Goal: Task Accomplishment & Management: Use online tool/utility

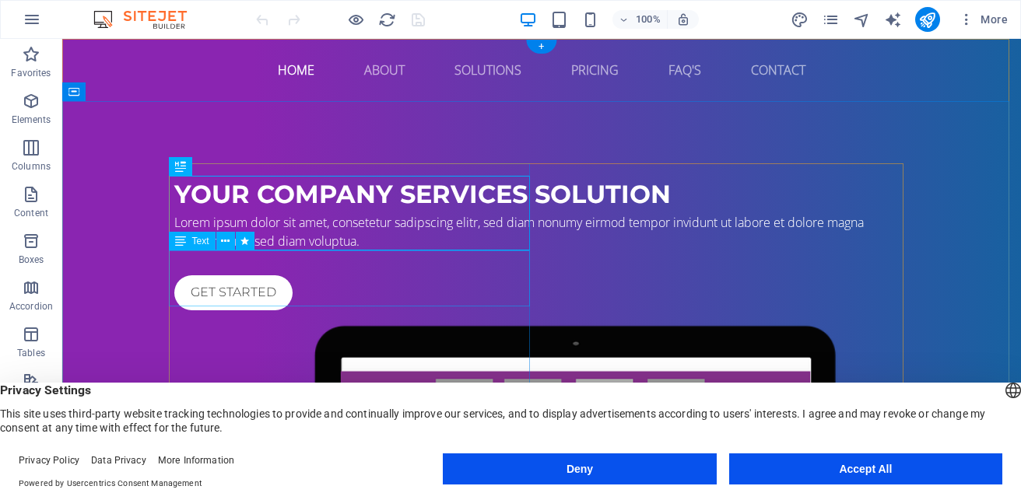
click at [275, 251] on div "Lorem ipsum dolor sit amet, consetetur sadipscing elitr, sed diam nonumy eirmod…" at bounding box center [541, 231] width 735 height 37
click at [209, 251] on div "Lorem ipsum dolor sit amet, consetetur sadipscing elitr, sed diam nonumy eirmod…" at bounding box center [541, 231] width 735 height 37
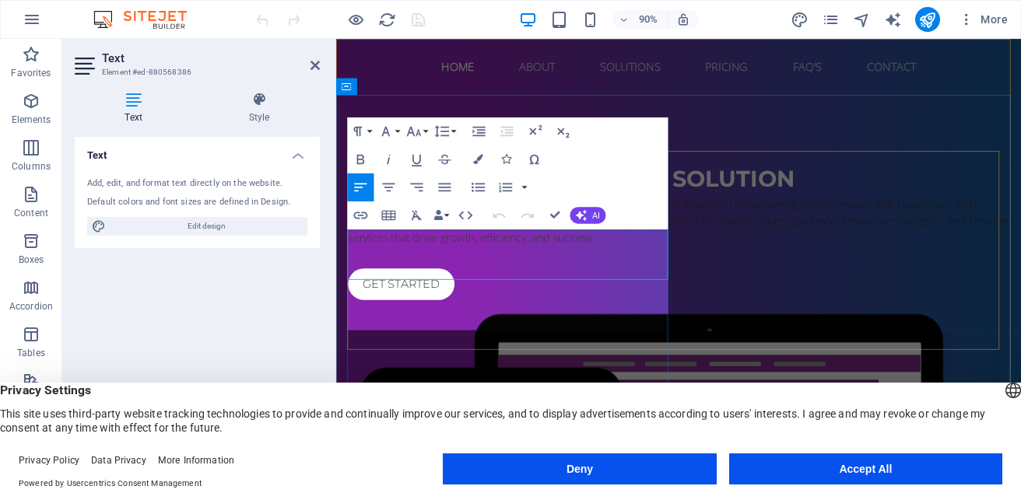
scroll to position [4136, 2]
click at [403, 263] on p "At [Agency Name], we are a dynamic business consulting agency dedicated to empo…" at bounding box center [716, 241] width 735 height 56
click at [584, 215] on icon "button" at bounding box center [581, 215] width 11 height 11
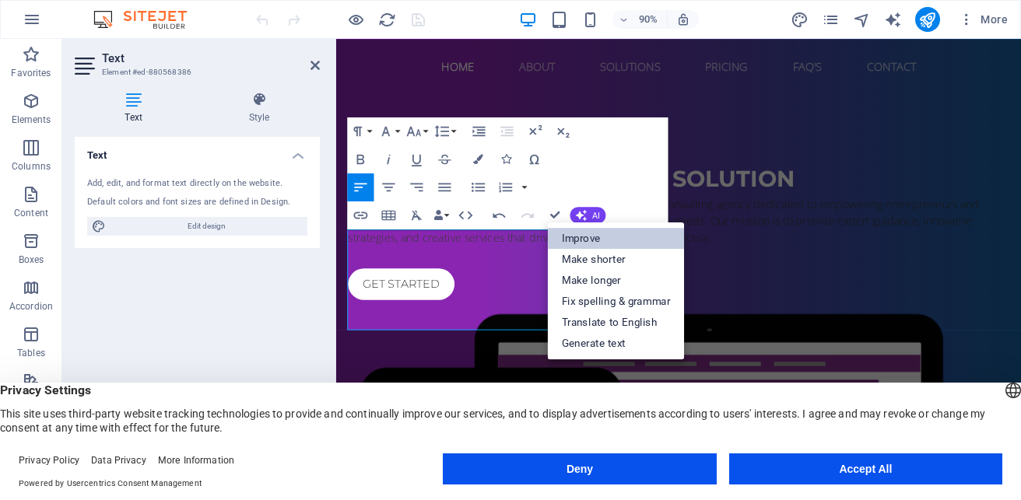
click at [591, 236] on link "Improve" at bounding box center [616, 238] width 137 height 21
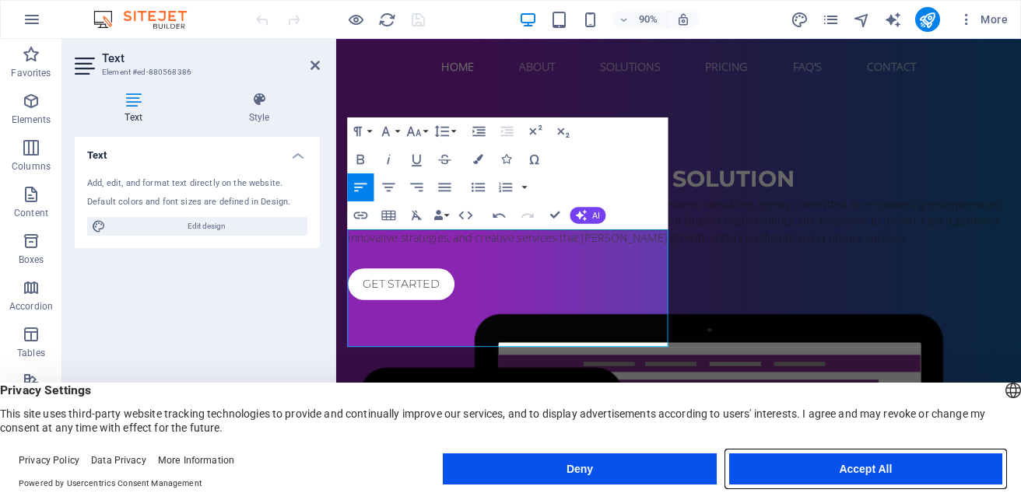
click at [838, 471] on button "Accept All" at bounding box center [865, 469] width 273 height 31
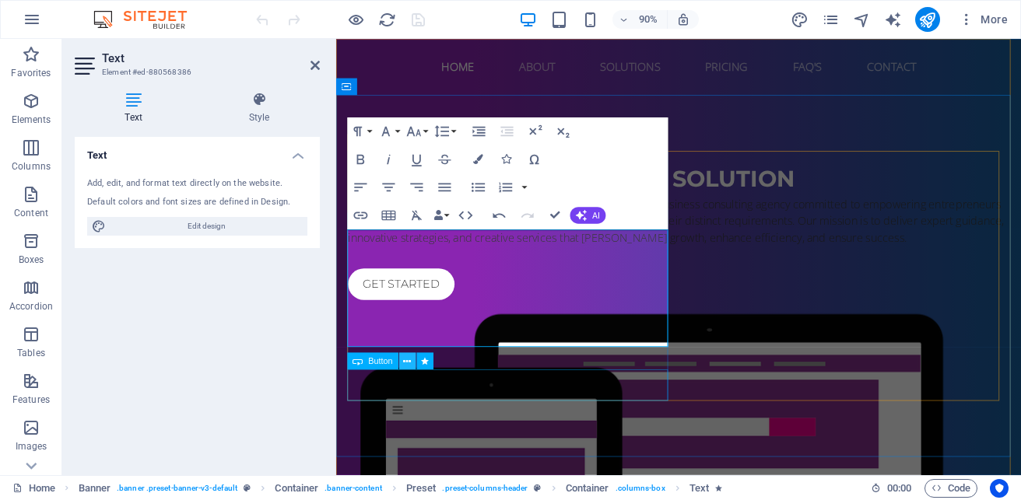
click at [409, 367] on icon at bounding box center [408, 361] width 8 height 15
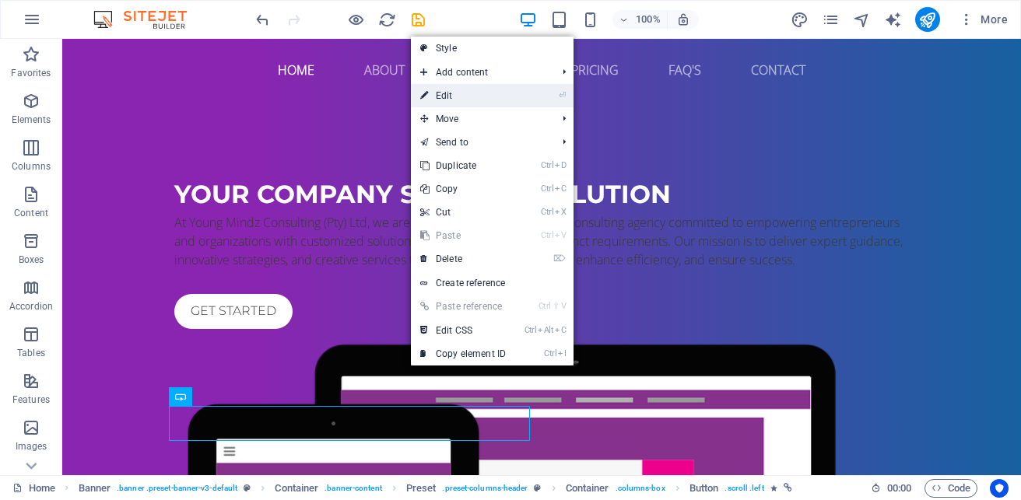
click at [445, 100] on link "⏎ Edit" at bounding box center [463, 95] width 104 height 23
click at [183, 107] on div "your company services solution At Young Mindz Consulting (Pty) Ltd, we are a fo…" at bounding box center [541, 477] width 959 height 752
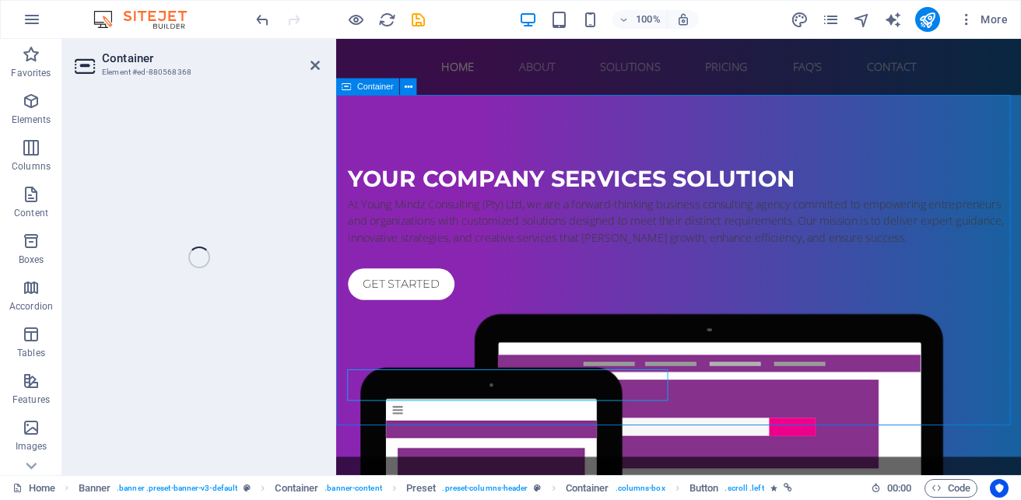
click at [443, 329] on div "Get started" at bounding box center [716, 311] width 735 height 35
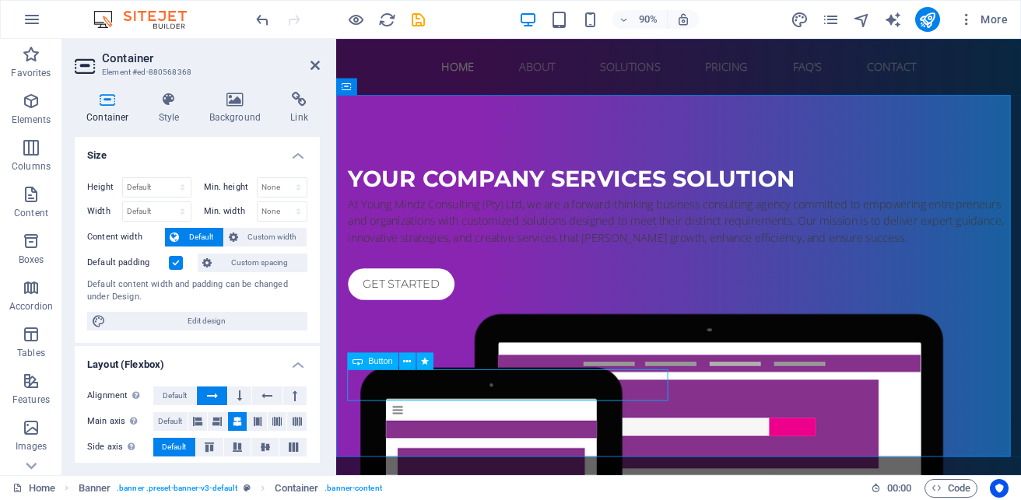
click at [443, 329] on div "Get started" at bounding box center [716, 311] width 735 height 35
click at [443, 425] on div "your company services solution At Young Mindz Consulting (Pty) Ltd, we are a fo…" at bounding box center [716, 477] width 761 height 752
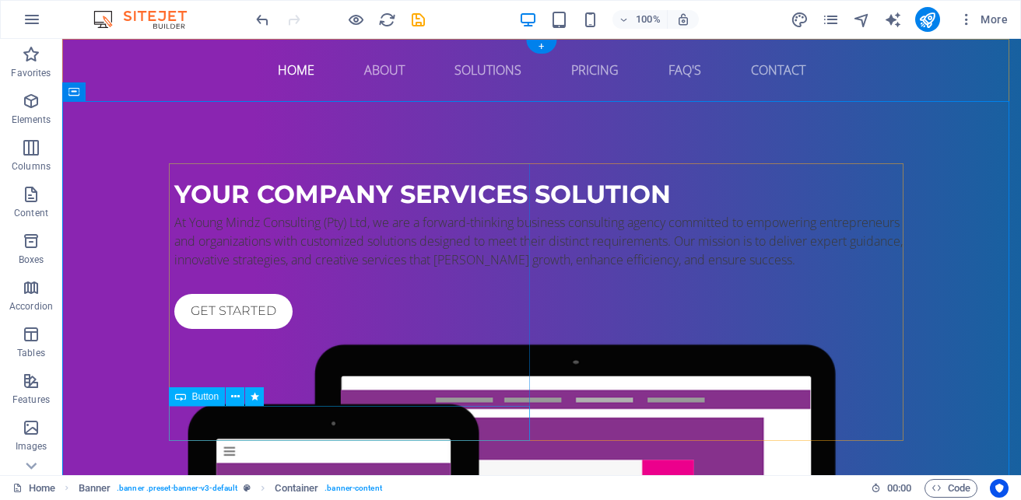
click at [258, 329] on div "Get started" at bounding box center [541, 311] width 735 height 35
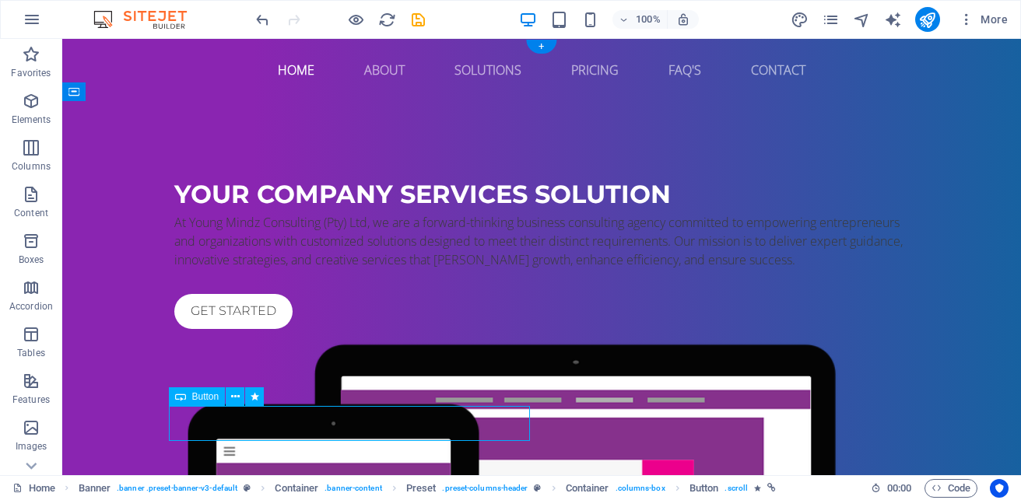
click at [258, 329] on div "Get started" at bounding box center [541, 311] width 735 height 35
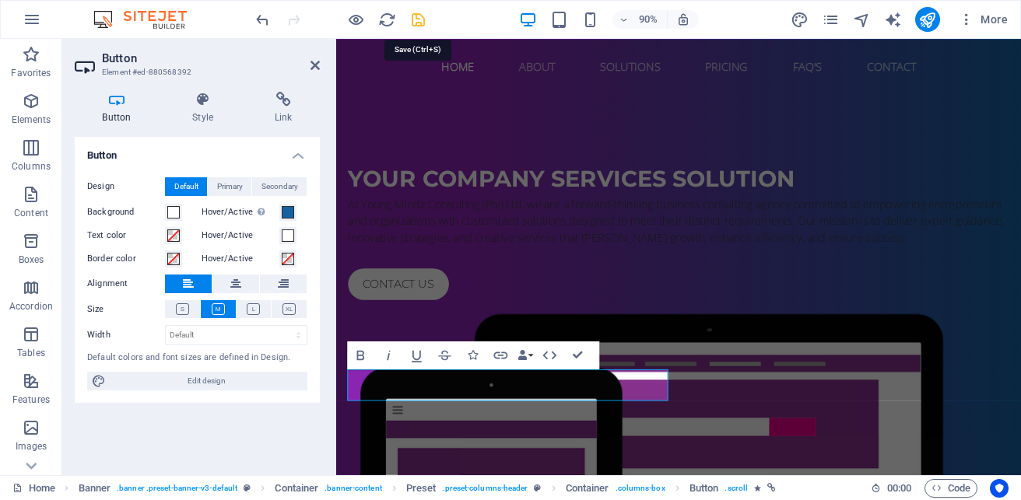
click at [425, 18] on icon "save" at bounding box center [418, 20] width 18 height 18
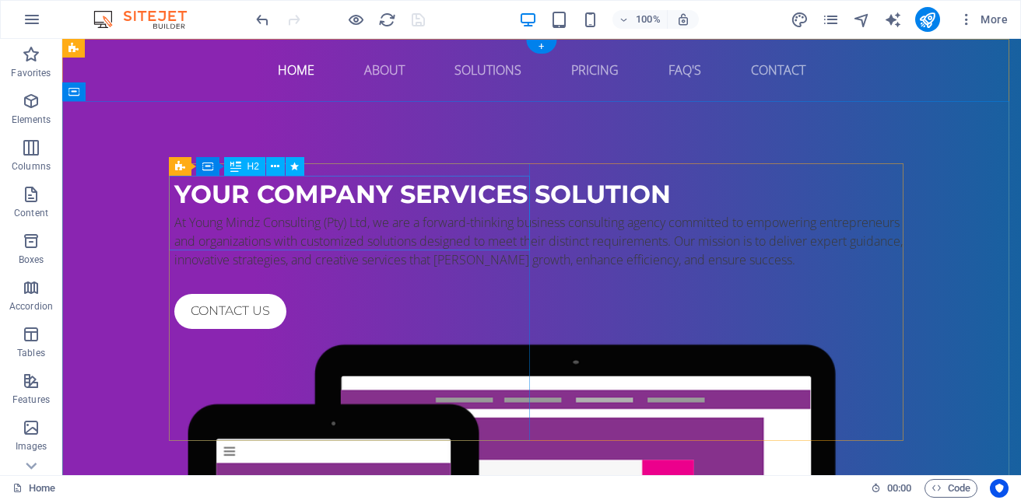
click at [380, 200] on div "your company services solution" at bounding box center [541, 194] width 735 height 37
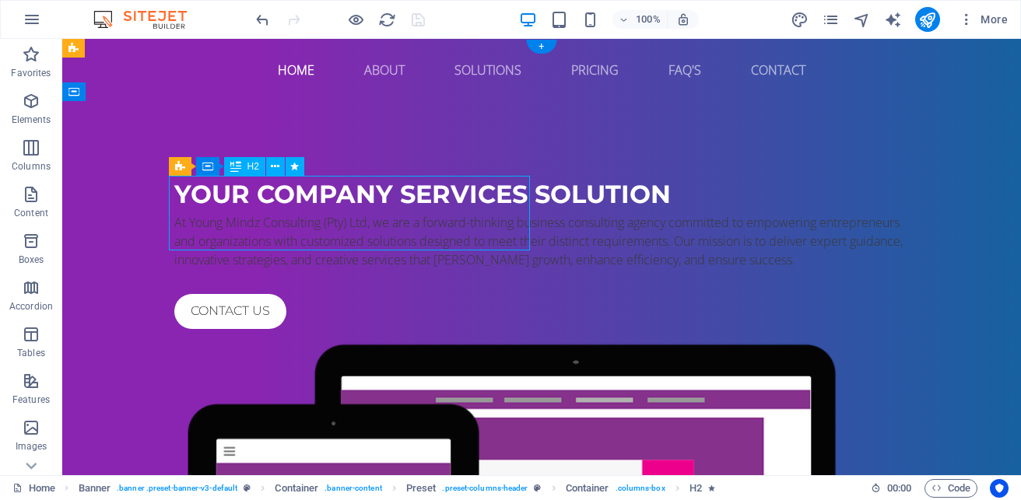
click at [380, 200] on div "your company services solution" at bounding box center [541, 194] width 735 height 37
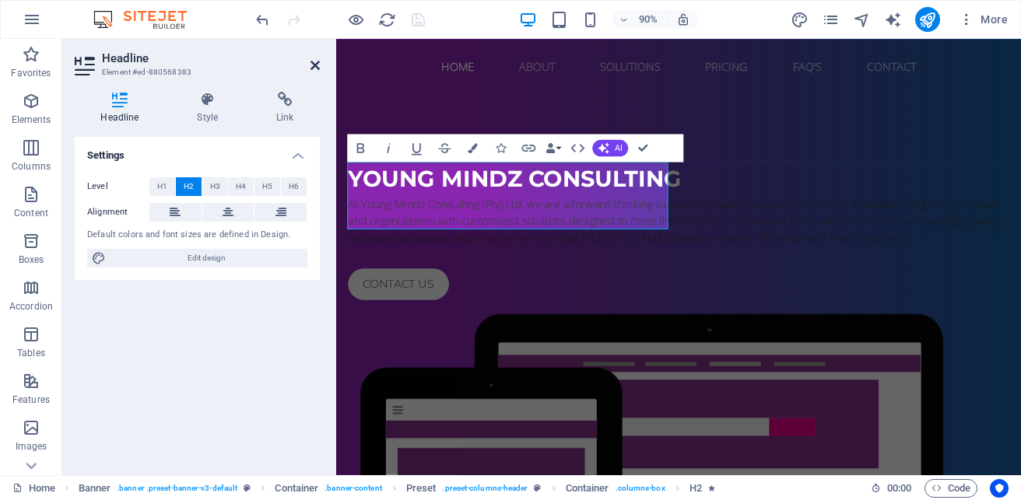
click at [318, 61] on icon at bounding box center [315, 65] width 9 height 12
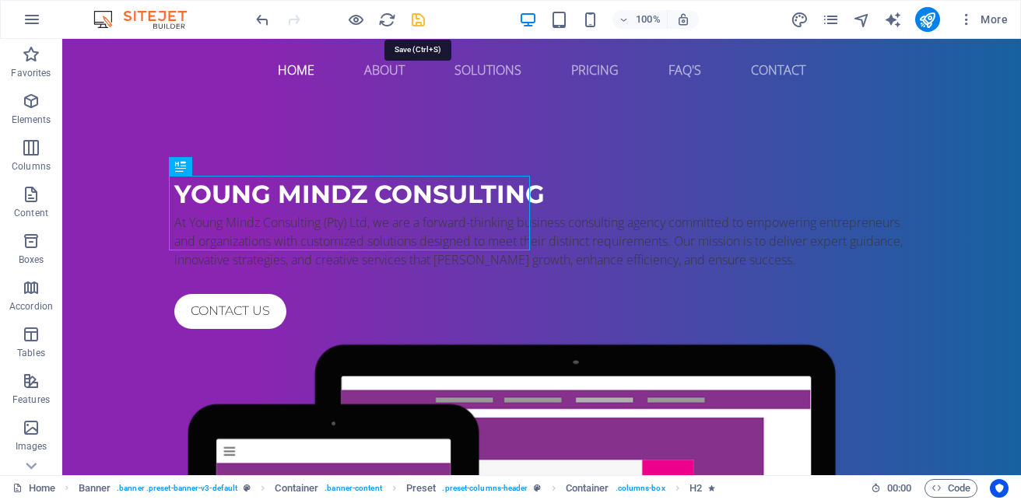
click at [419, 23] on icon "save" at bounding box center [418, 20] width 18 height 18
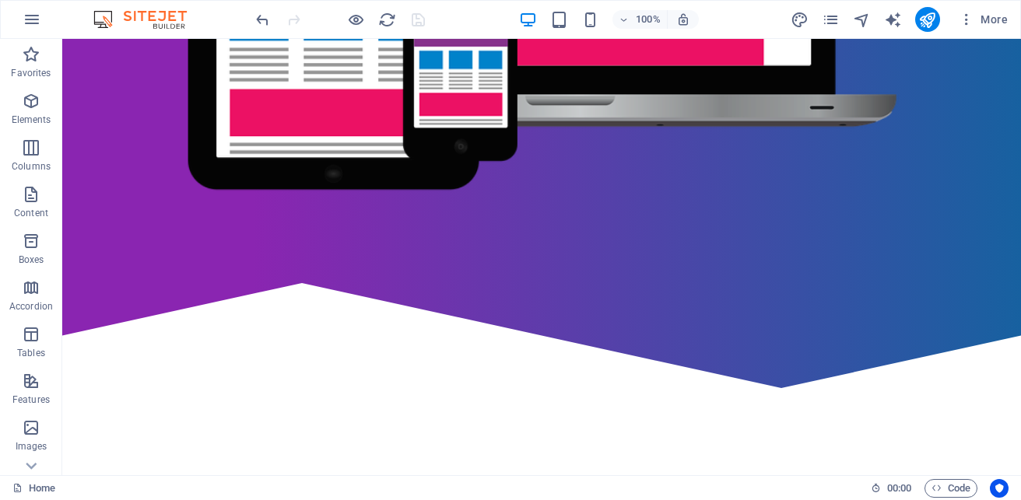
scroll to position [613, 0]
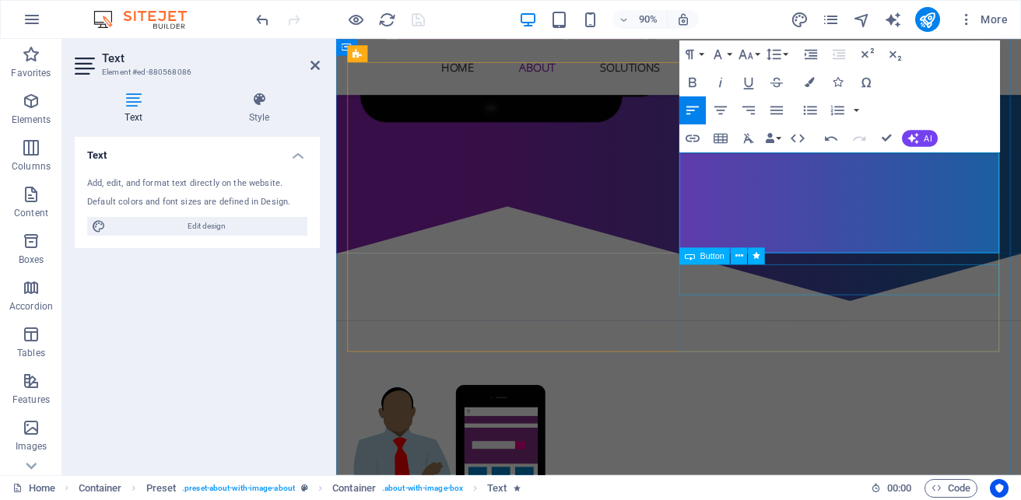
scroll to position [641, 0]
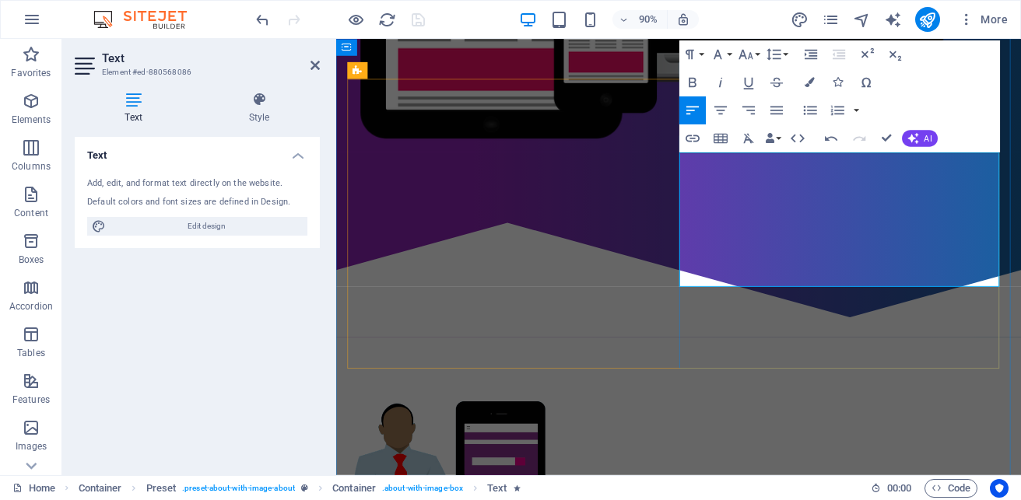
scroll to position [588, 0]
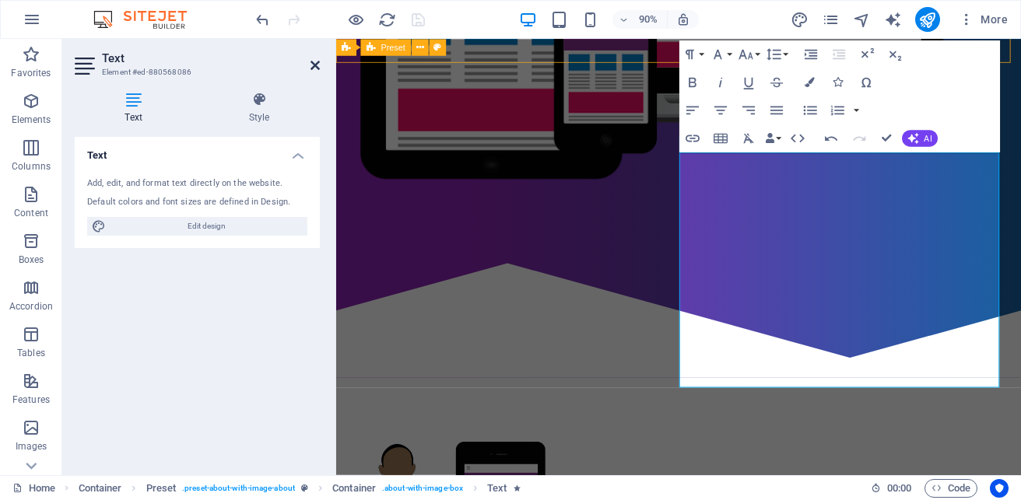
click at [316, 64] on icon at bounding box center [315, 65] width 9 height 12
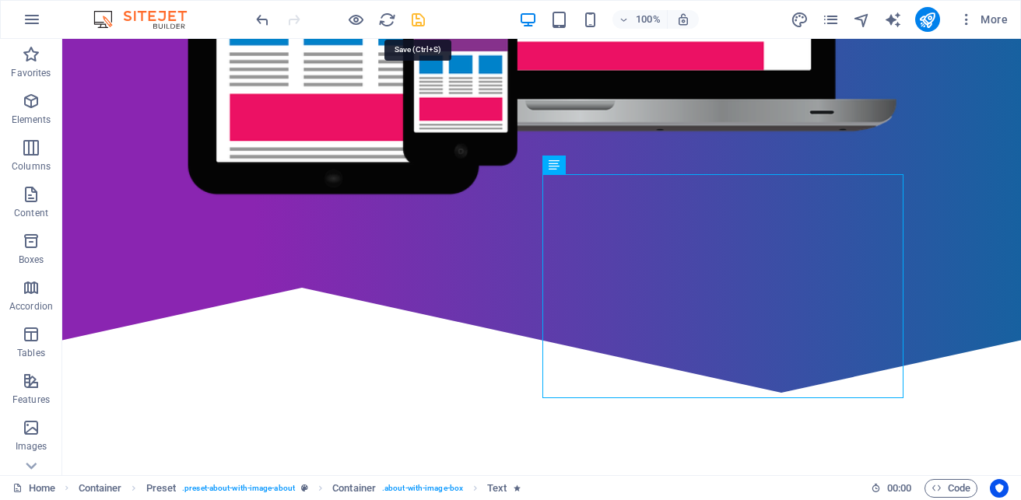
click at [417, 20] on icon "save" at bounding box center [418, 20] width 18 height 18
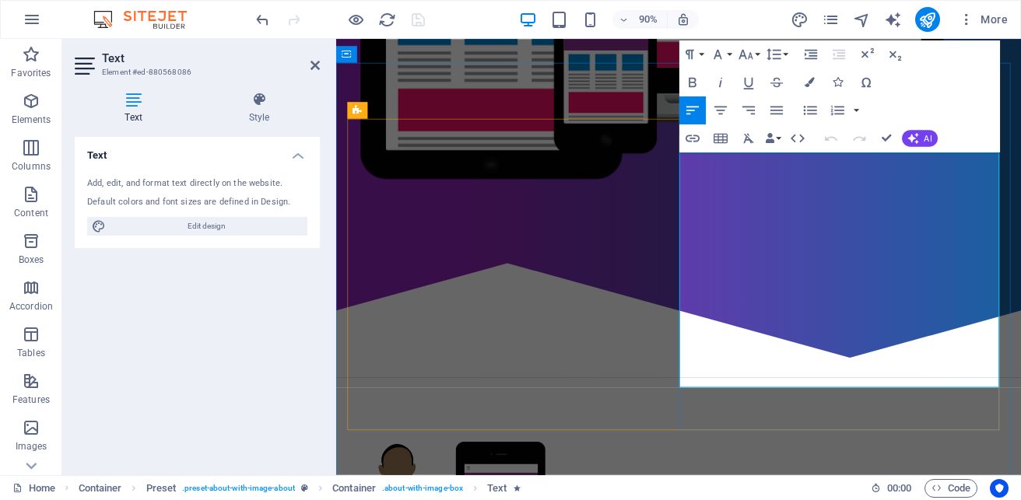
drag, startPoint x: 819, startPoint y: 170, endPoint x: 761, endPoint y: 174, distance: 58.5
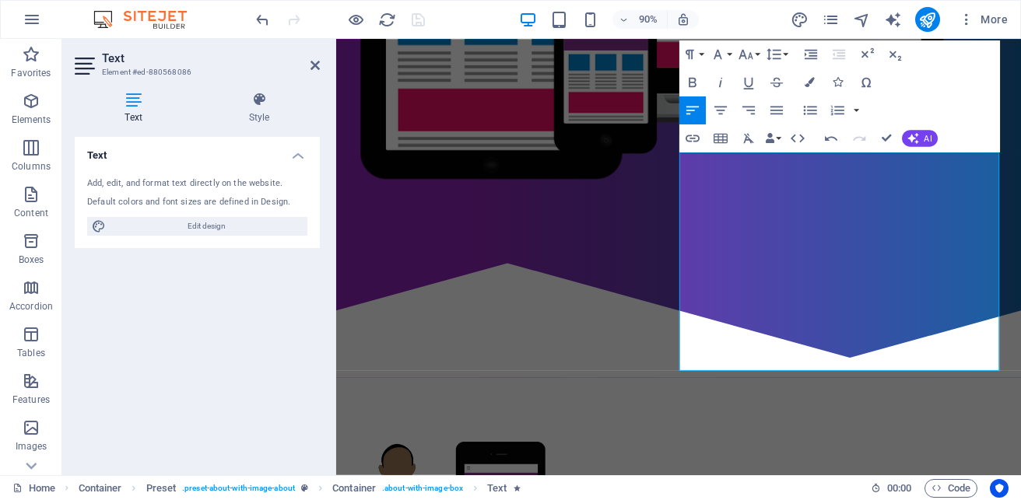
click at [469, 16] on div "90% More" at bounding box center [633, 19] width 761 height 25
click at [317, 62] on icon at bounding box center [315, 65] width 9 height 12
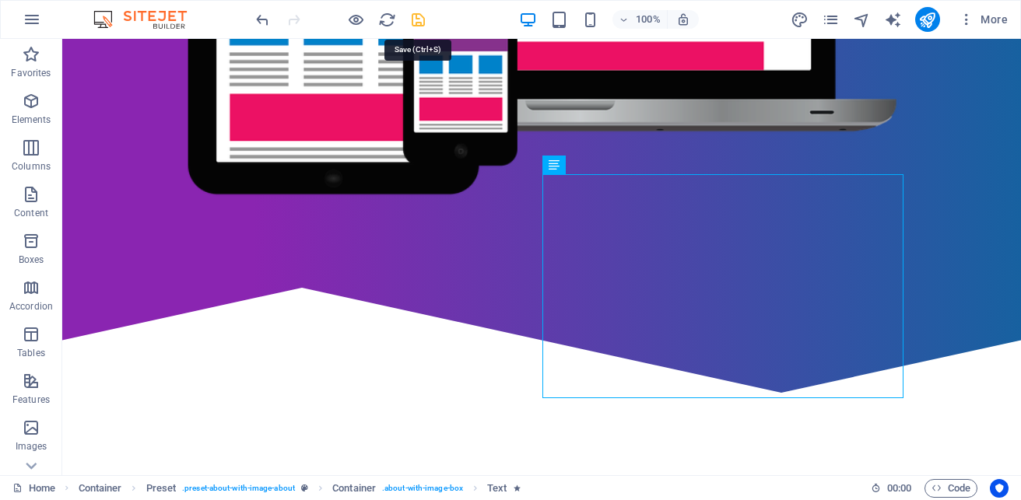
click at [418, 23] on icon "save" at bounding box center [418, 20] width 18 height 18
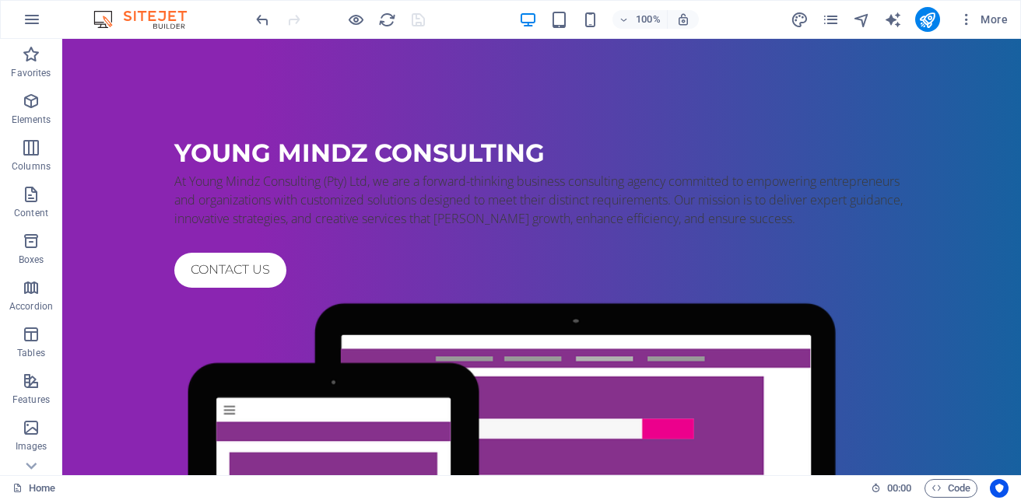
scroll to position [0, 0]
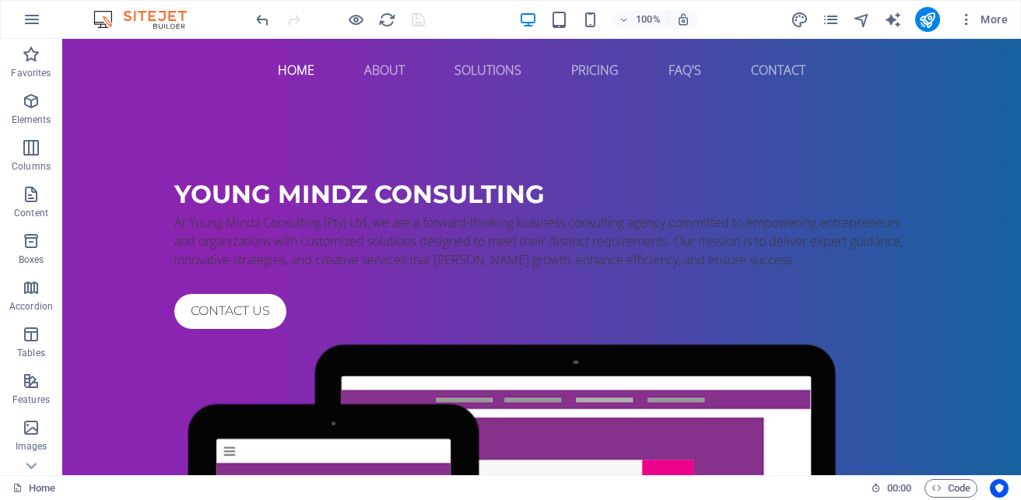
drag, startPoint x: 1016, startPoint y: 113, endPoint x: 900, endPoint y: 51, distance: 130.9
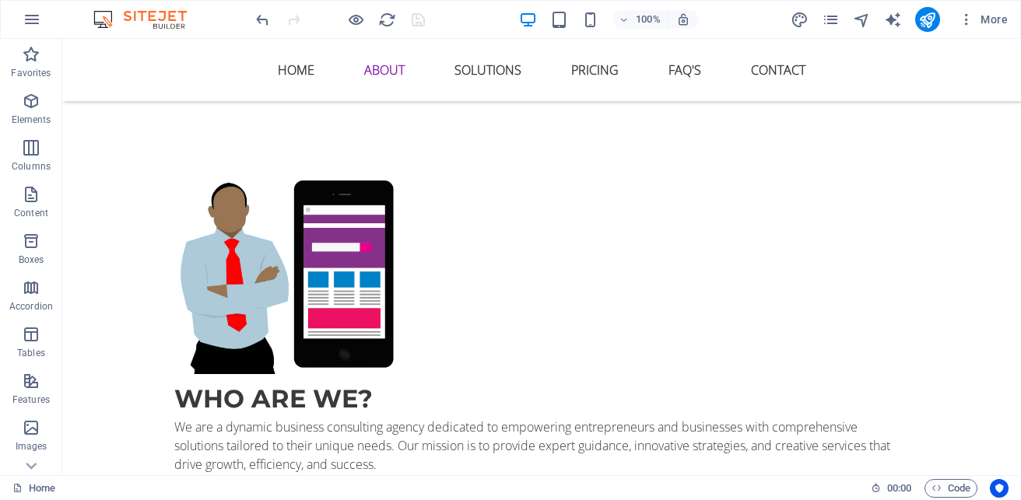
scroll to position [904, 0]
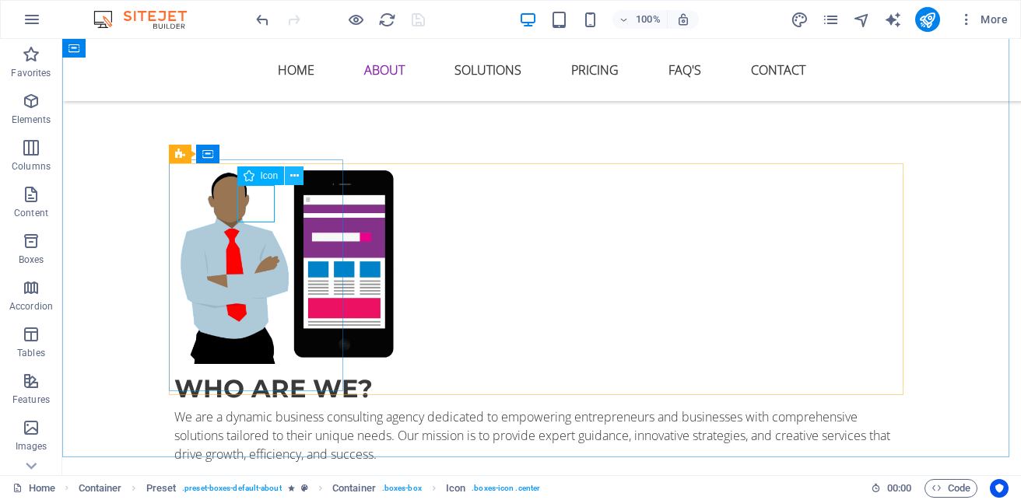
click at [293, 174] on icon at bounding box center [294, 176] width 9 height 16
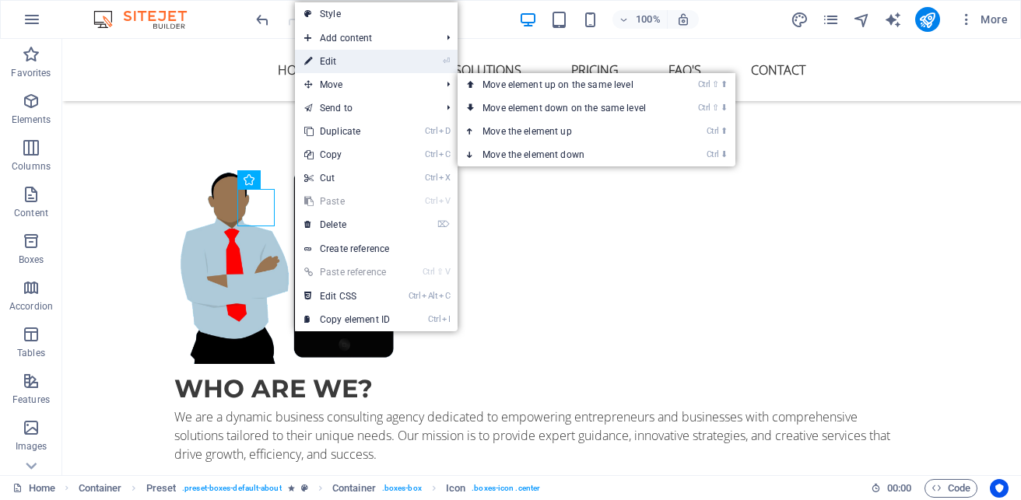
click at [344, 61] on link "⏎ Edit" at bounding box center [347, 61] width 104 height 23
select select "xMidYMid"
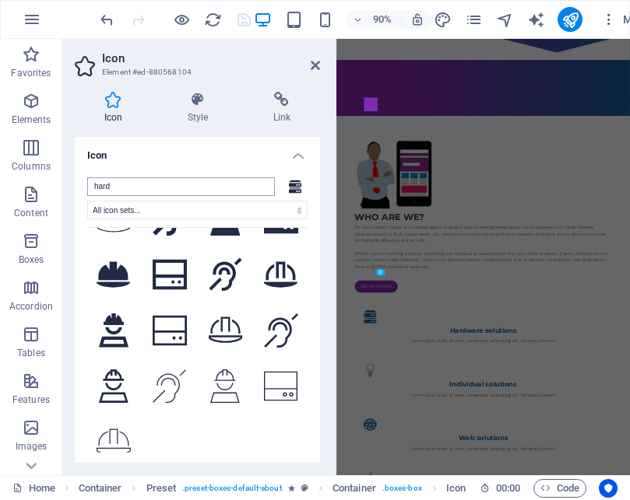
scroll to position [886, 0]
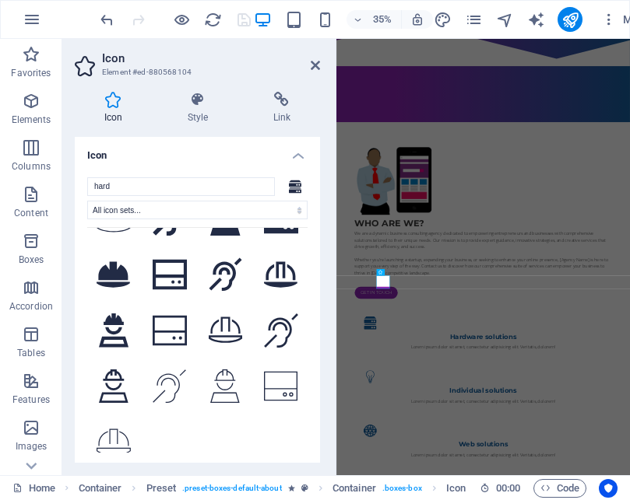
click at [170, 197] on div "hard All icon sets... IcoFont Ionicons FontAwesome Brands FontAwesome Duotone F…" at bounding box center [197, 318] width 220 height 283
click at [169, 190] on input "hard" at bounding box center [181, 186] width 188 height 19
type input "h"
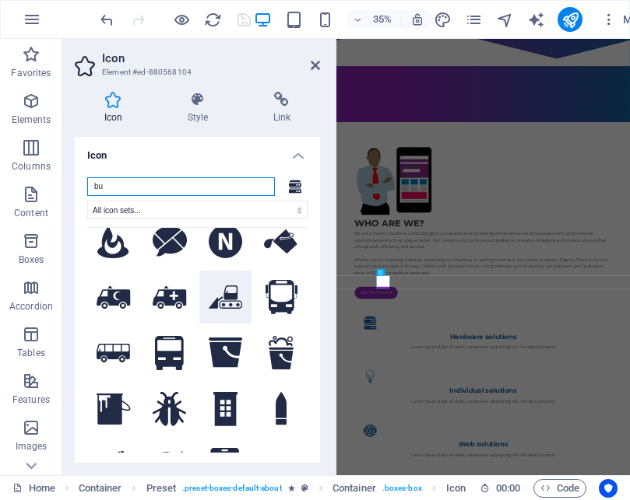
scroll to position [0, 0]
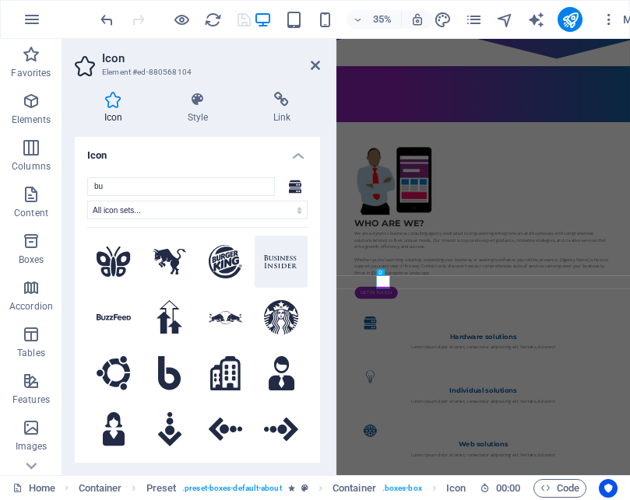
click at [273, 249] on button at bounding box center [280, 262] width 53 height 53
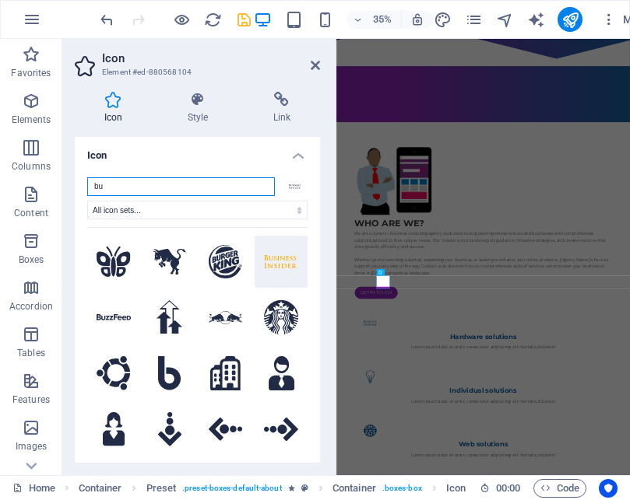
click at [121, 186] on input "bu" at bounding box center [181, 186] width 188 height 19
type input "b"
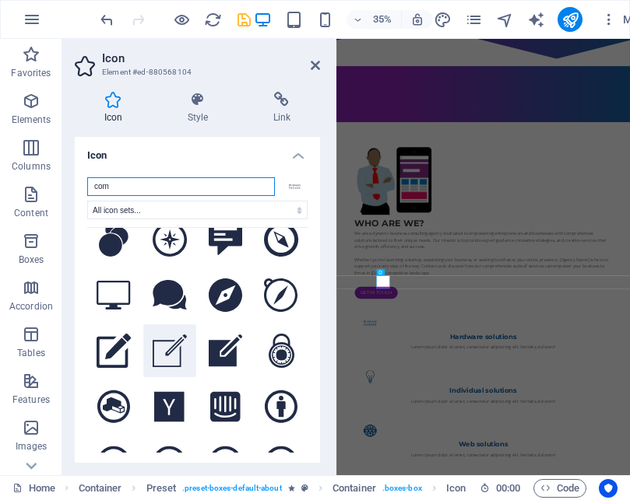
scroll to position [233, 0]
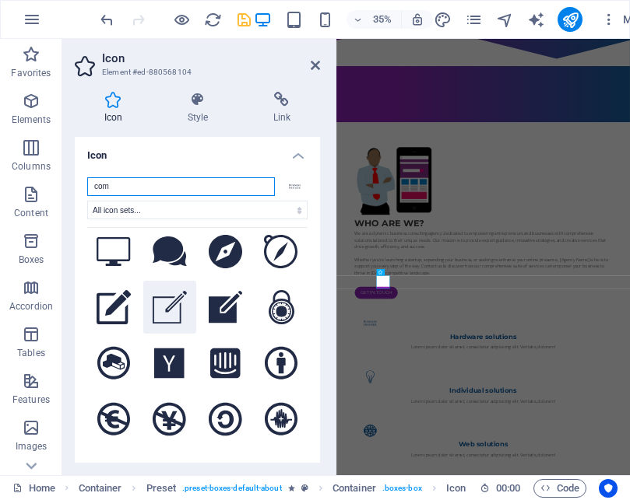
type input "com"
click at [171, 303] on icon at bounding box center [170, 307] width 34 height 33
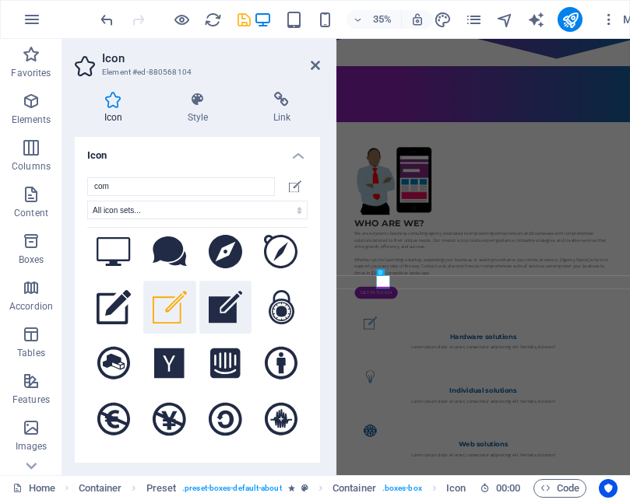
click at [217, 306] on icon at bounding box center [226, 307] width 34 height 33
click at [313, 58] on h2 "Icon" at bounding box center [211, 58] width 218 height 14
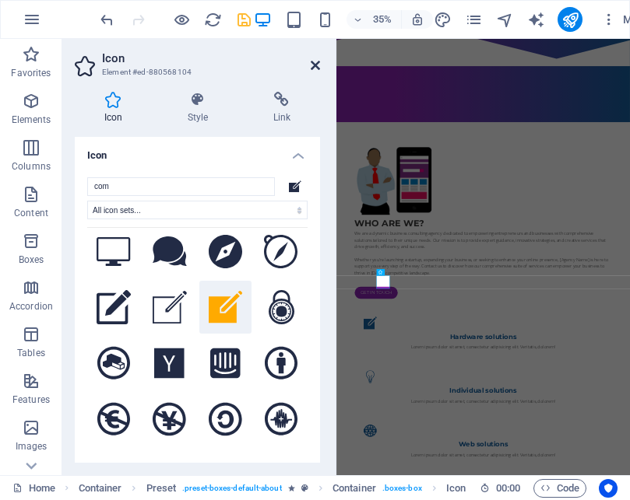
drag, startPoint x: 312, startPoint y: 69, endPoint x: 351, endPoint y: 47, distance: 44.6
click at [312, 69] on icon at bounding box center [315, 65] width 9 height 12
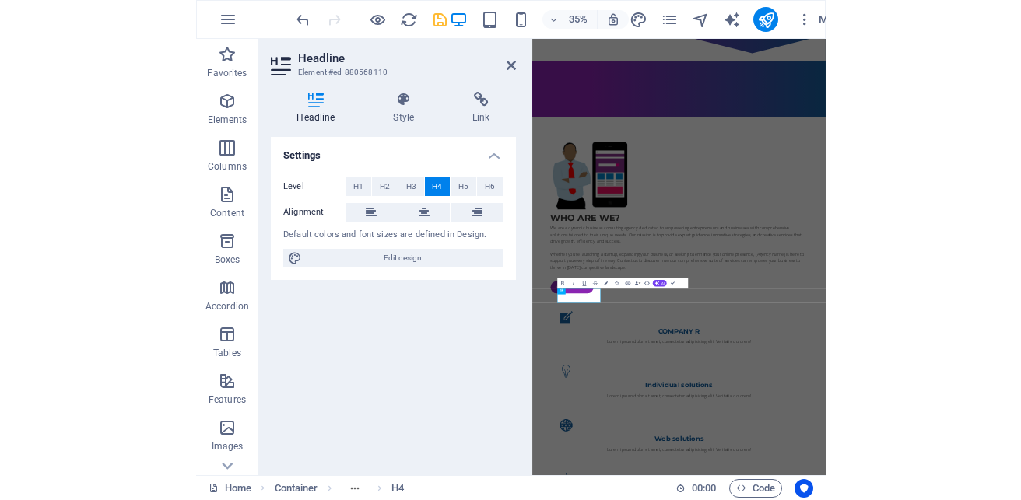
scroll to position [886, 0]
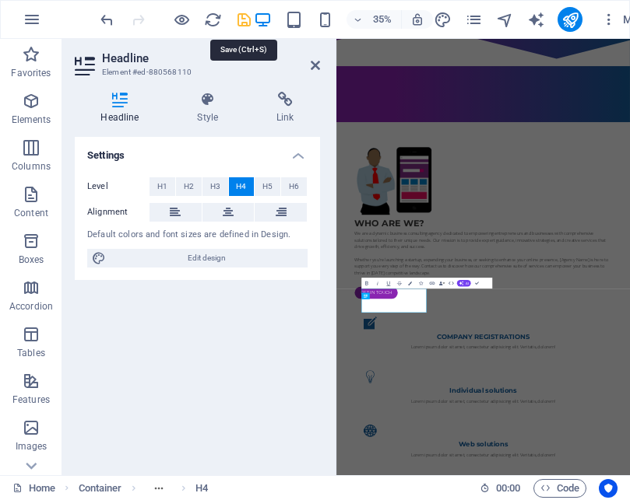
click at [239, 21] on icon "save" at bounding box center [244, 20] width 18 height 18
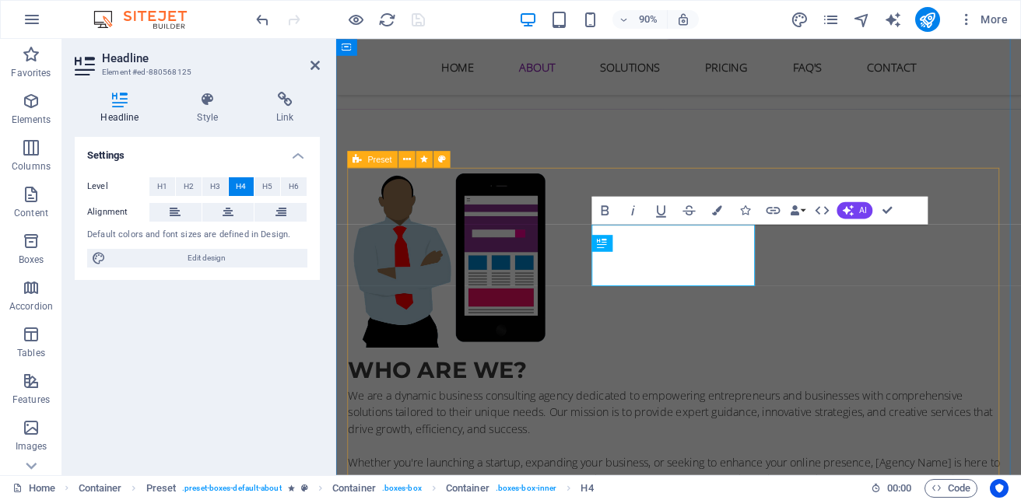
scroll to position [900, 0]
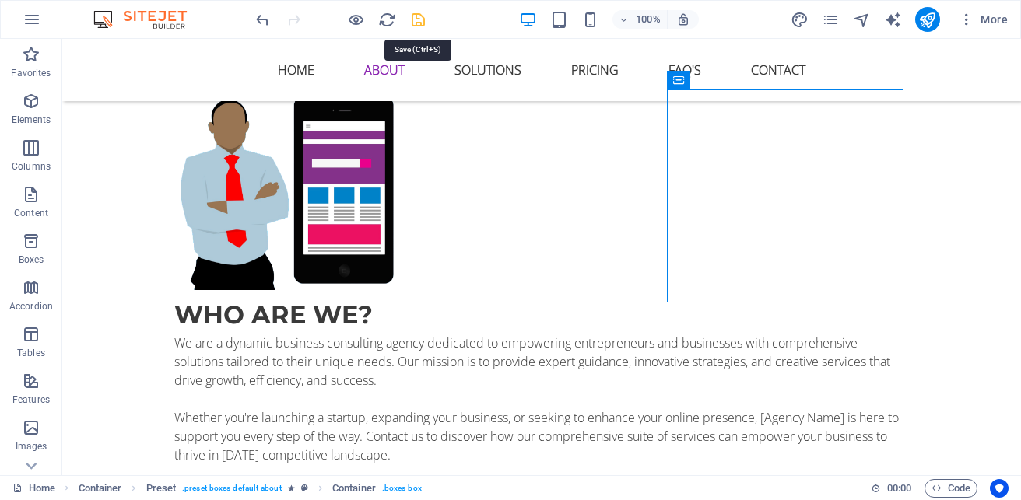
click at [424, 25] on icon "save" at bounding box center [418, 20] width 18 height 18
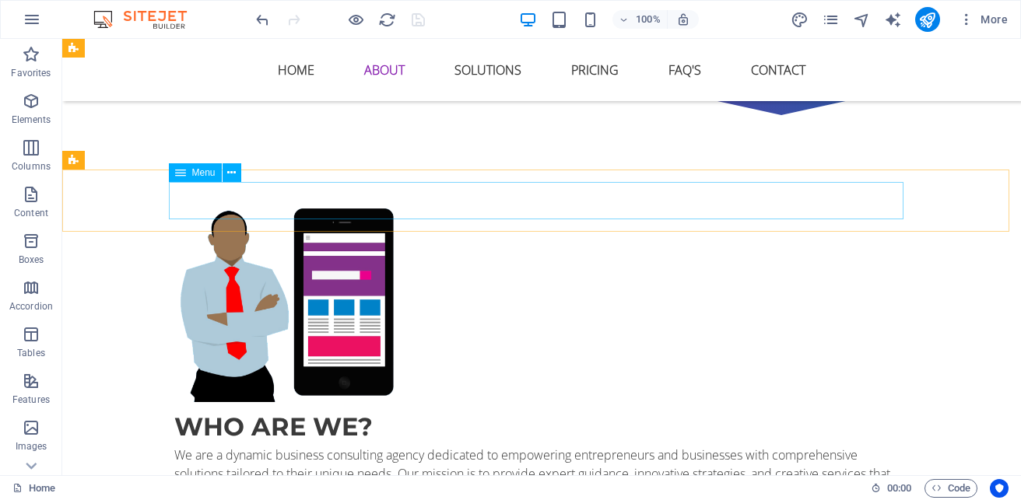
scroll to position [822, 0]
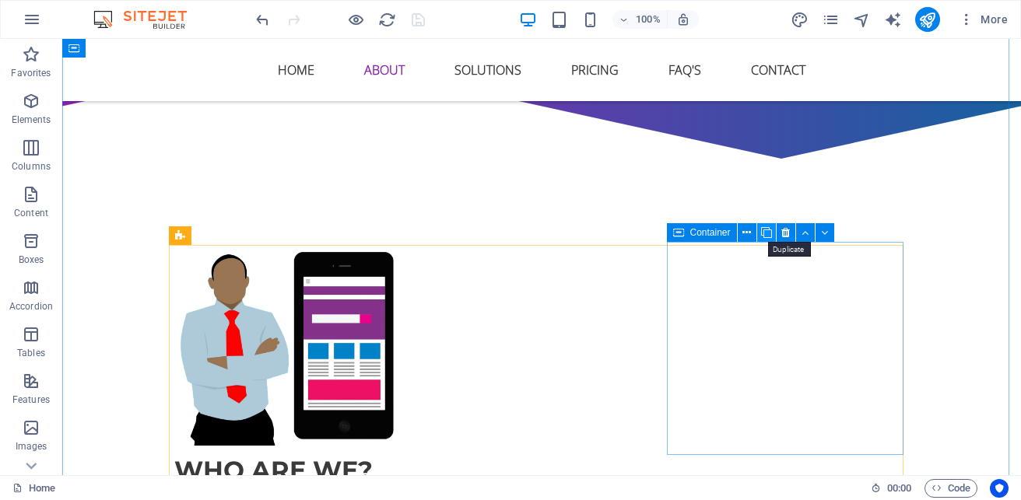
click at [768, 232] on icon at bounding box center [766, 233] width 11 height 16
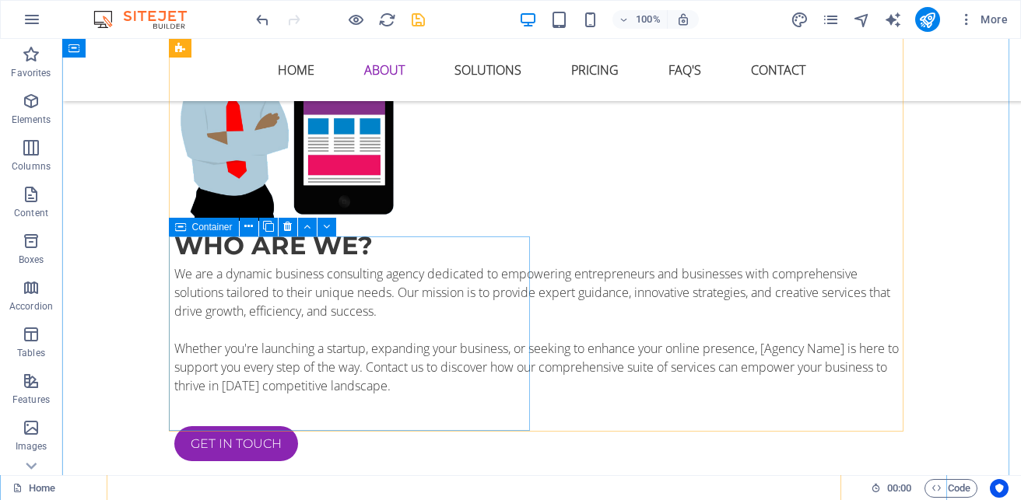
scroll to position [1055, 0]
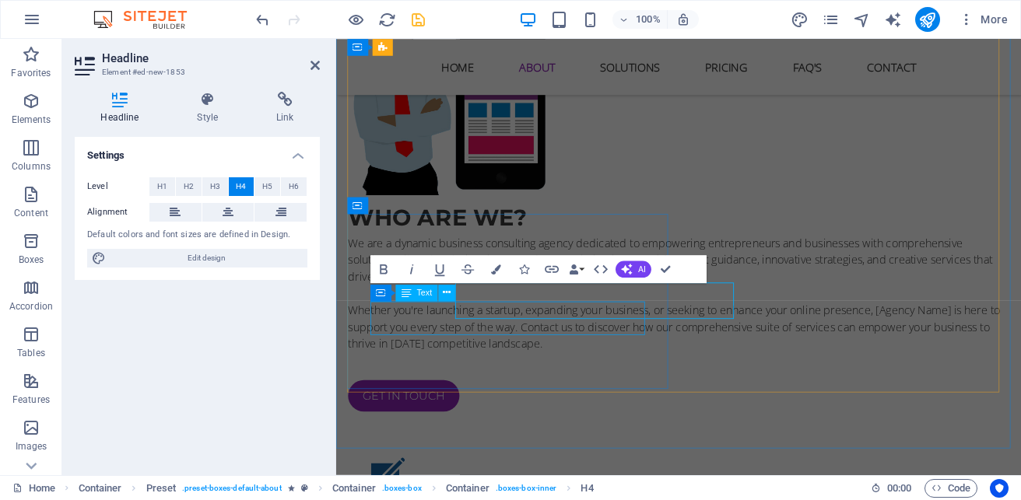
scroll to position [1056, 0]
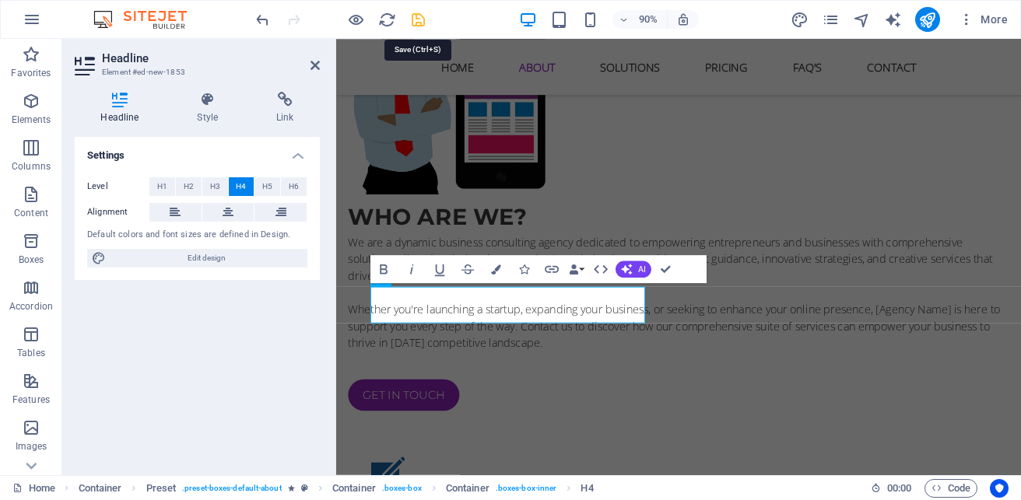
click at [421, 16] on icon "save" at bounding box center [418, 20] width 18 height 18
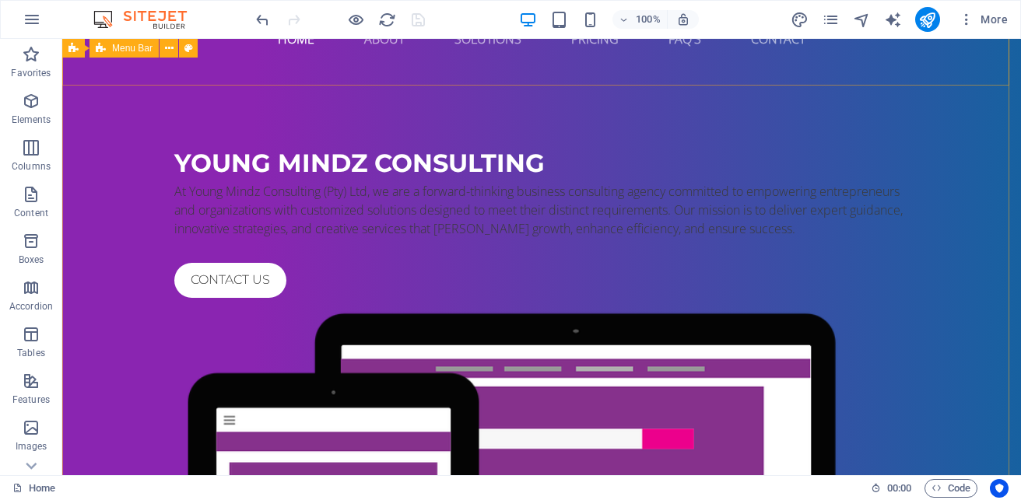
scroll to position [0, 0]
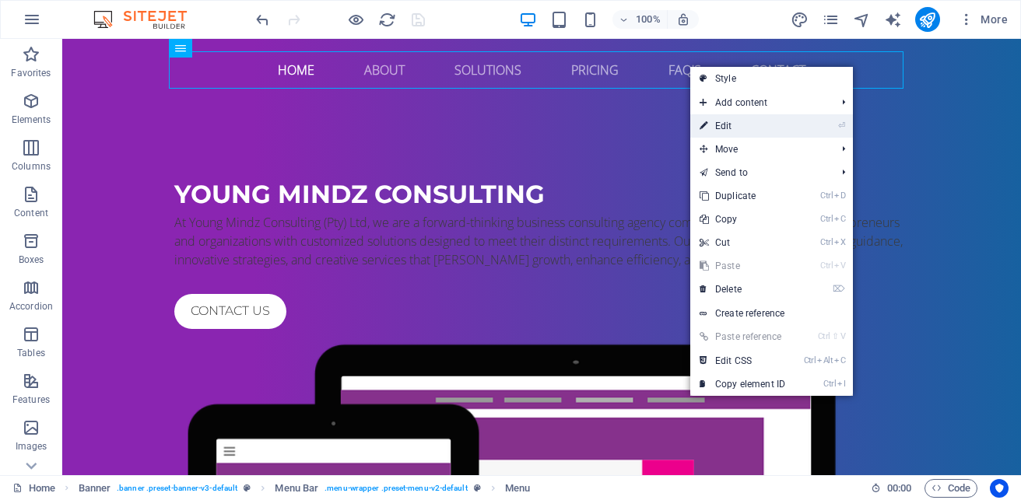
click at [708, 132] on link "⏎ Edit" at bounding box center [742, 125] width 104 height 23
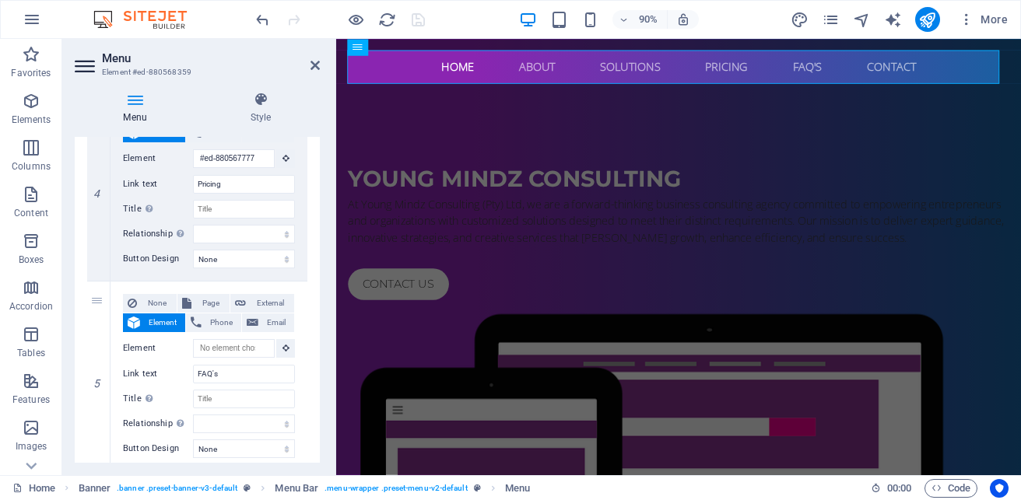
scroll to position [778, 0]
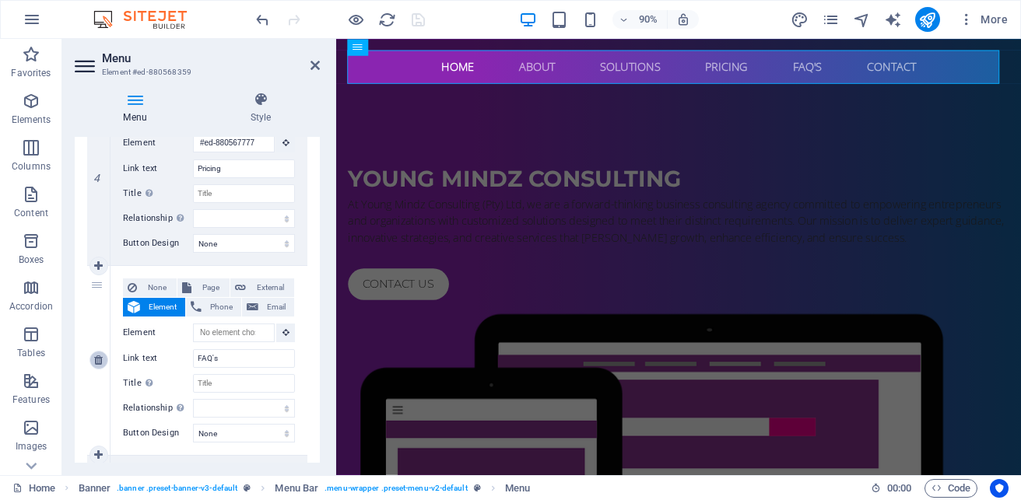
click at [93, 360] on link at bounding box center [98, 360] width 19 height 19
select select
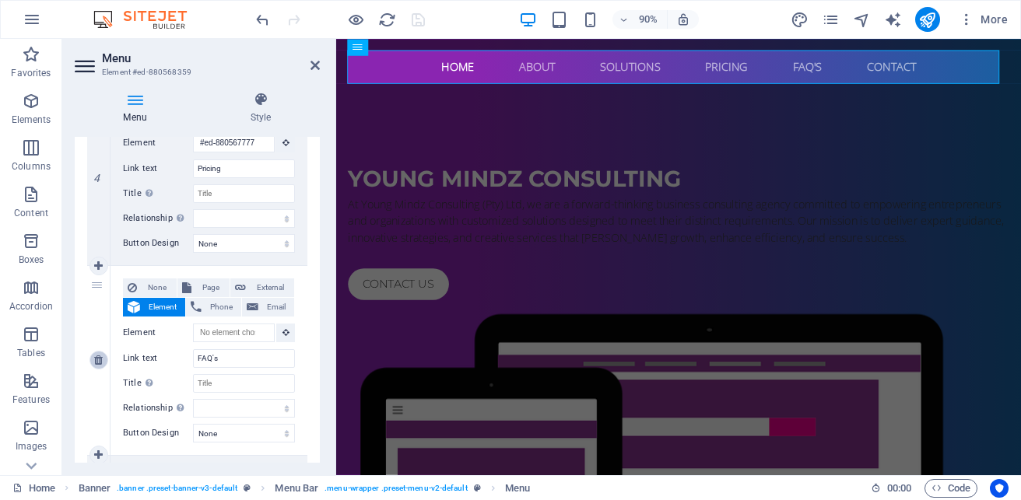
type input "#ed-880568251"
type input "Contact"
select select
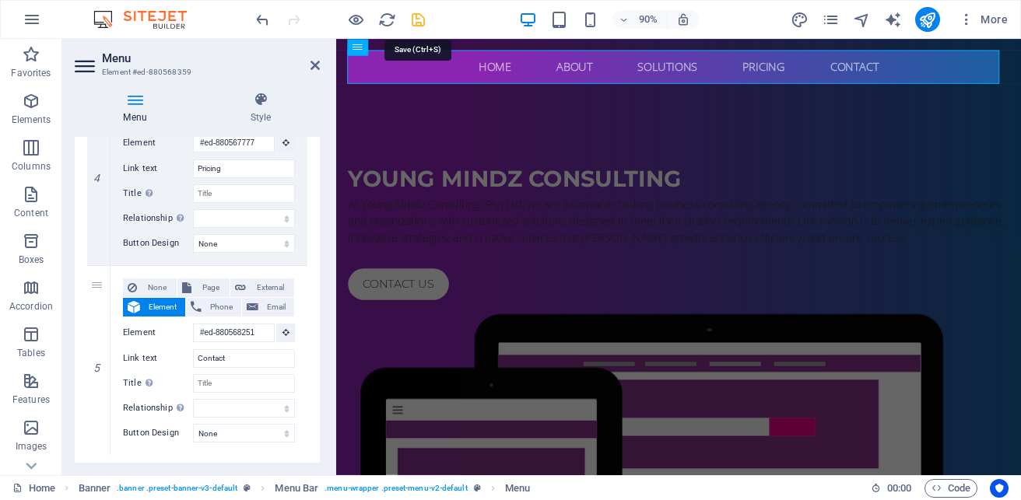
click at [415, 16] on icon "save" at bounding box center [418, 20] width 18 height 18
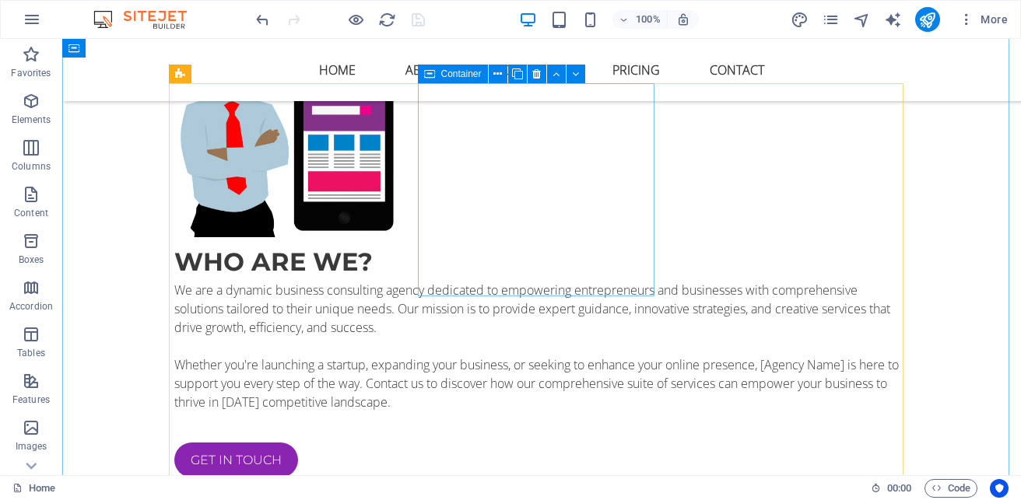
scroll to position [934, 0]
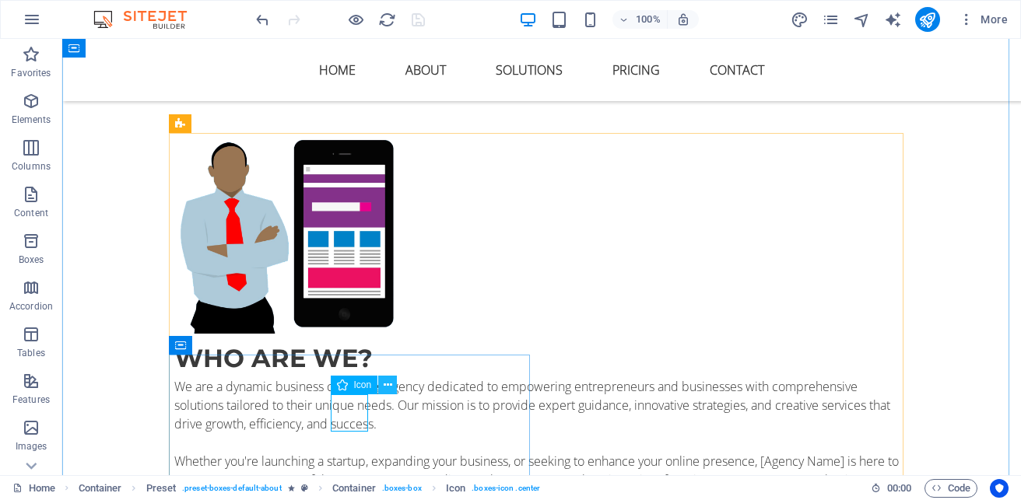
click at [381, 388] on button at bounding box center [387, 385] width 19 height 19
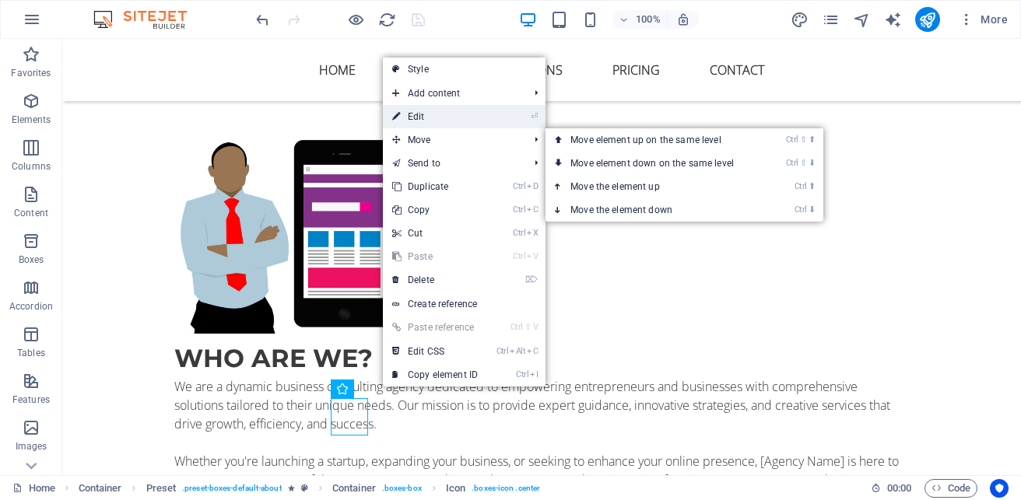
click at [492, 125] on li "⏎ Edit" at bounding box center [464, 116] width 163 height 23
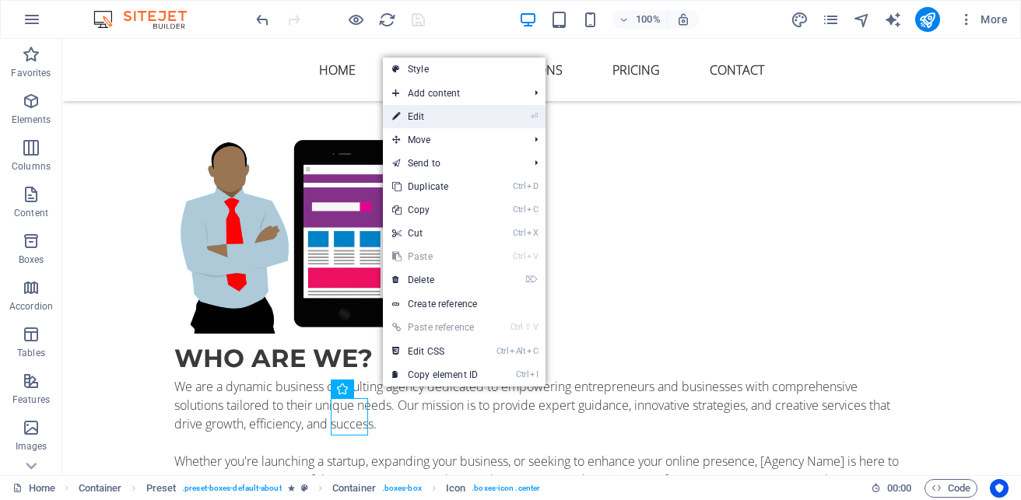
click at [419, 115] on link "⏎ Edit" at bounding box center [435, 116] width 104 height 23
select select "xMidYMid"
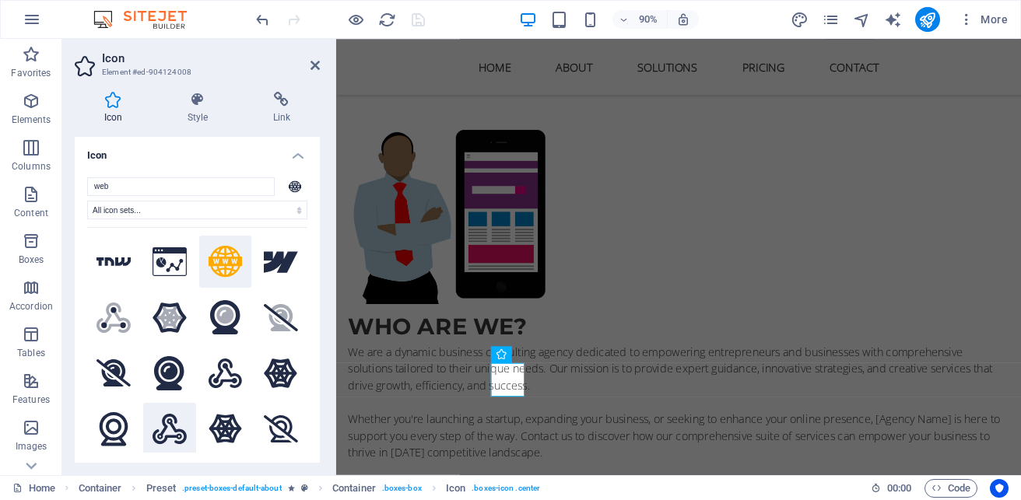
click at [176, 431] on icon at bounding box center [170, 429] width 34 height 30
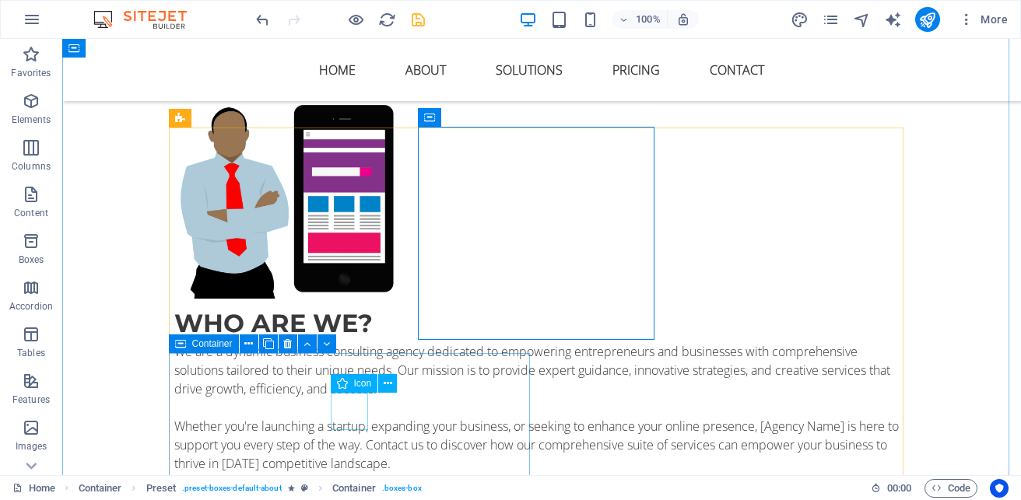
scroll to position [1090, 0]
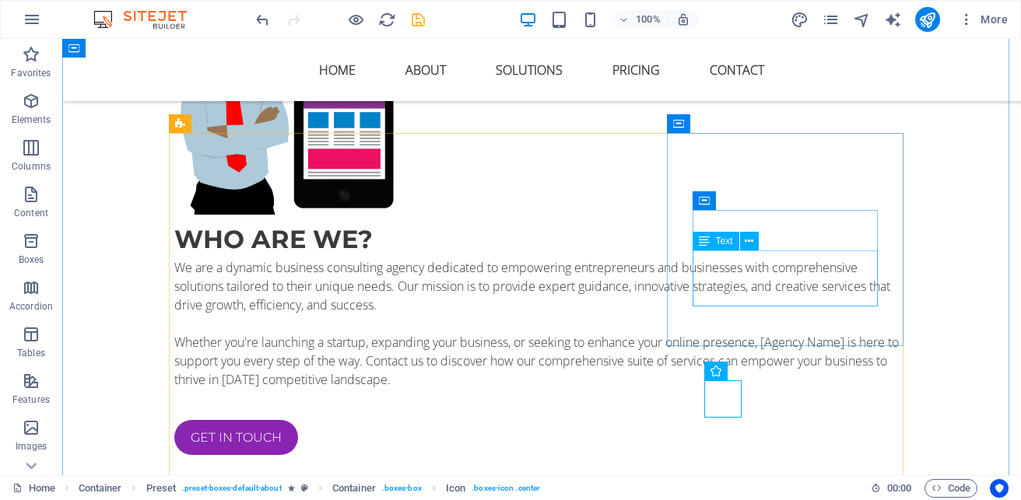
scroll to position [934, 0]
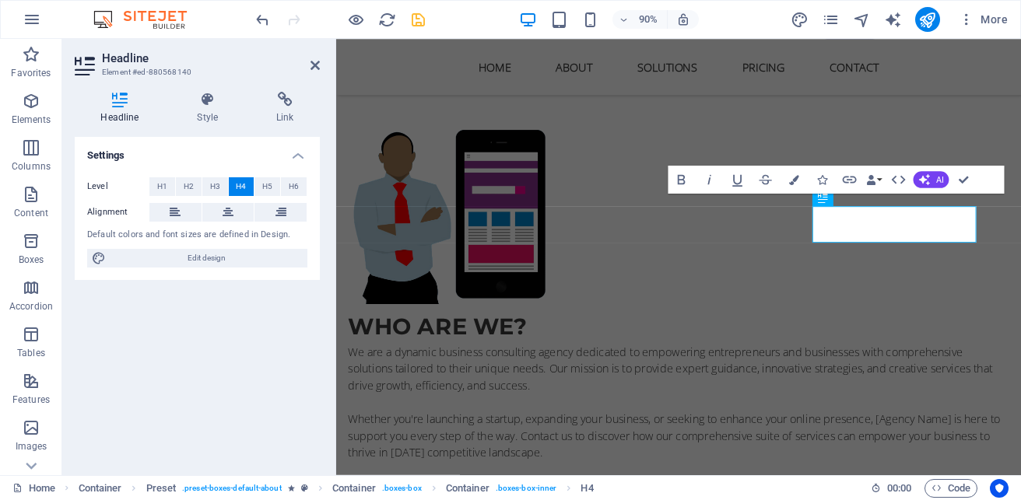
scroll to position [920, 0]
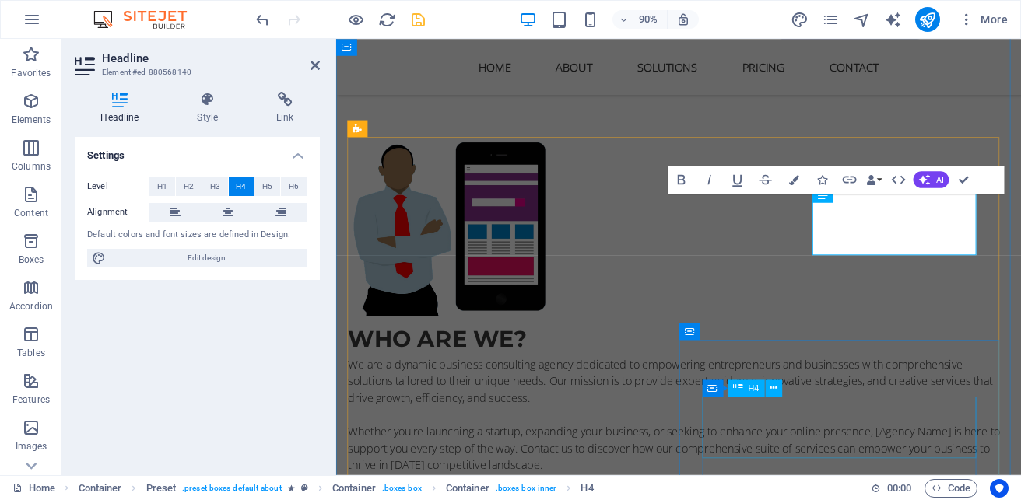
drag, startPoint x: 970, startPoint y: 444, endPoint x: 917, endPoint y: 444, distance: 53.7
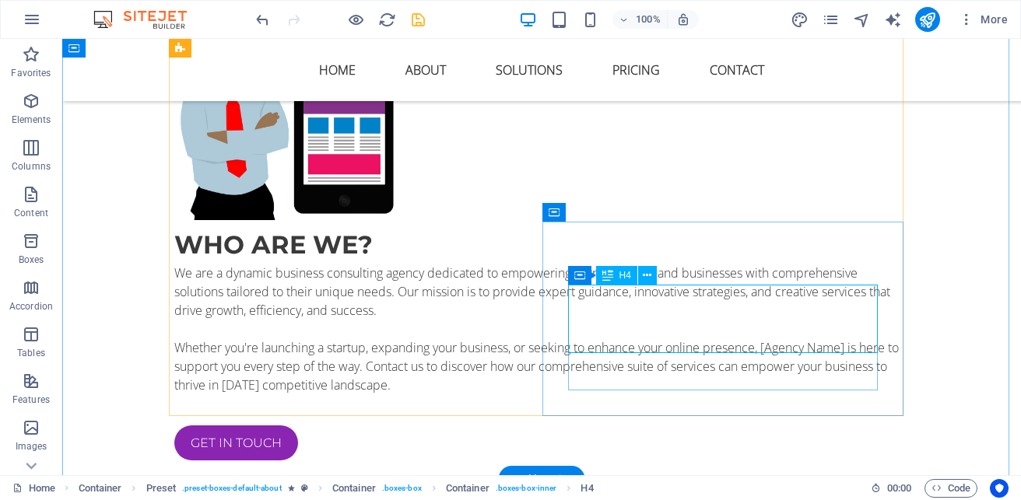
scroll to position [1076, 0]
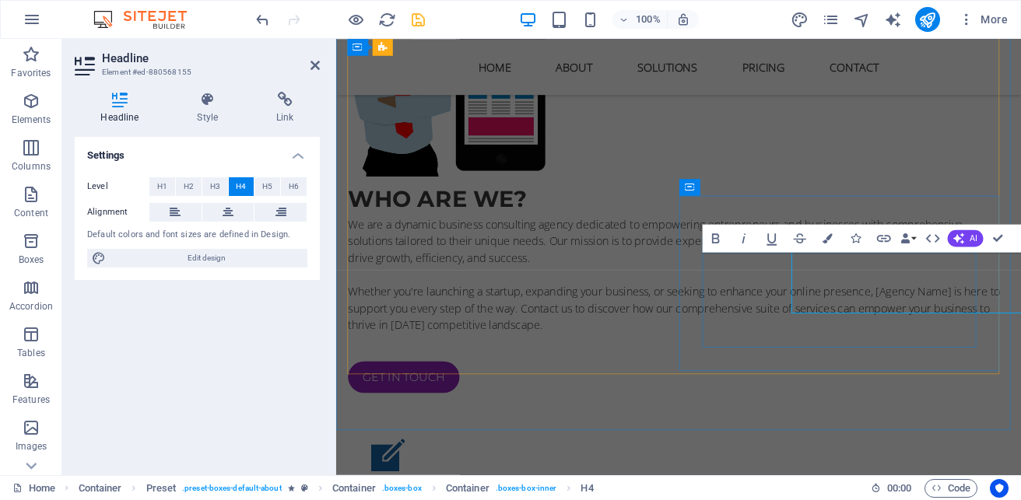
scroll to position [1076, 0]
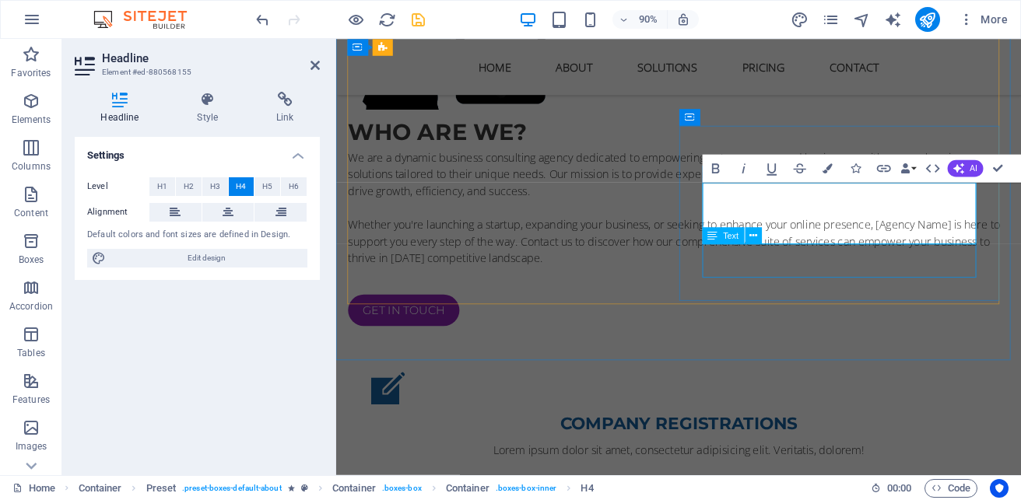
scroll to position [1154, 0]
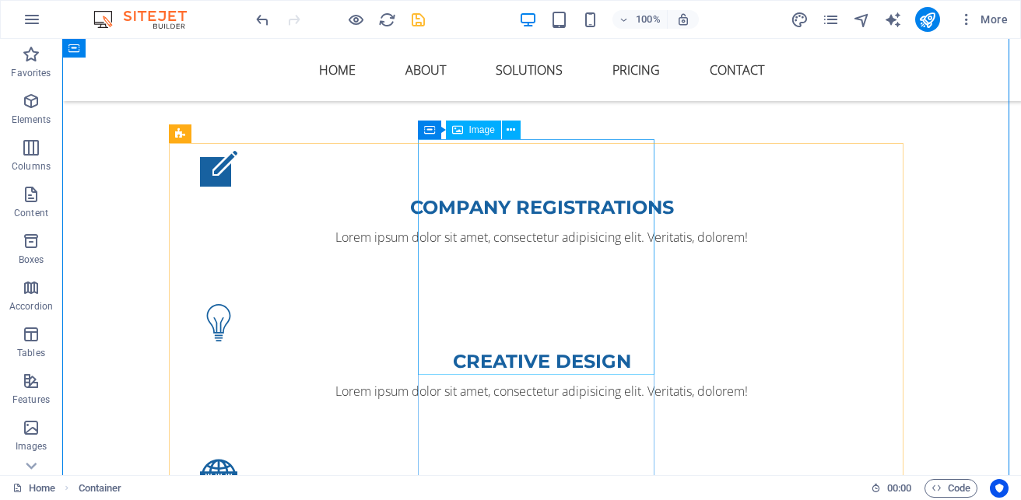
scroll to position [1309, 0]
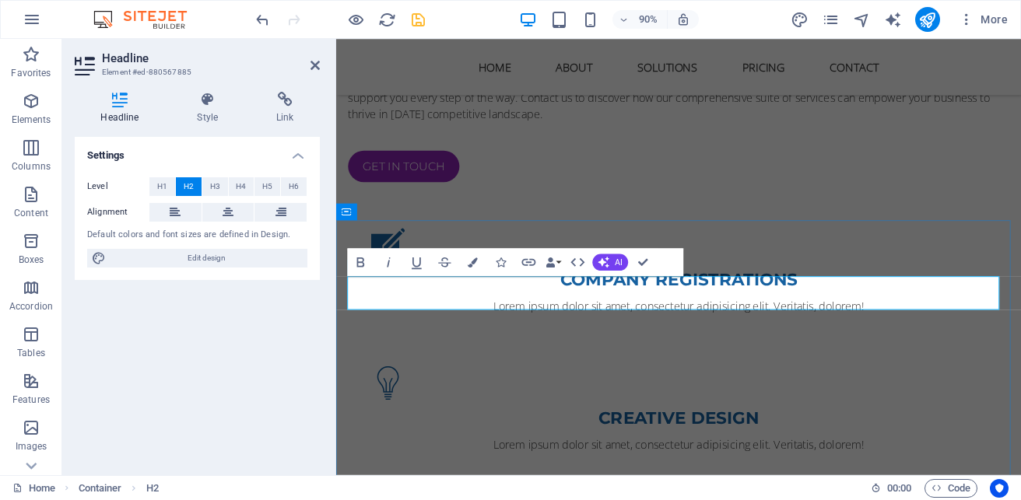
drag, startPoint x: 659, startPoint y: 325, endPoint x: 1056, endPoint y: 314, distance: 397.0
click at [416, 25] on icon "save" at bounding box center [418, 20] width 18 height 18
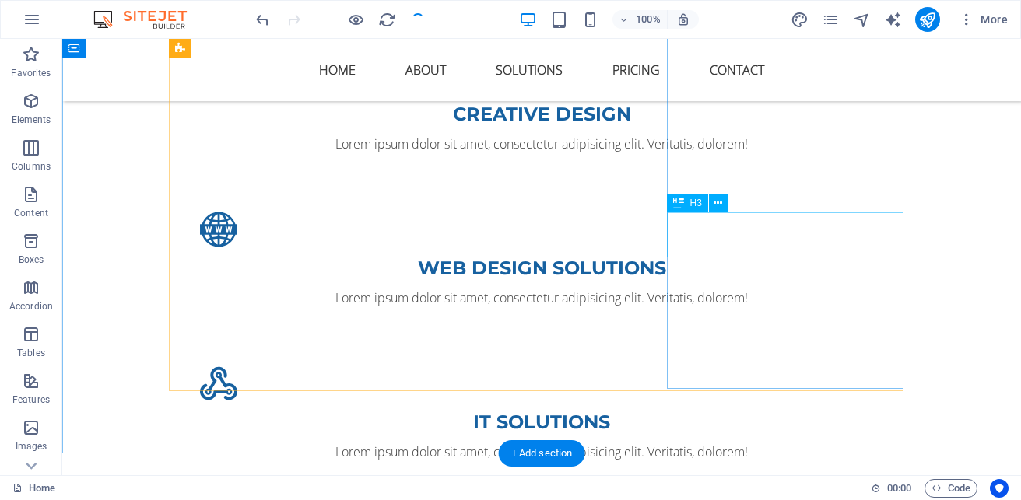
scroll to position [1698, 0]
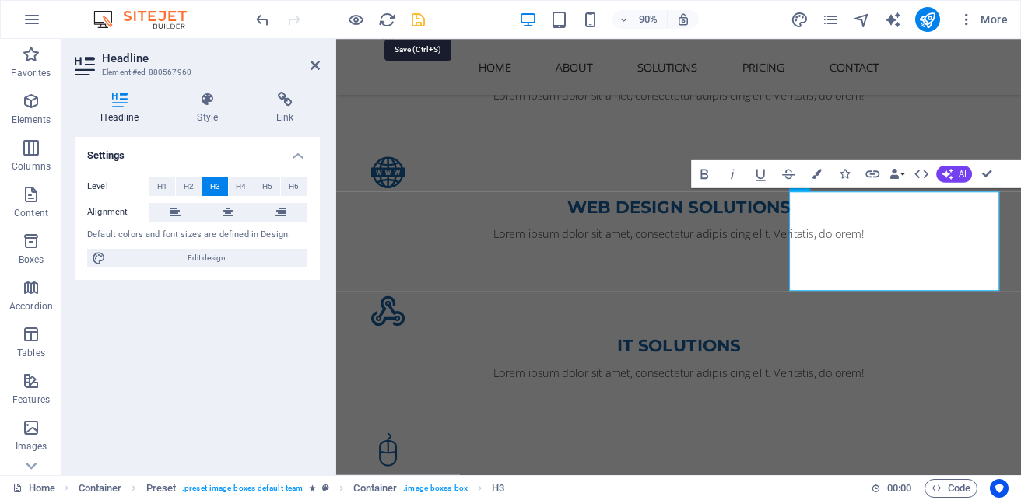
click at [422, 19] on icon "save" at bounding box center [418, 20] width 18 height 18
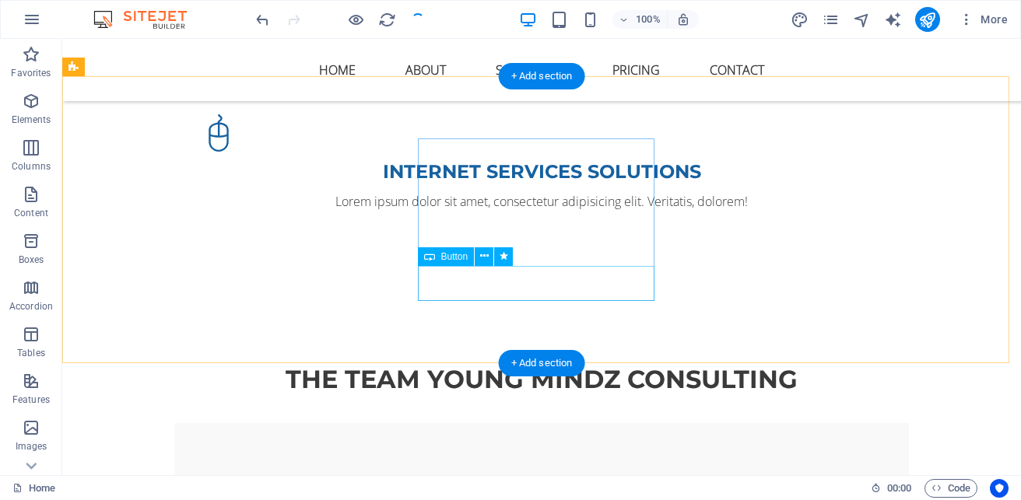
scroll to position [2164, 0]
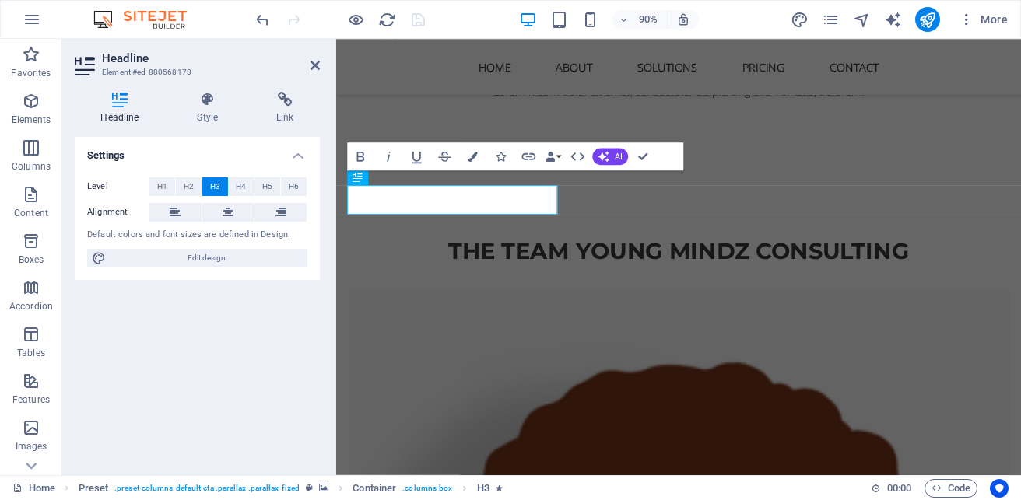
scroll to position [2149, 0]
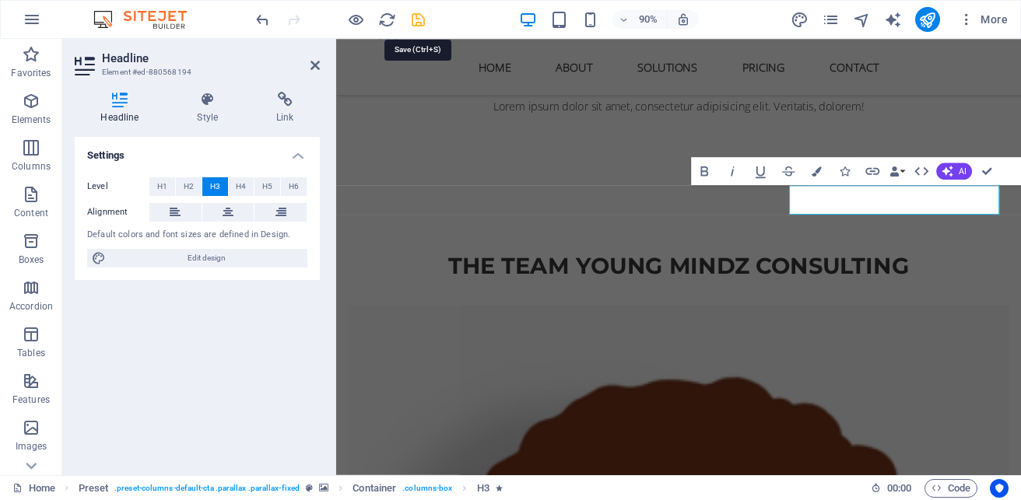
click at [421, 20] on icon "save" at bounding box center [418, 20] width 18 height 18
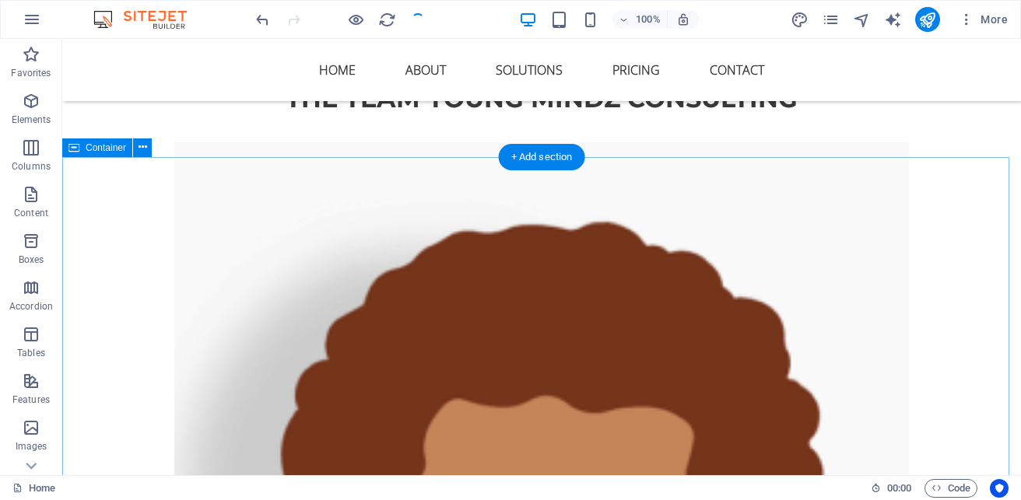
scroll to position [2381, 0]
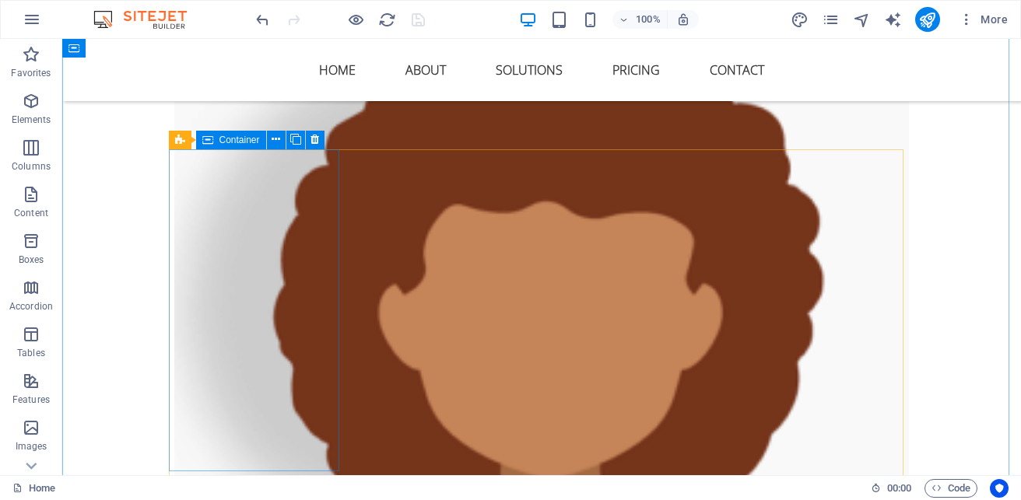
scroll to position [2381, 0]
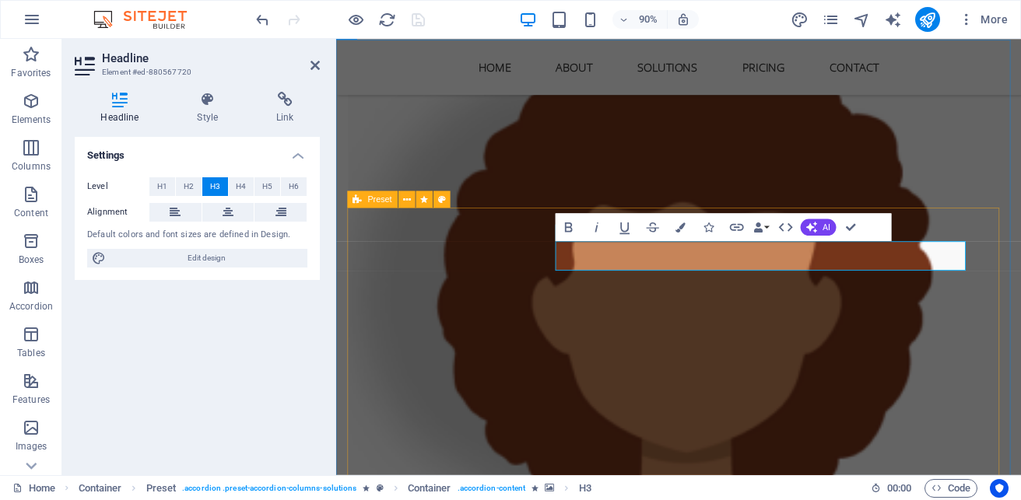
scroll to position [2534, 0]
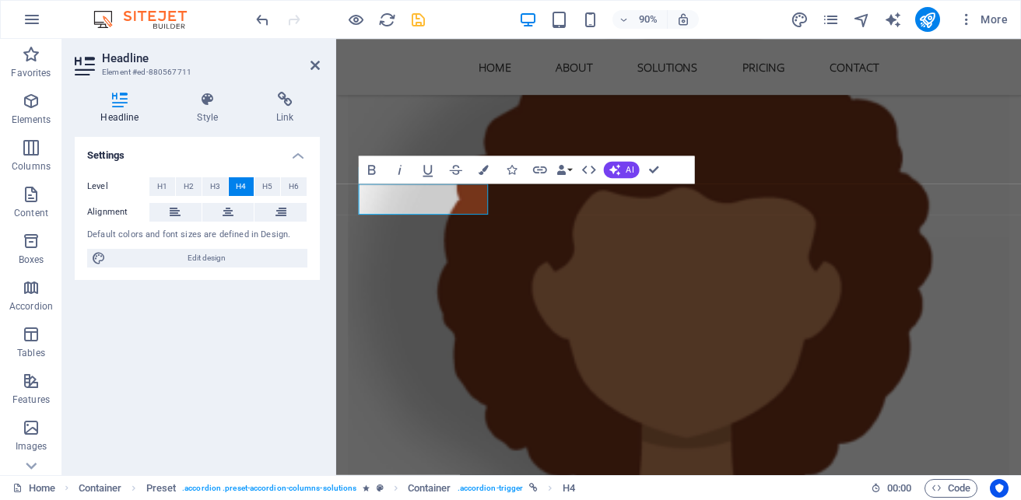
click at [425, 24] on icon "save" at bounding box center [418, 20] width 18 height 18
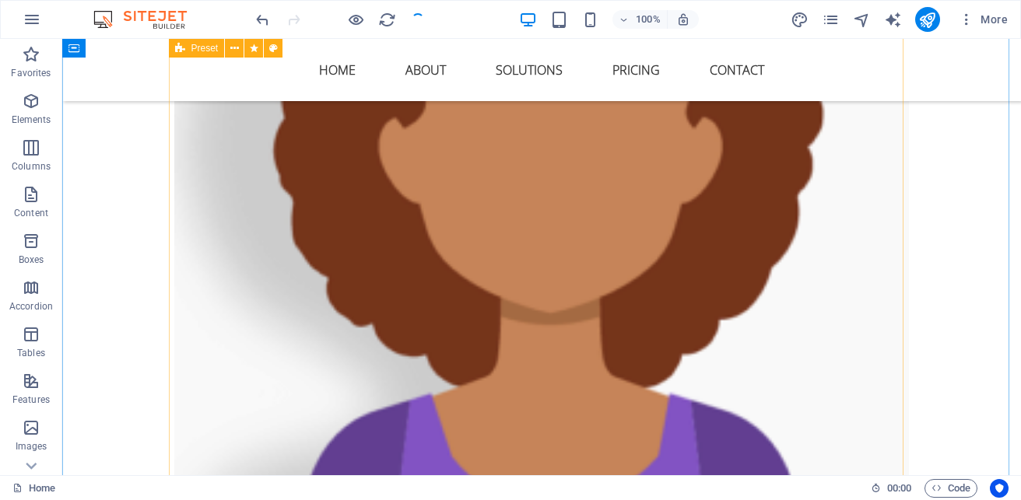
scroll to position [2771, 0]
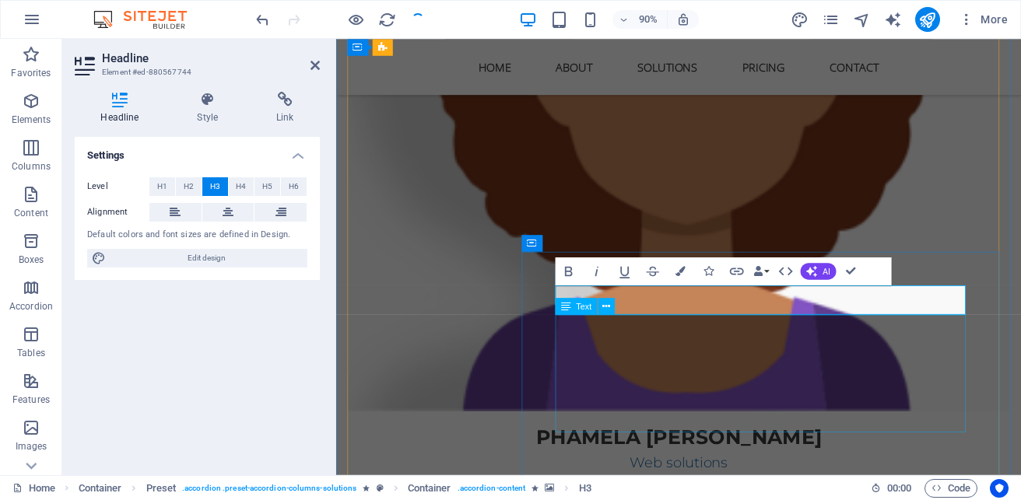
scroll to position [2767, 0]
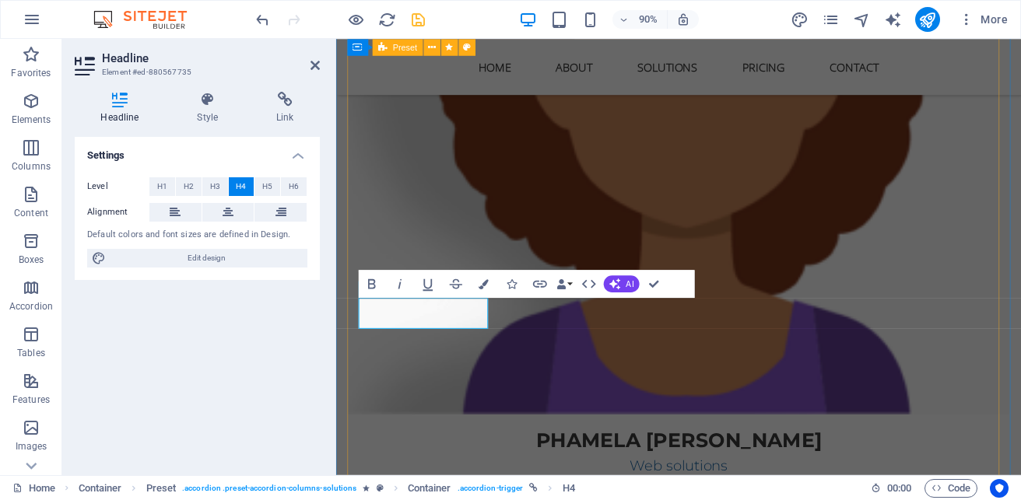
click at [427, 23] on div "90% More" at bounding box center [633, 19] width 761 height 25
click at [421, 18] on icon "save" at bounding box center [418, 20] width 18 height 18
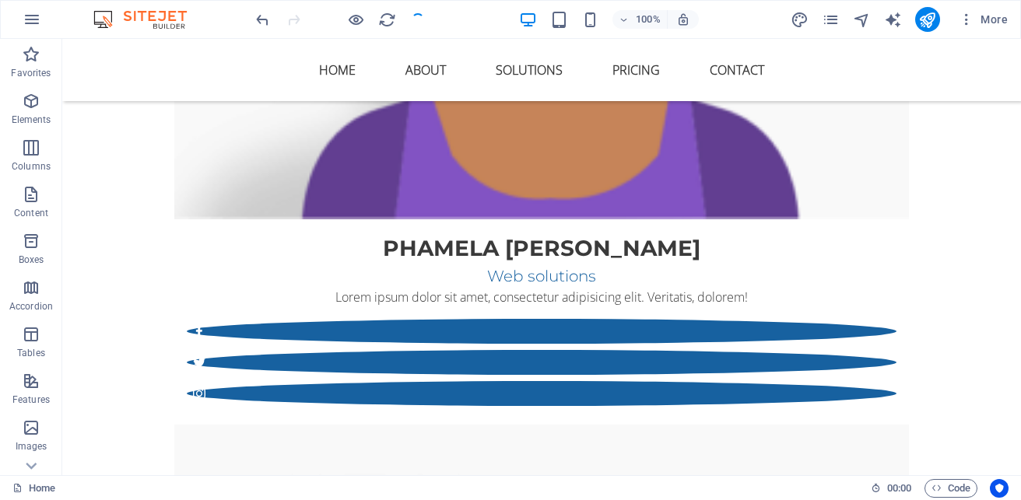
scroll to position [3160, 0]
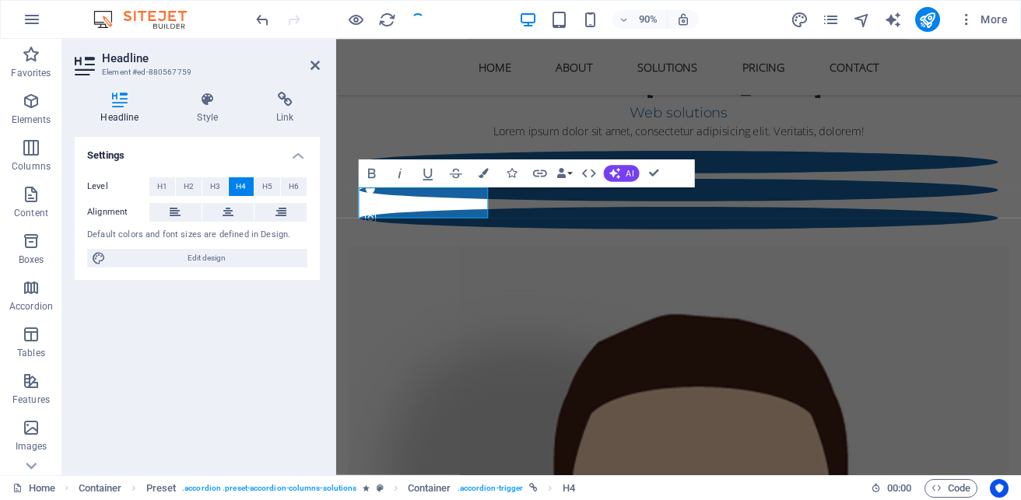
scroll to position [3176, 0]
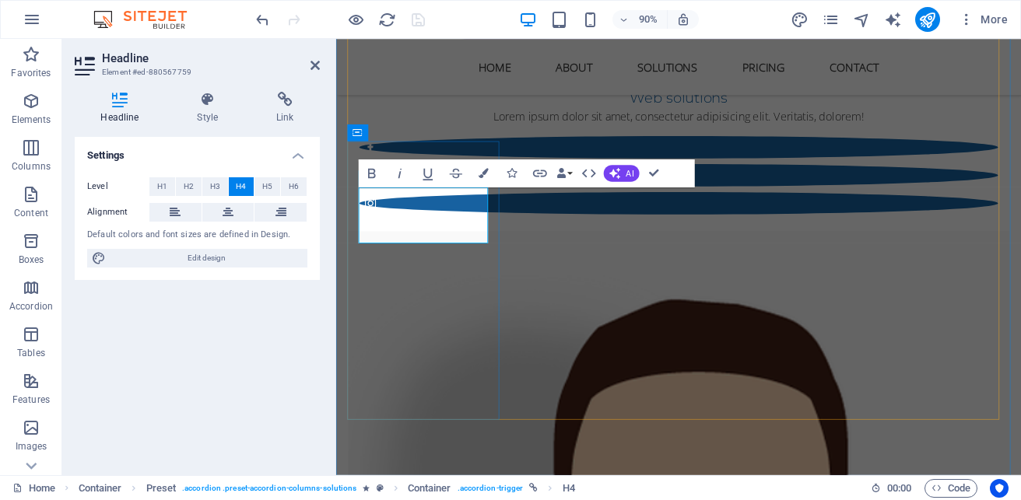
click at [446, 26] on div "90% More" at bounding box center [633, 19] width 761 height 25
click at [493, 16] on div "90% More" at bounding box center [633, 19] width 761 height 25
click at [425, 71] on nav "Home About Solutions Pricing Contact" at bounding box center [716, 69] width 735 height 37
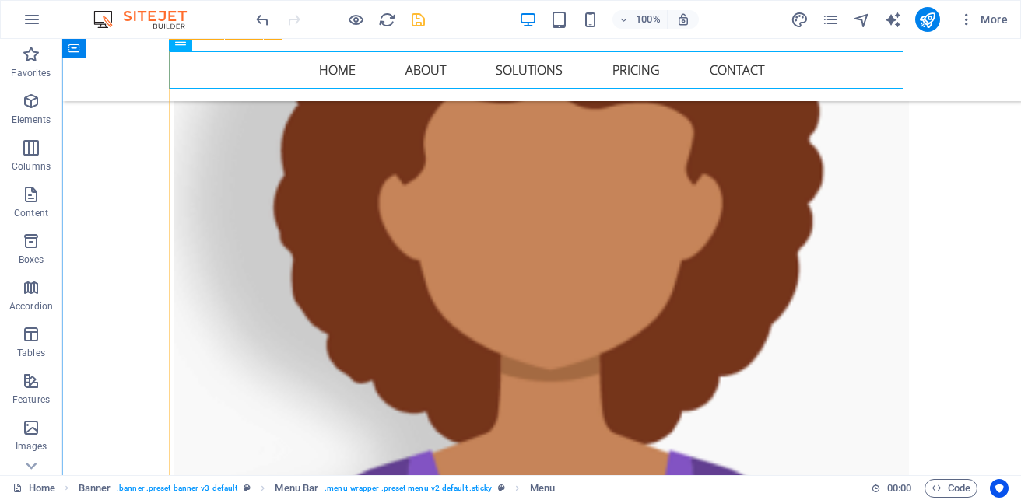
scroll to position [2724, 0]
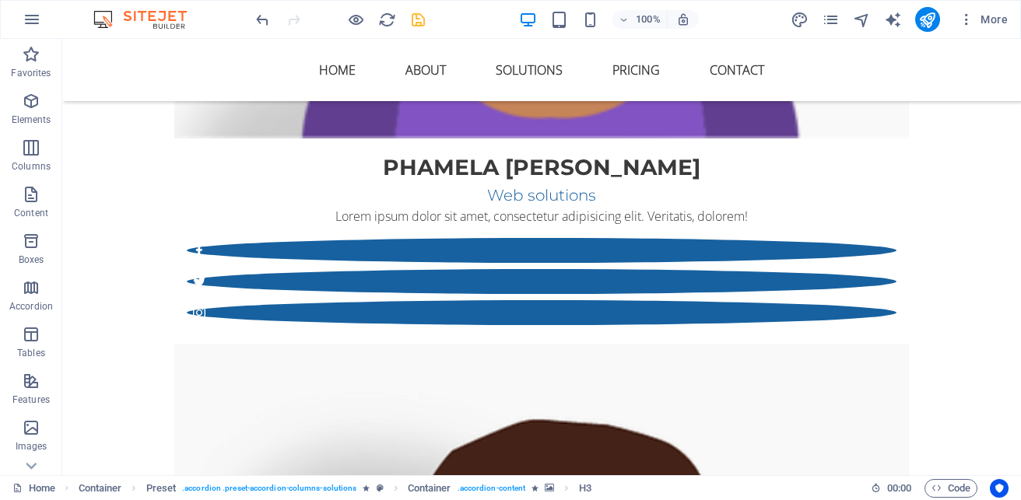
scroll to position [3113, 0]
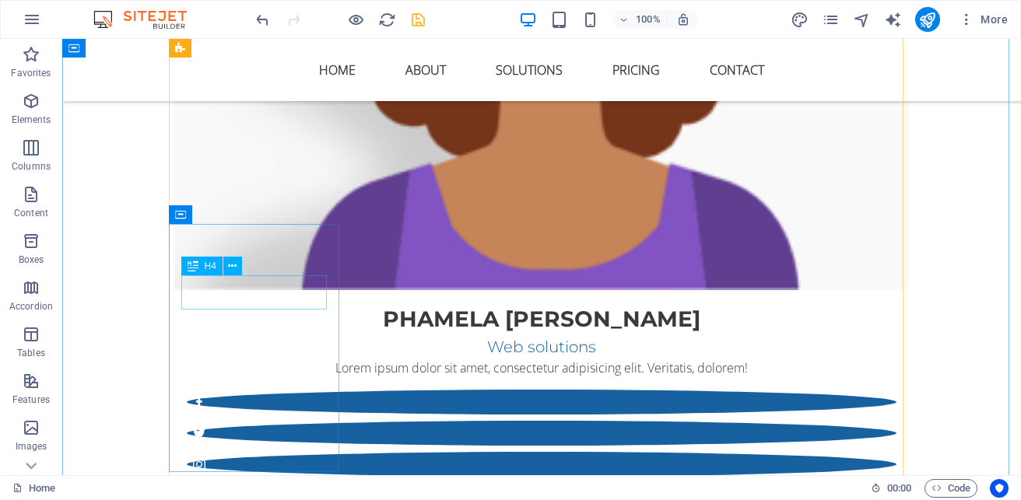
scroll to position [2957, 0]
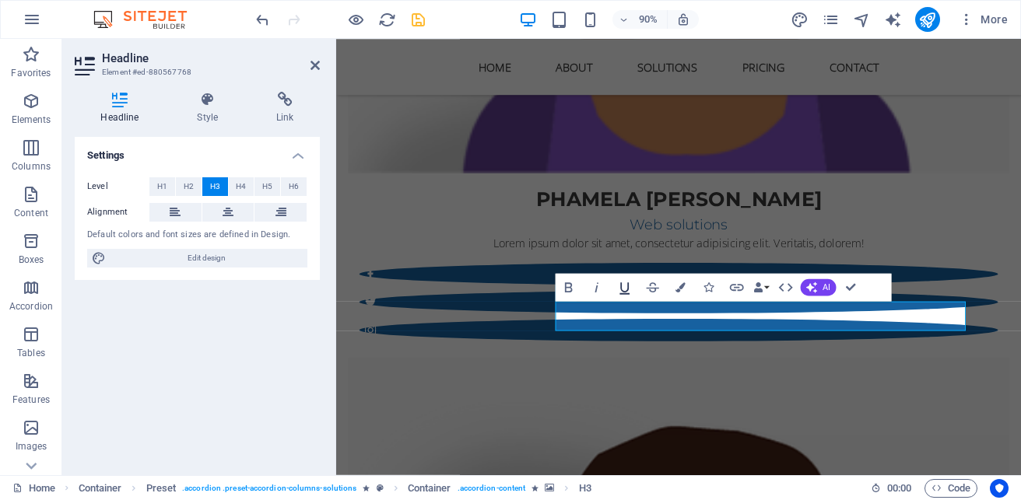
scroll to position [3269, 0]
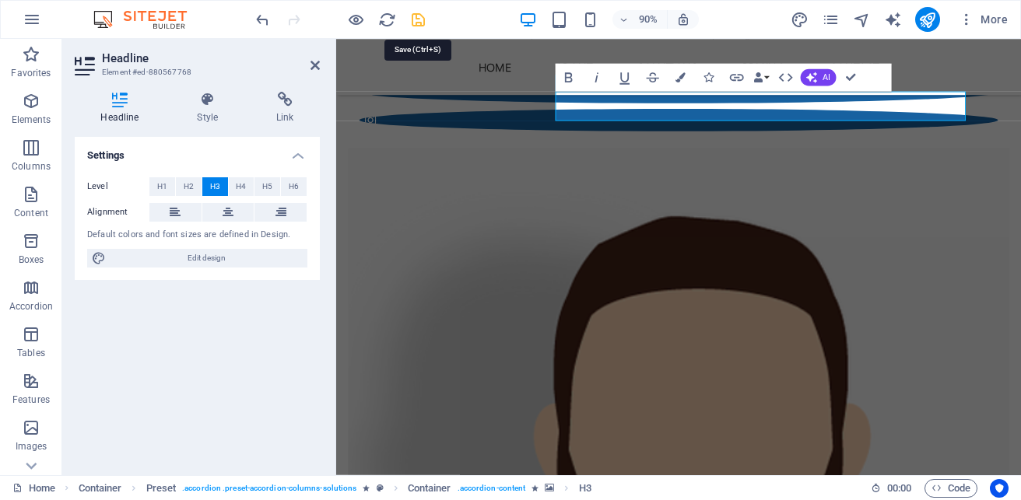
click at [419, 21] on icon "save" at bounding box center [418, 20] width 18 height 18
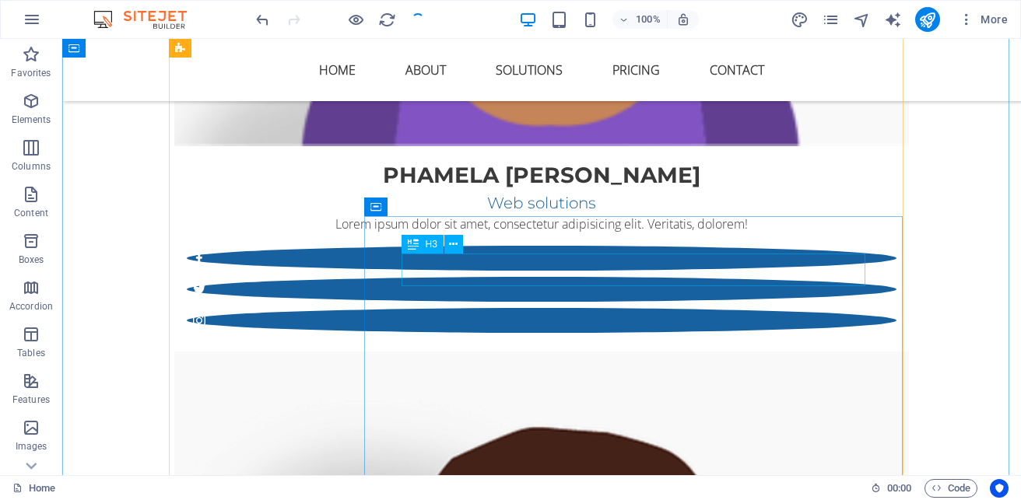
scroll to position [3019, 0]
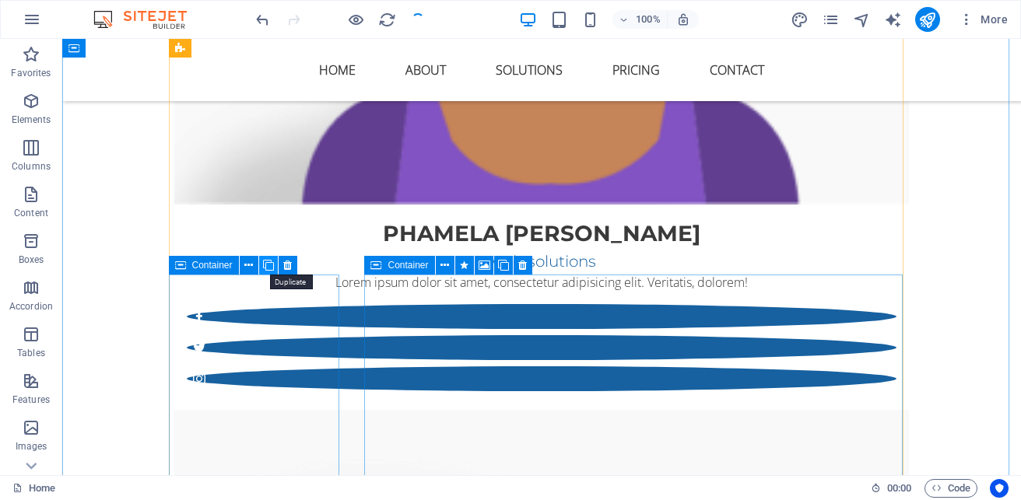
click at [265, 265] on icon at bounding box center [268, 266] width 11 height 16
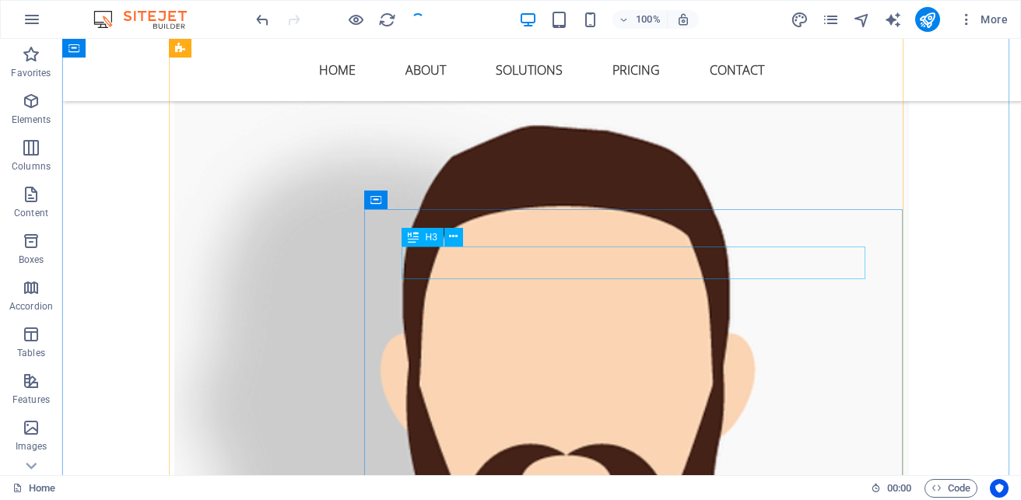
scroll to position [3408, 0]
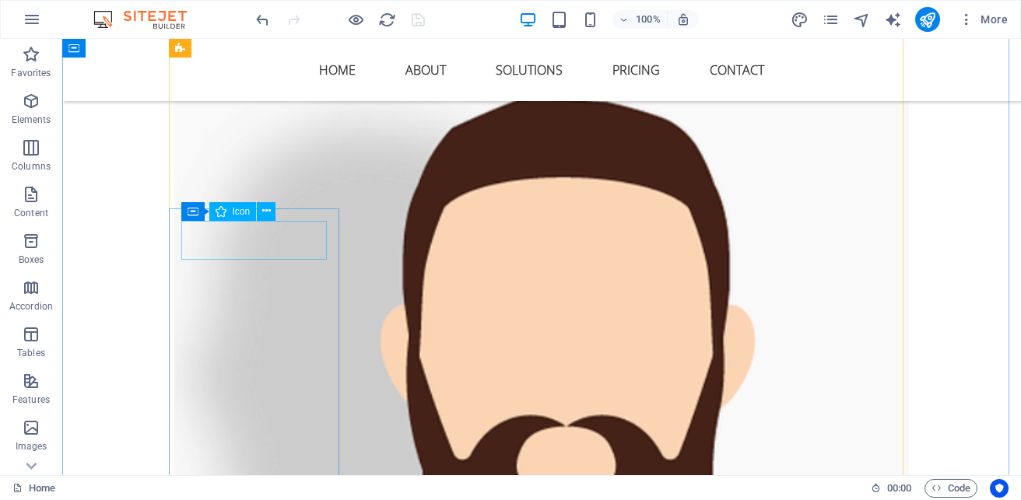
click at [230, 210] on div "Icon" at bounding box center [232, 211] width 47 height 19
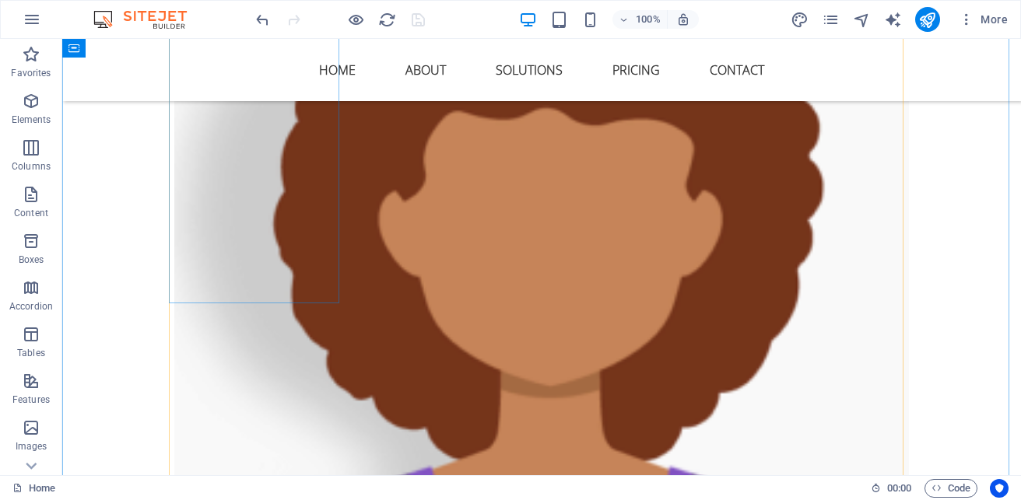
scroll to position [2941, 0]
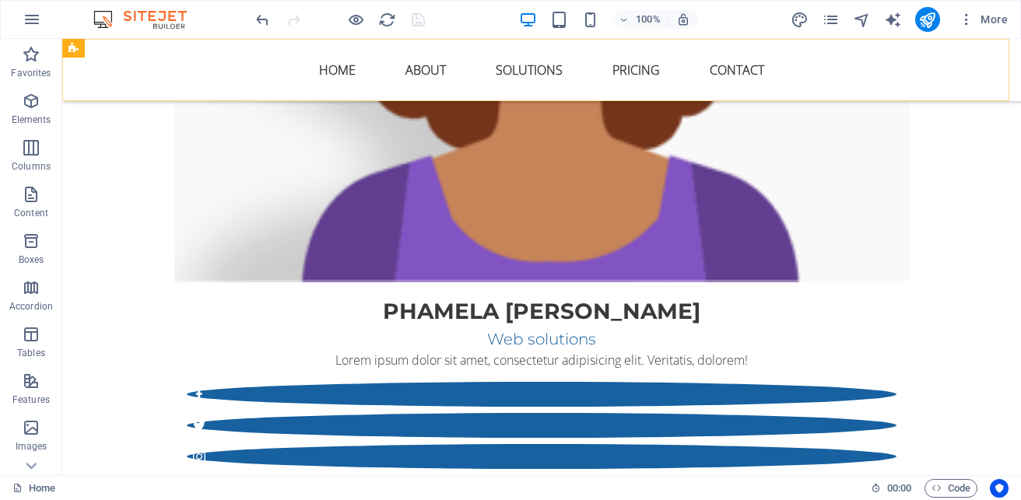
click at [240, 90] on div "Home About Solutions Pricing Contact" at bounding box center [541, 70] width 959 height 62
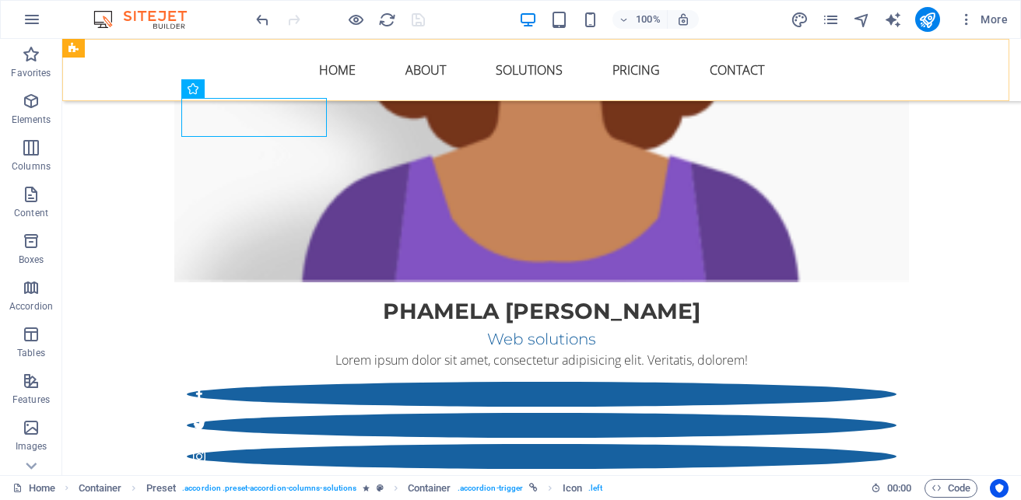
click at [240, 93] on div "Home About Solutions Pricing Contact" at bounding box center [541, 70] width 959 height 62
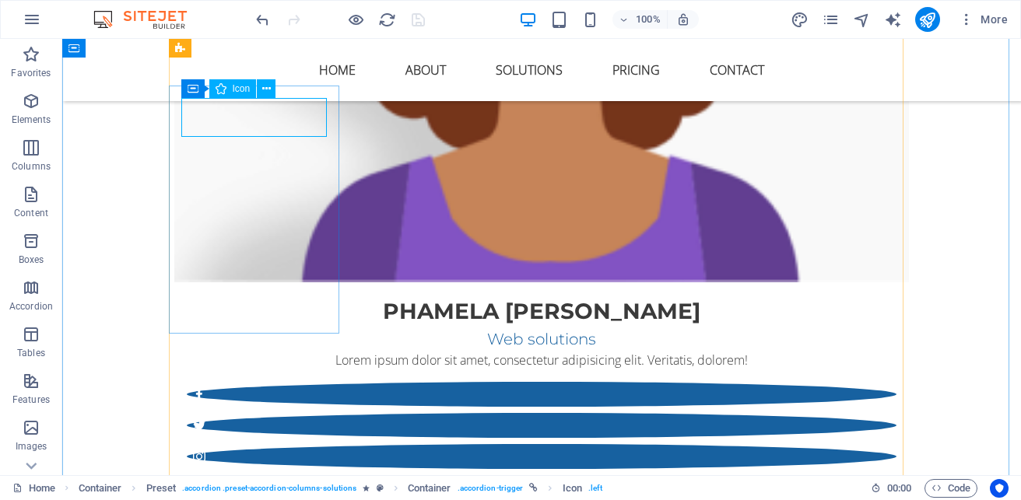
click at [244, 96] on div "Icon" at bounding box center [232, 88] width 47 height 19
click at [262, 85] on icon at bounding box center [266, 89] width 9 height 16
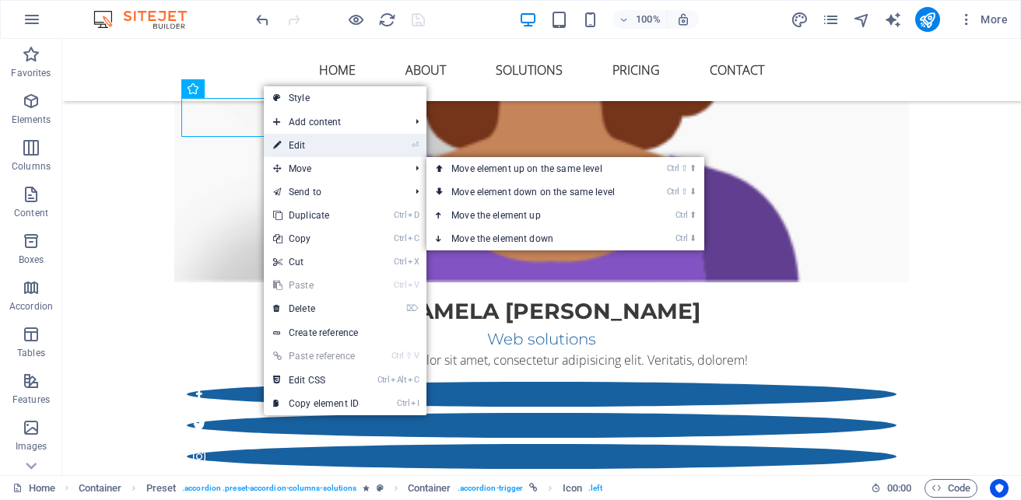
drag, startPoint x: 325, startPoint y: 142, endPoint x: 209, endPoint y: 183, distance: 123.8
click at [325, 142] on link "⏎ Edit" at bounding box center [316, 145] width 104 height 23
select select "xMidYMid"
select select "px"
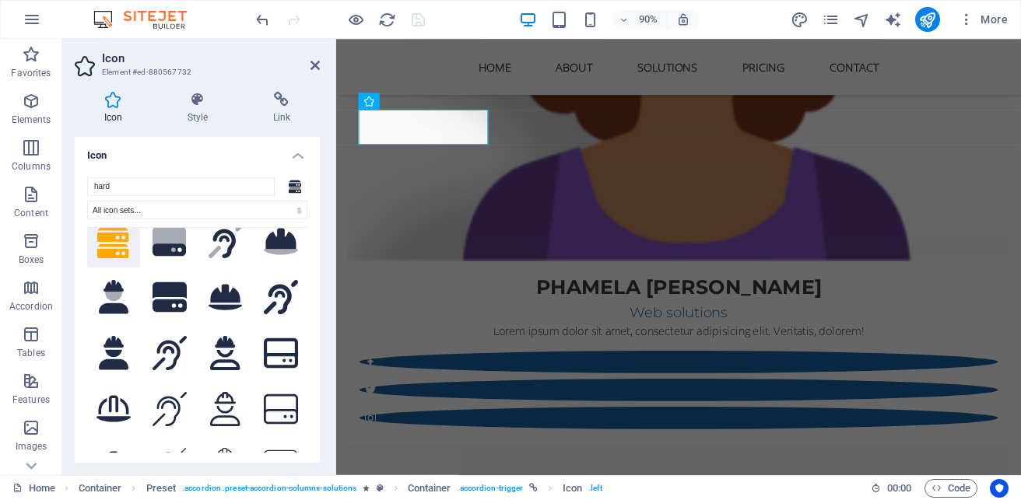
scroll to position [0, 0]
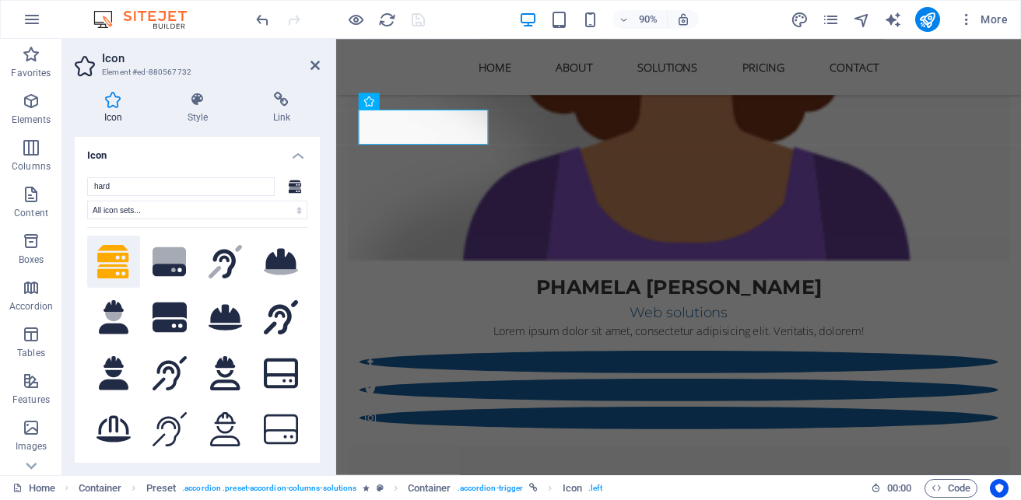
drag, startPoint x: 126, startPoint y: 264, endPoint x: 257, endPoint y: 68, distance: 235.1
click at [257, 68] on h3 "Element #ed-880567732" at bounding box center [195, 72] width 187 height 14
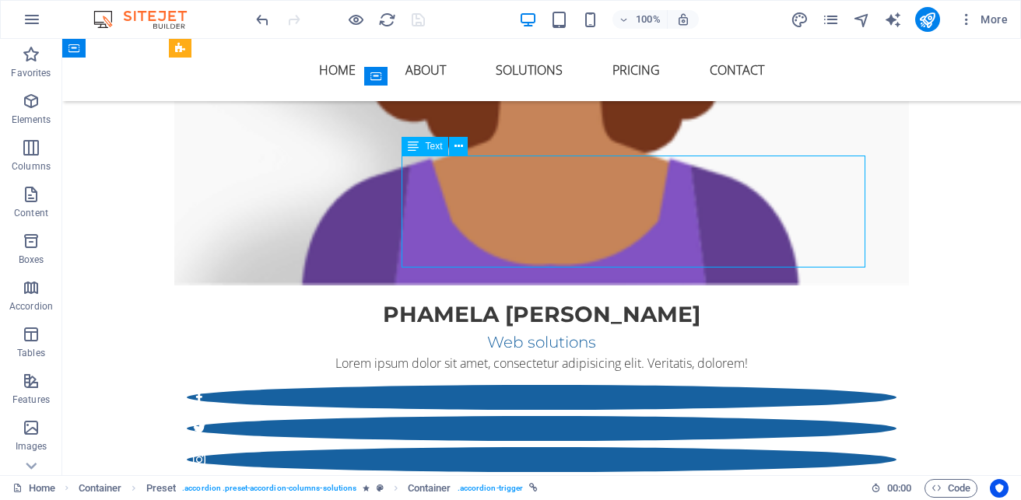
scroll to position [2941, 0]
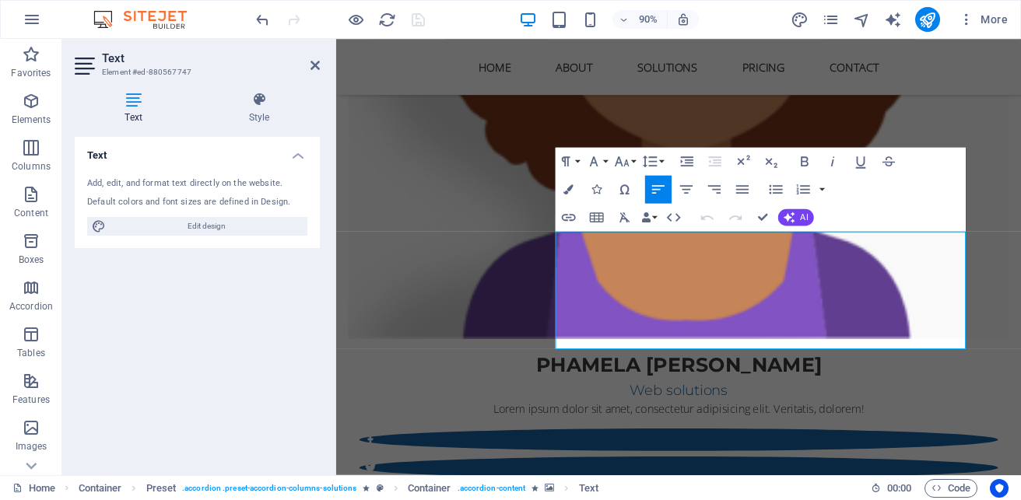
scroll to position [2860, 0]
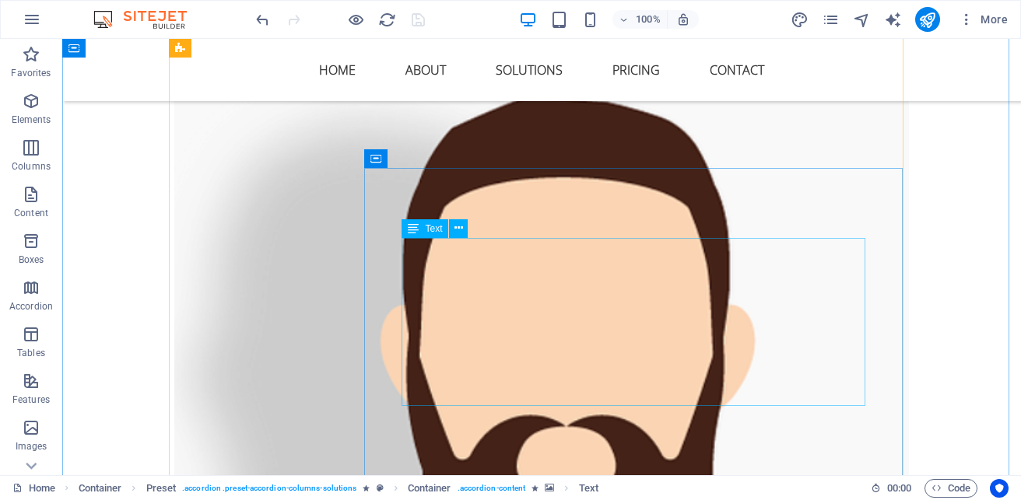
scroll to position [3486, 0]
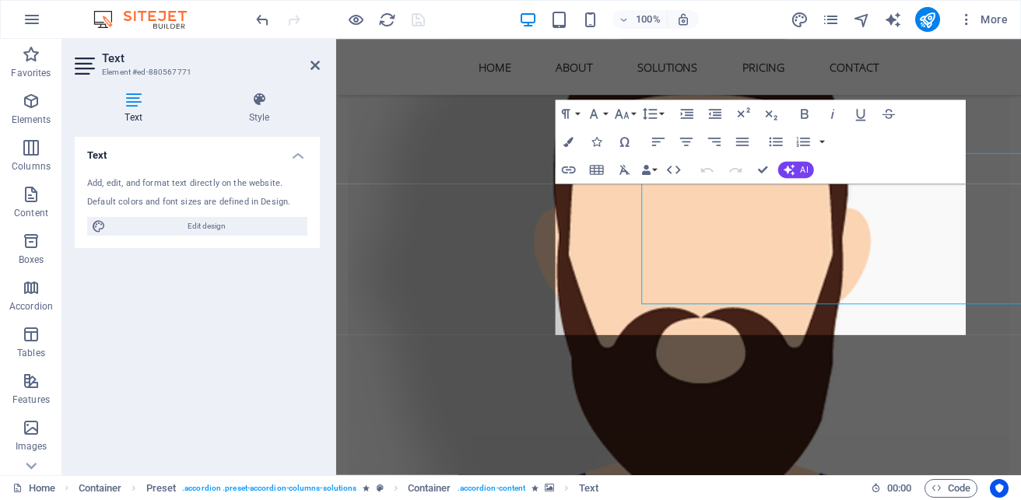
scroll to position [3521, 0]
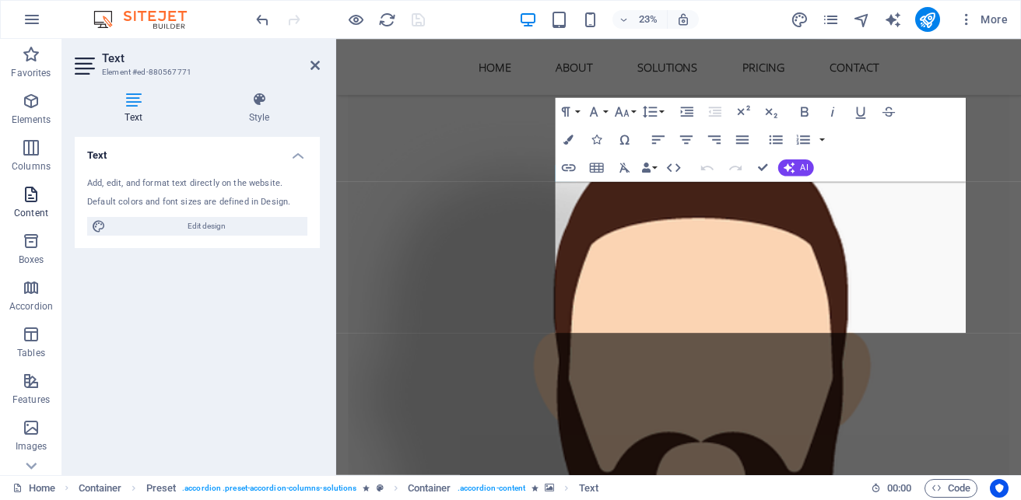
scroll to position [3523, 0]
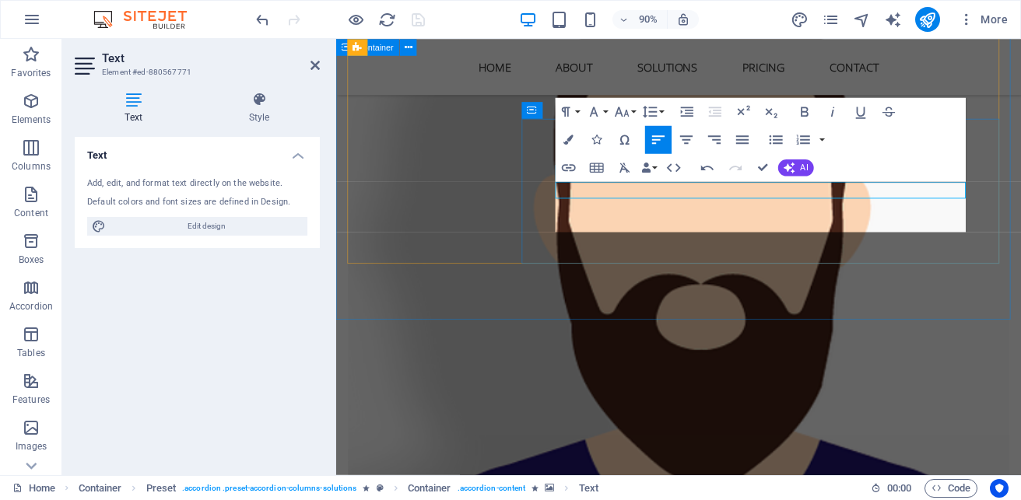
scroll to position [2392, 2]
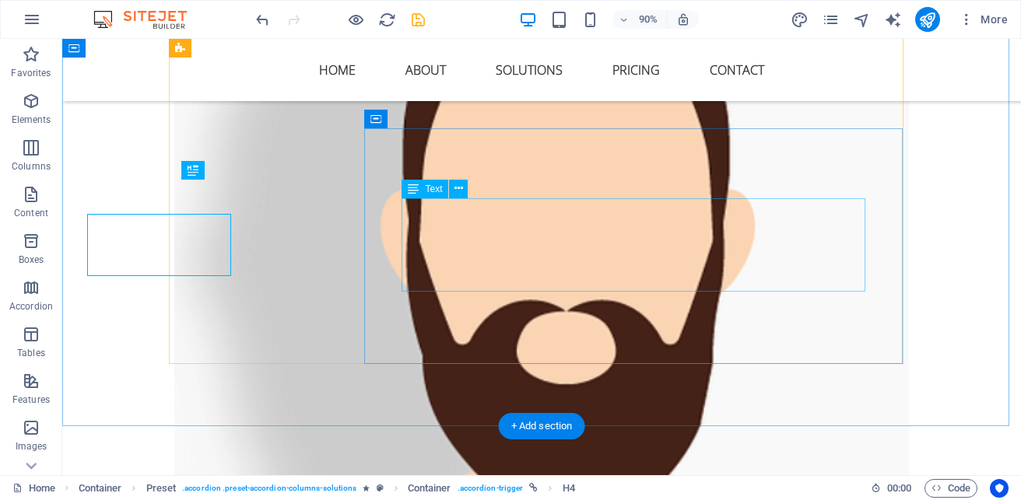
scroll to position [3488, 0]
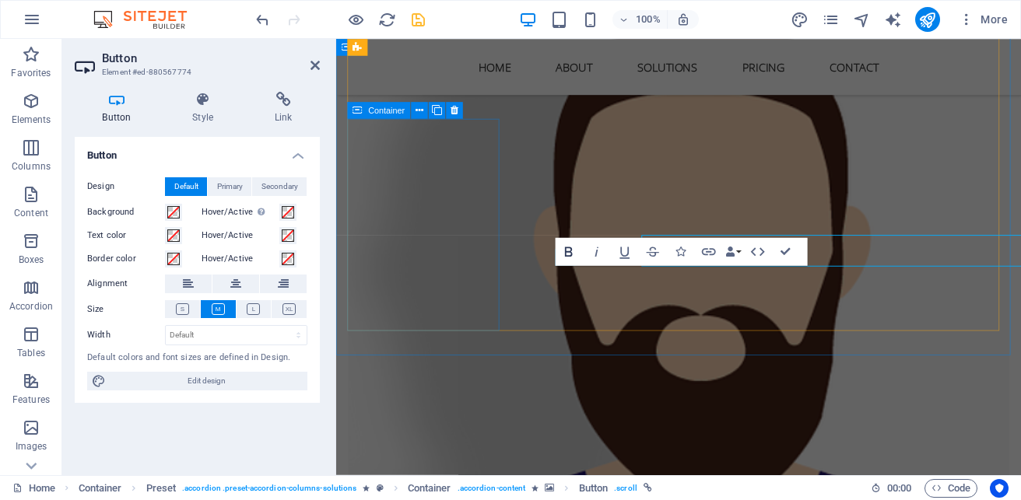
scroll to position [3523, 0]
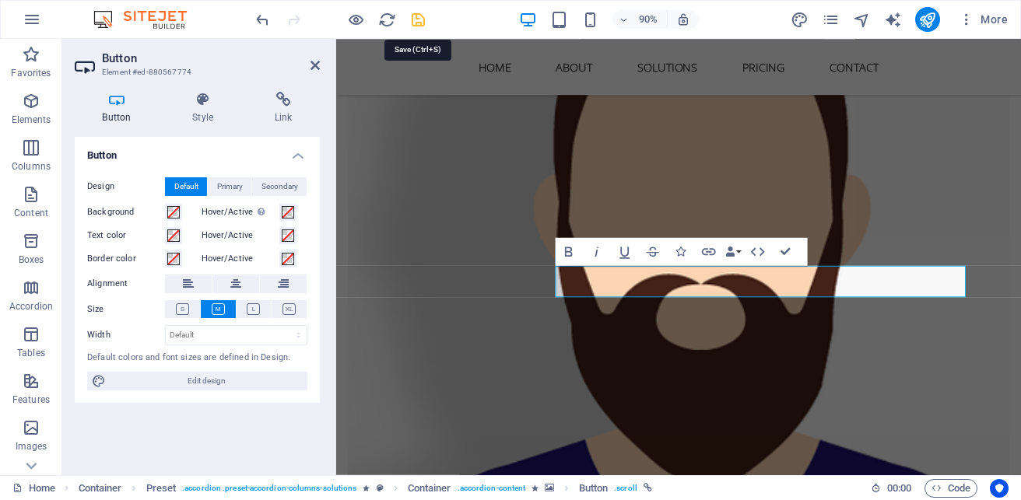
click at [426, 20] on icon "save" at bounding box center [418, 20] width 18 height 18
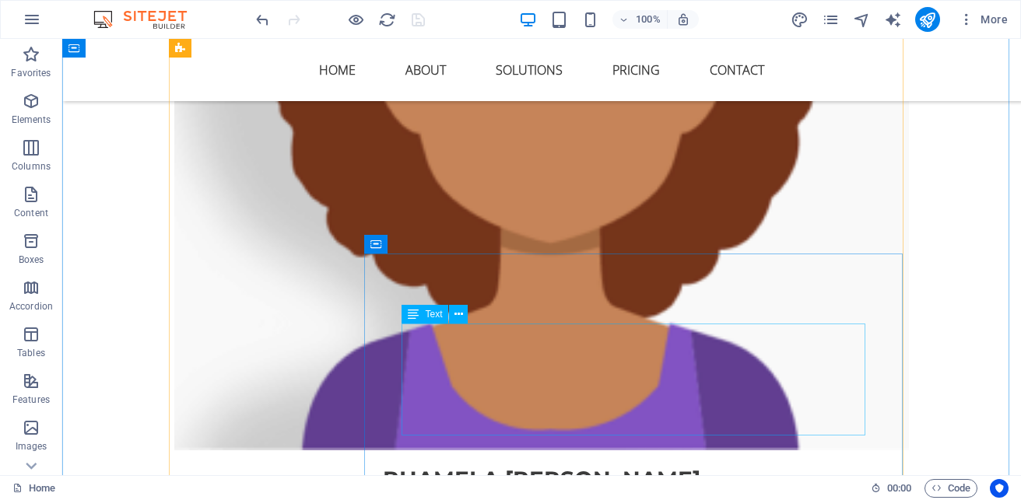
scroll to position [2788, 0]
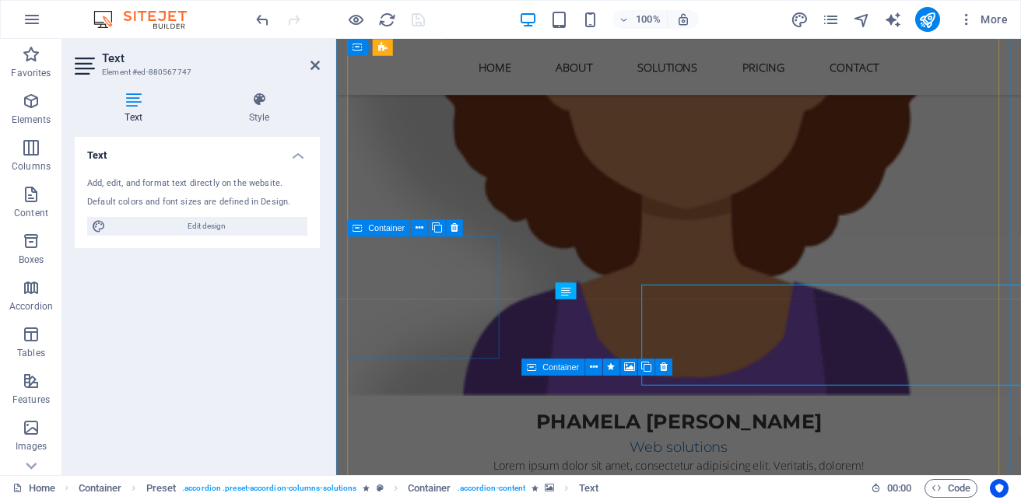
scroll to position [2785, 0]
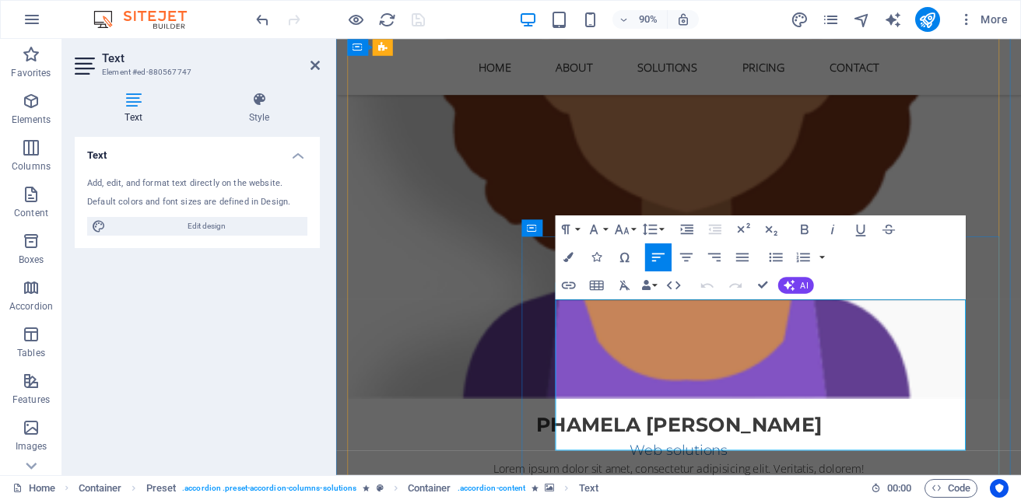
scroll to position [9420, 2]
drag, startPoint x: 701, startPoint y: 370, endPoint x: 577, endPoint y: 370, distance: 124.5
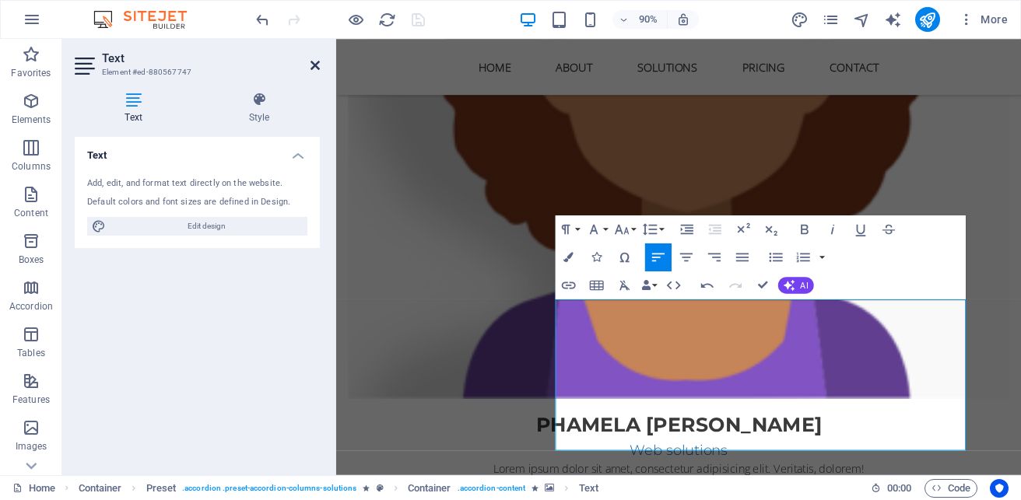
drag, startPoint x: 311, startPoint y: 72, endPoint x: 265, endPoint y: 23, distance: 66.6
click at [311, 72] on link at bounding box center [315, 65] width 9 height 13
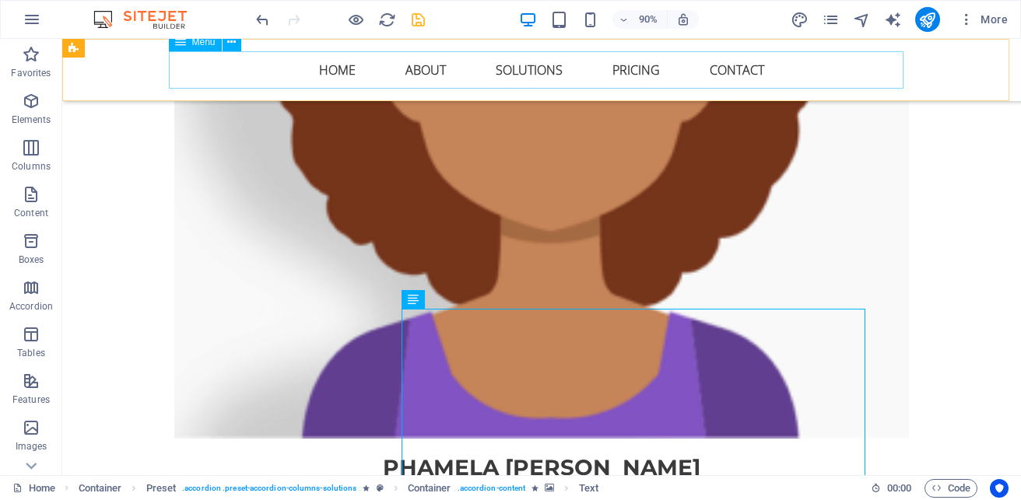
scroll to position [2788, 0]
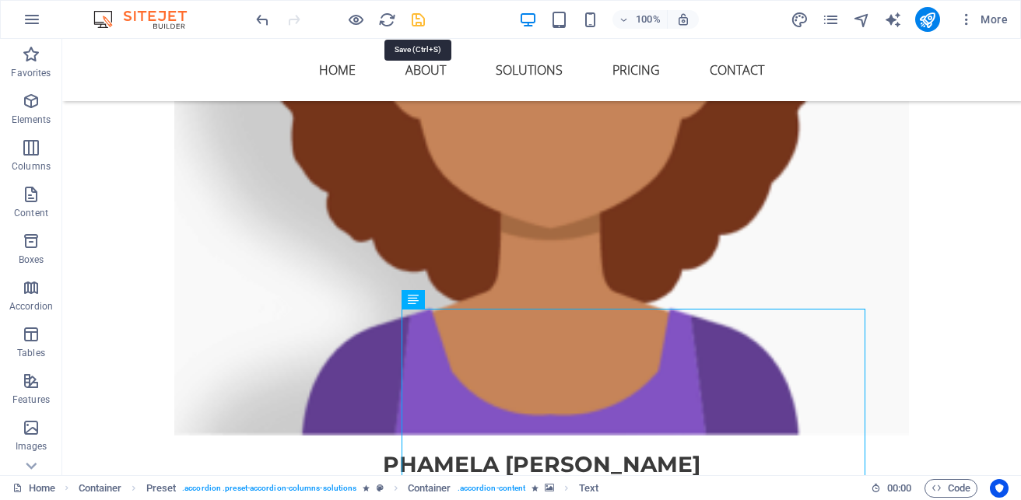
click at [422, 19] on icon "save" at bounding box center [418, 20] width 18 height 18
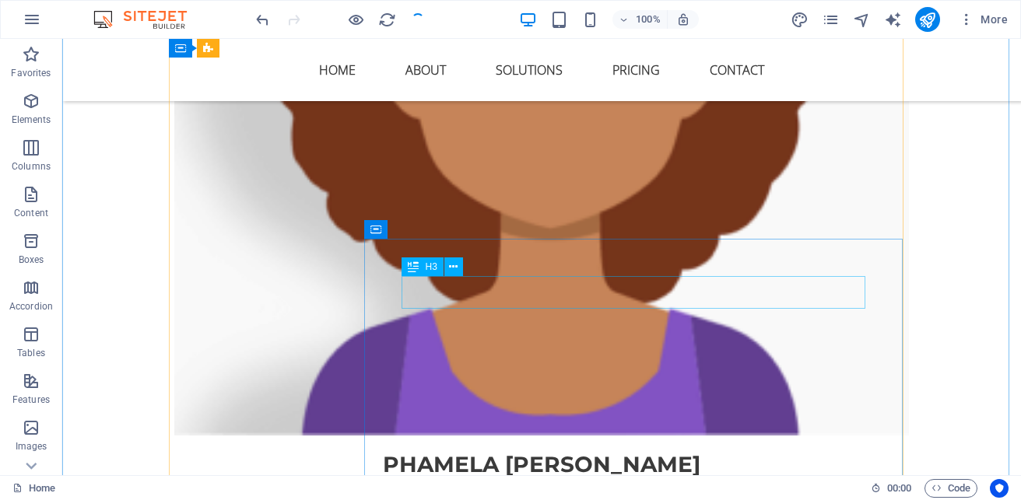
scroll to position [3021, 0]
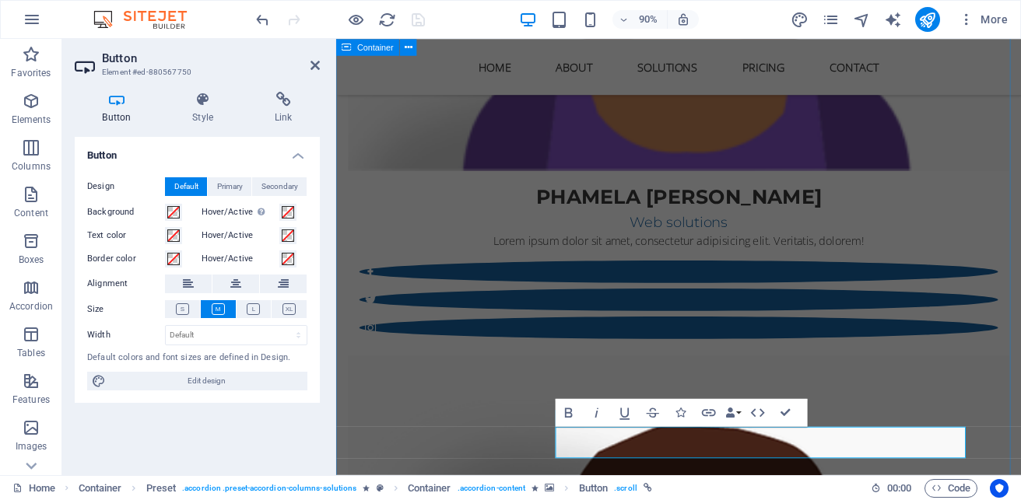
scroll to position [2804, 0]
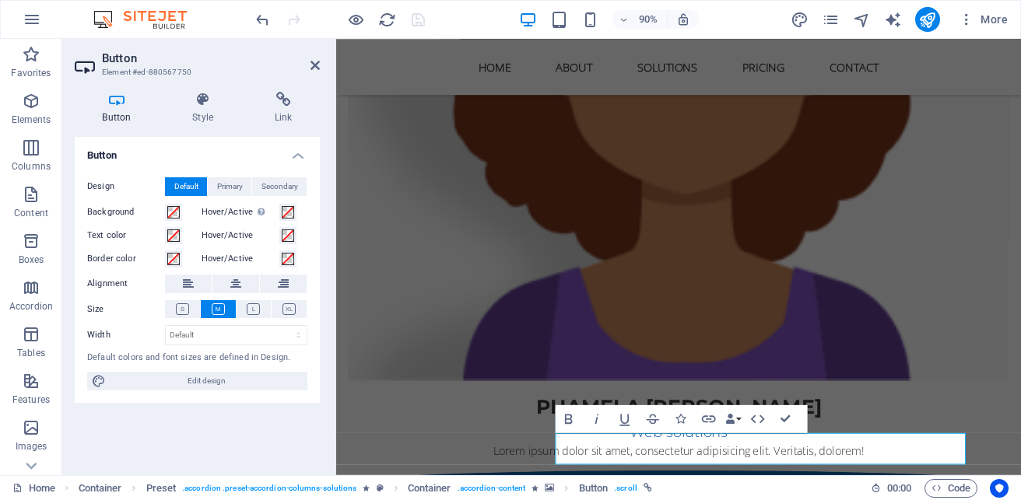
click at [472, 10] on div "90% More" at bounding box center [633, 19] width 761 height 25
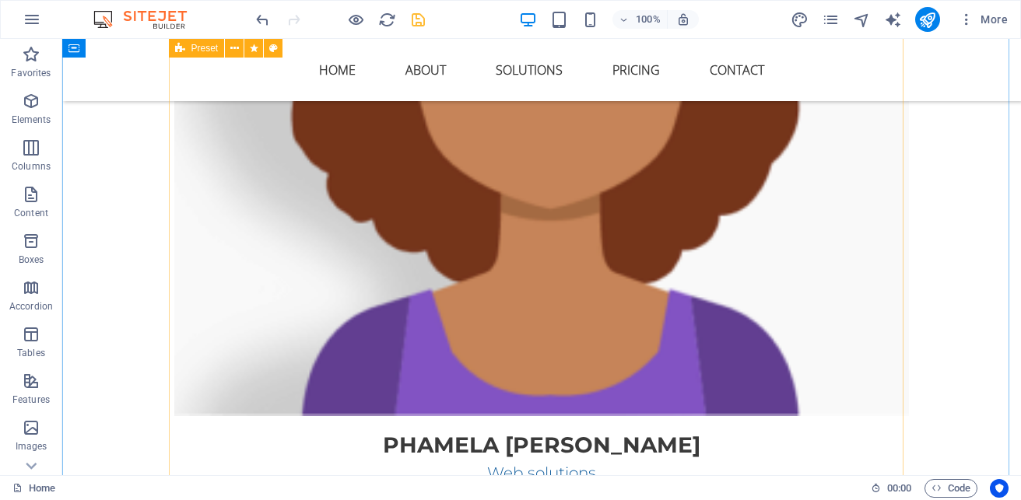
scroll to position [2574, 0]
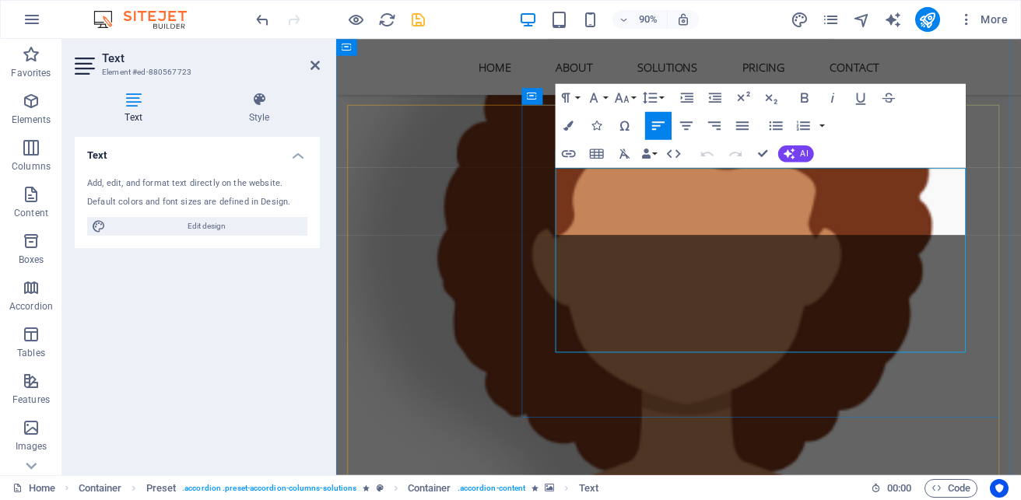
scroll to position [3177, 2]
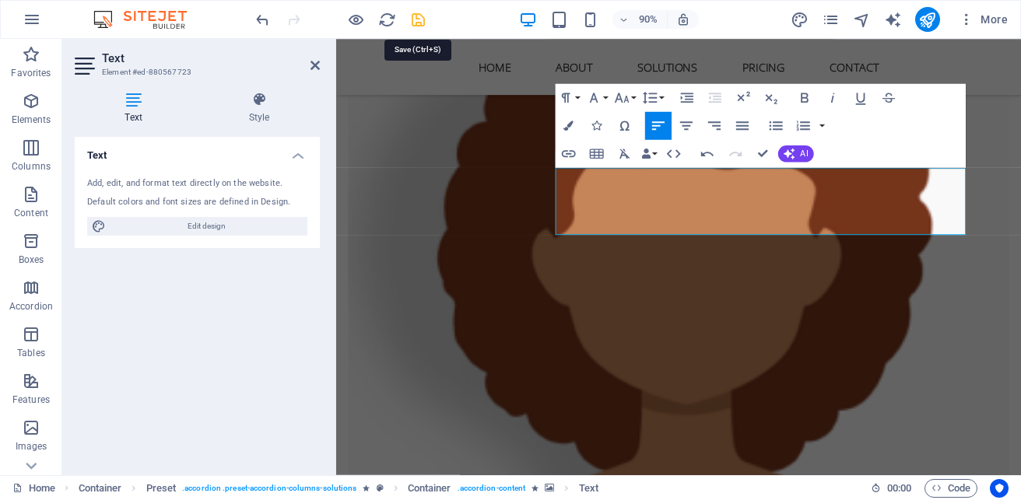
click at [420, 19] on icon "save" at bounding box center [418, 20] width 18 height 18
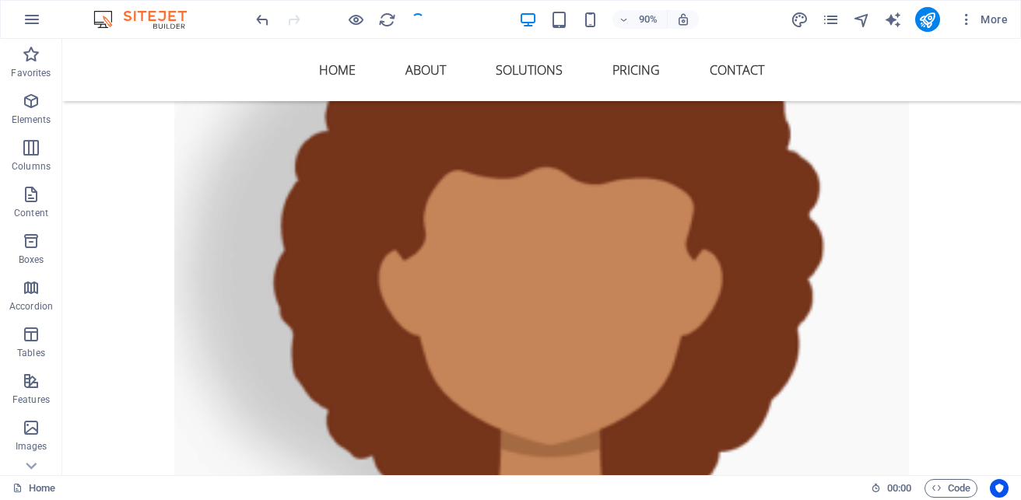
scroll to position [2574, 0]
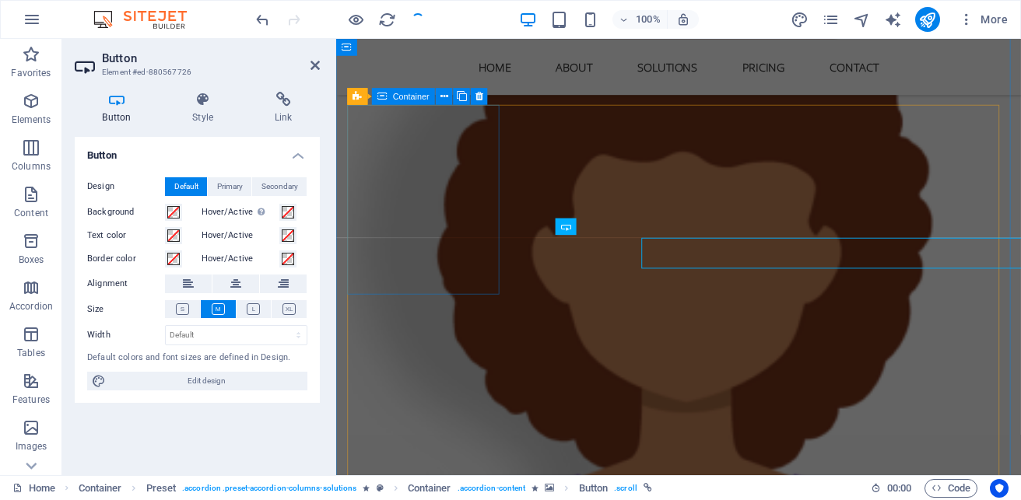
scroll to position [2571, 0]
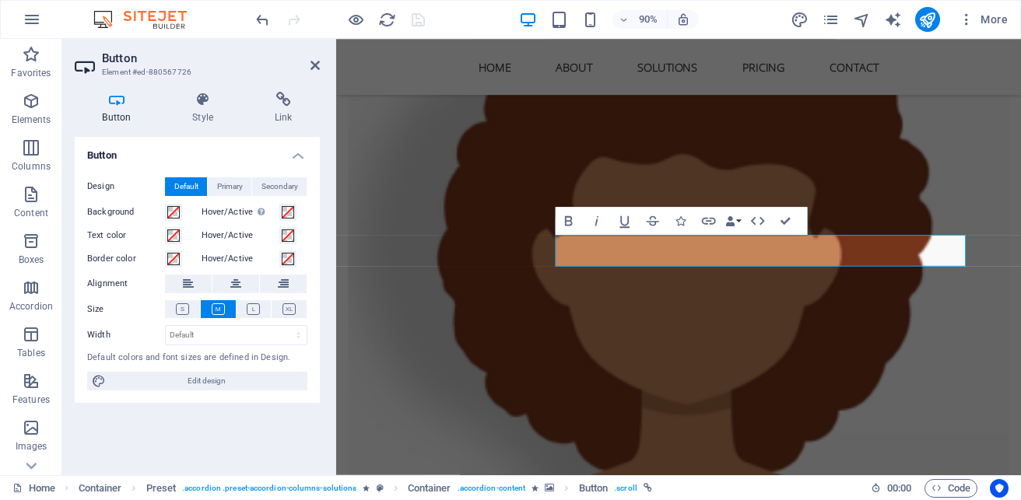
click at [488, 25] on div "90% More" at bounding box center [633, 19] width 761 height 25
drag, startPoint x: 317, startPoint y: 64, endPoint x: 327, endPoint y: 14, distance: 50.8
click at [317, 64] on icon at bounding box center [315, 65] width 9 height 12
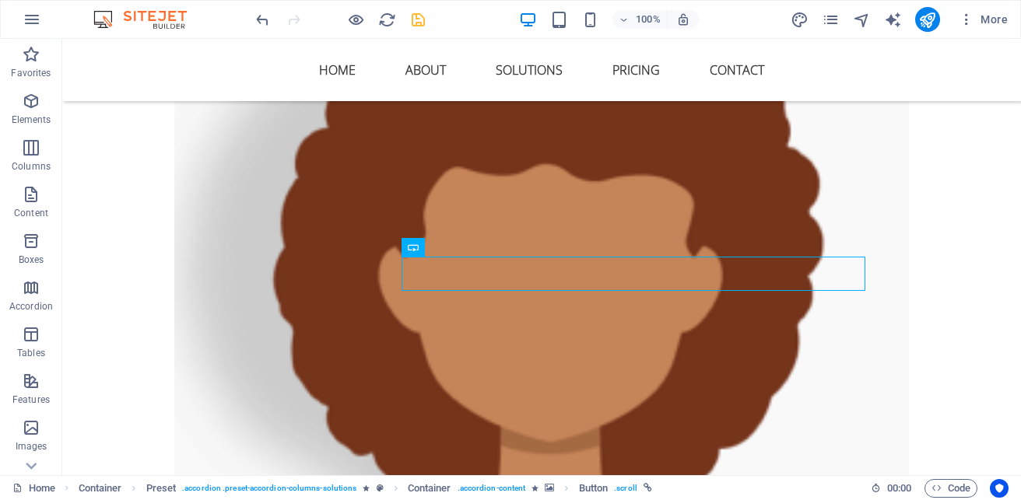
click at [420, 17] on icon "save" at bounding box center [418, 20] width 18 height 18
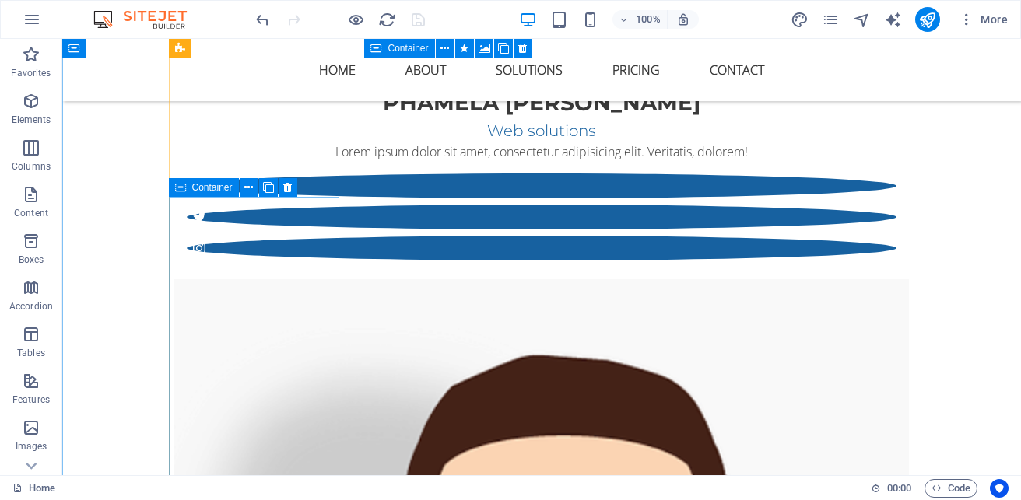
scroll to position [3196, 0]
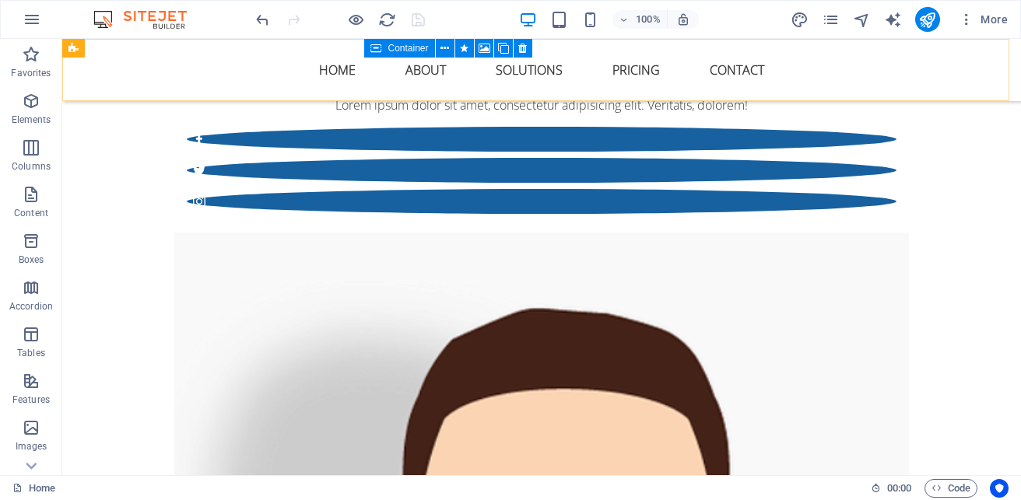
click at [258, 100] on div "Home About Solutions Pricing Contact" at bounding box center [541, 70] width 959 height 62
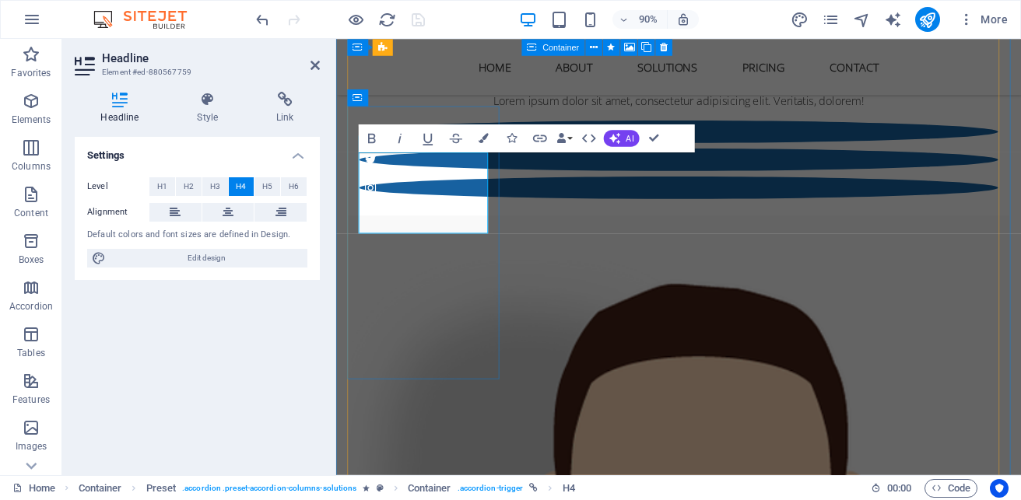
scroll to position [2960, 0]
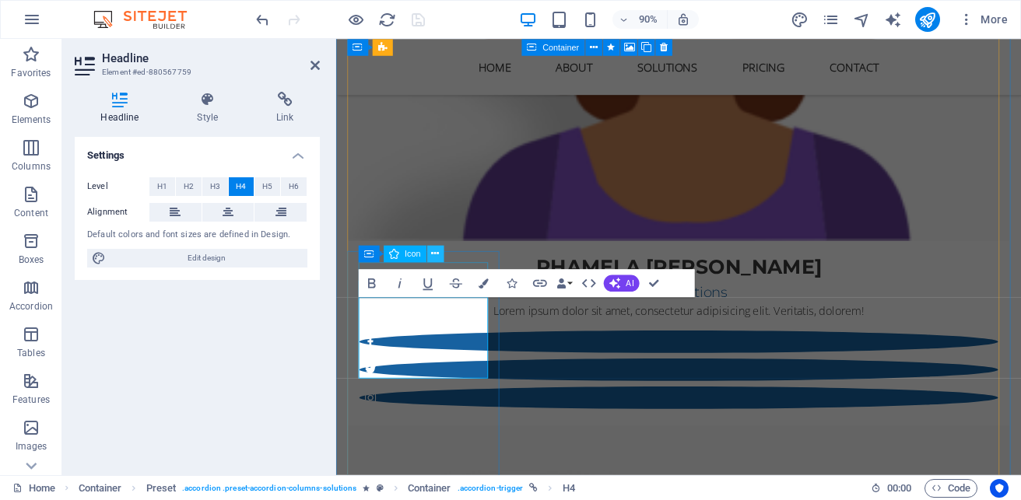
click at [440, 254] on button at bounding box center [435, 253] width 17 height 17
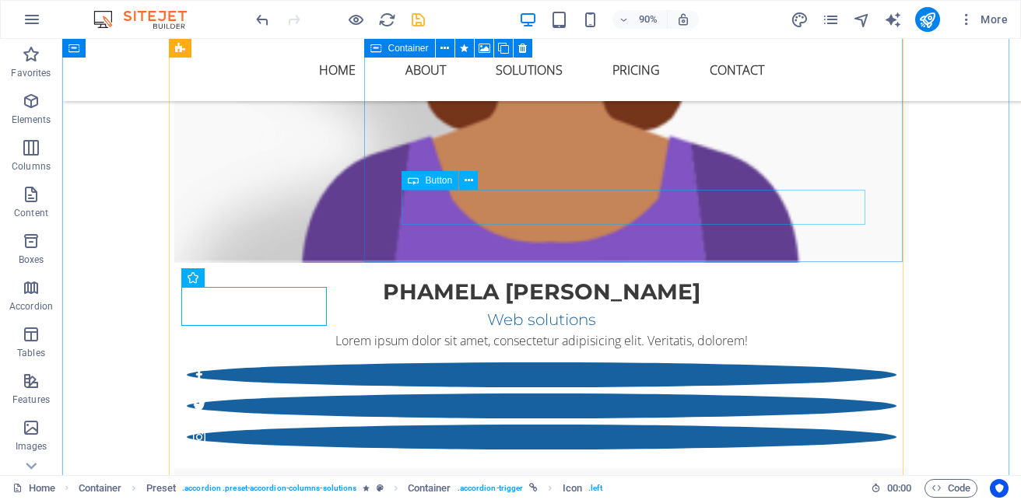
scroll to position [2963, 0]
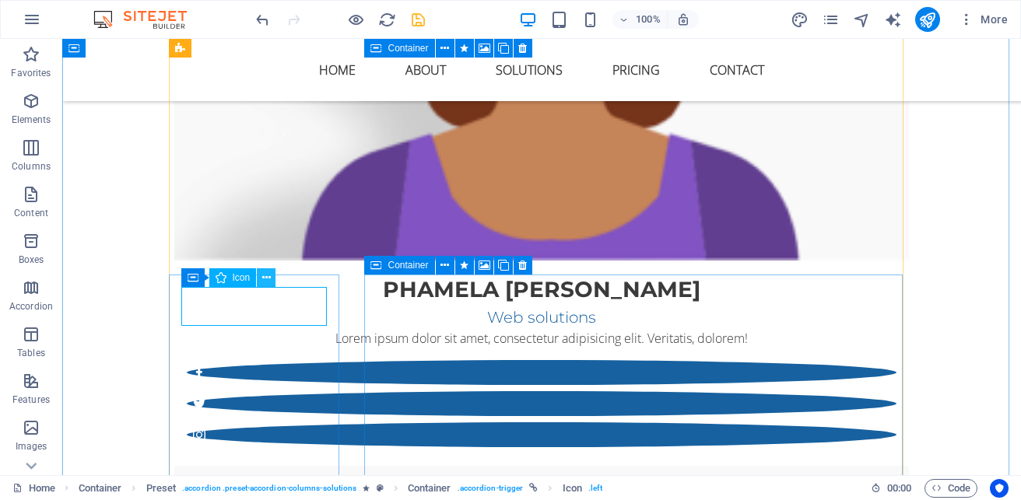
click at [275, 278] on button at bounding box center [266, 277] width 19 height 19
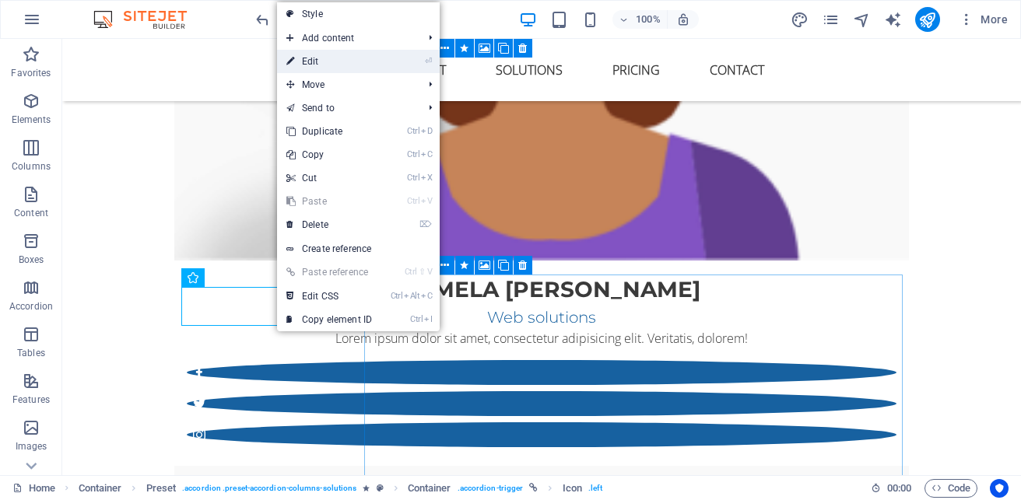
click at [354, 68] on link "⏎ Edit" at bounding box center [329, 61] width 104 height 23
select select "xMidYMid"
select select "px"
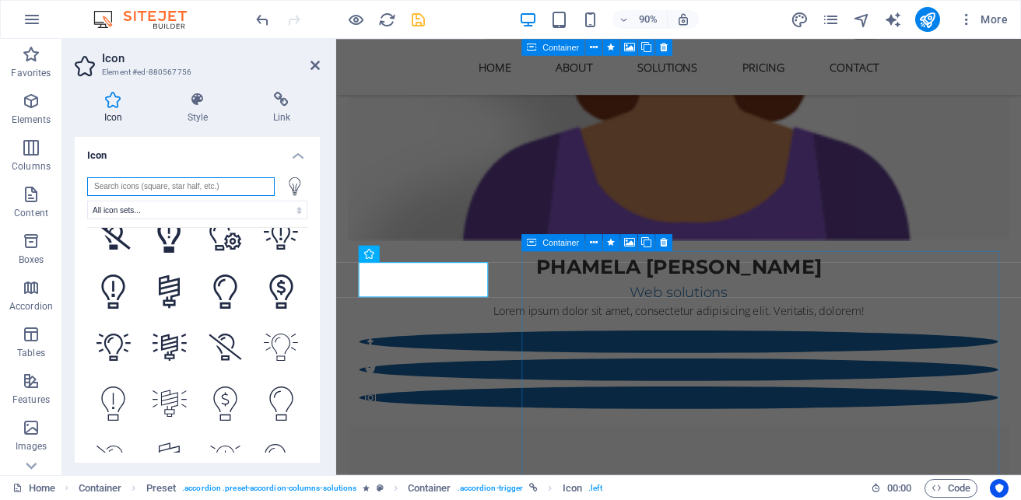
scroll to position [0, 0]
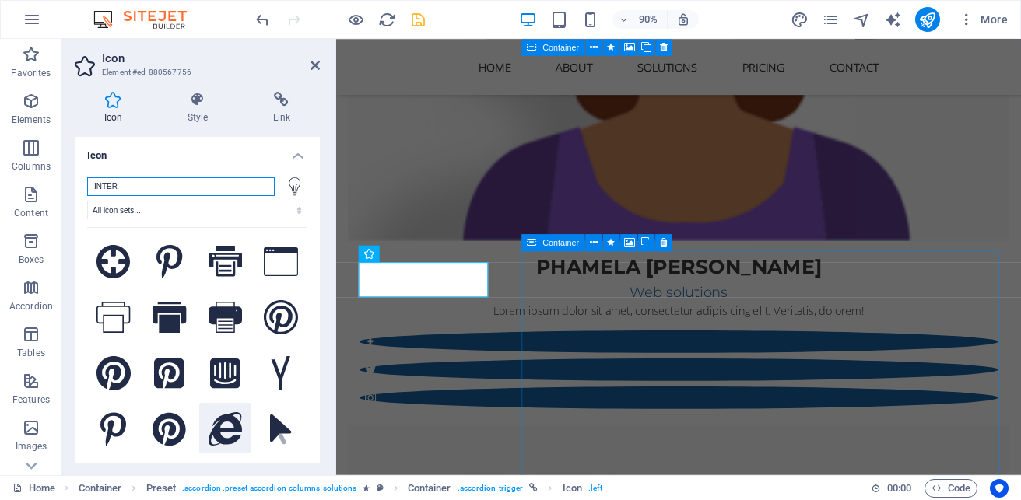
type input "INTER"
click at [231, 424] on icon at bounding box center [226, 429] width 34 height 34
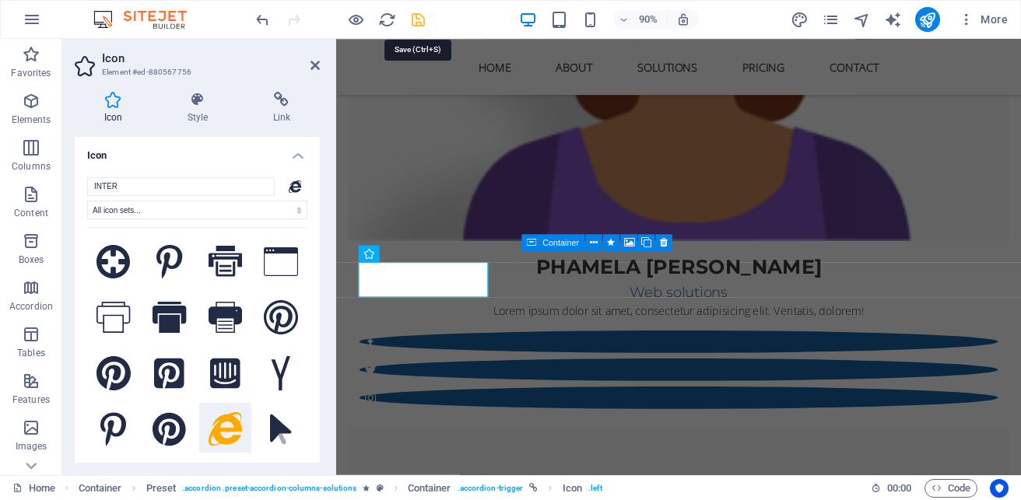
click at [416, 19] on icon "save" at bounding box center [418, 20] width 18 height 18
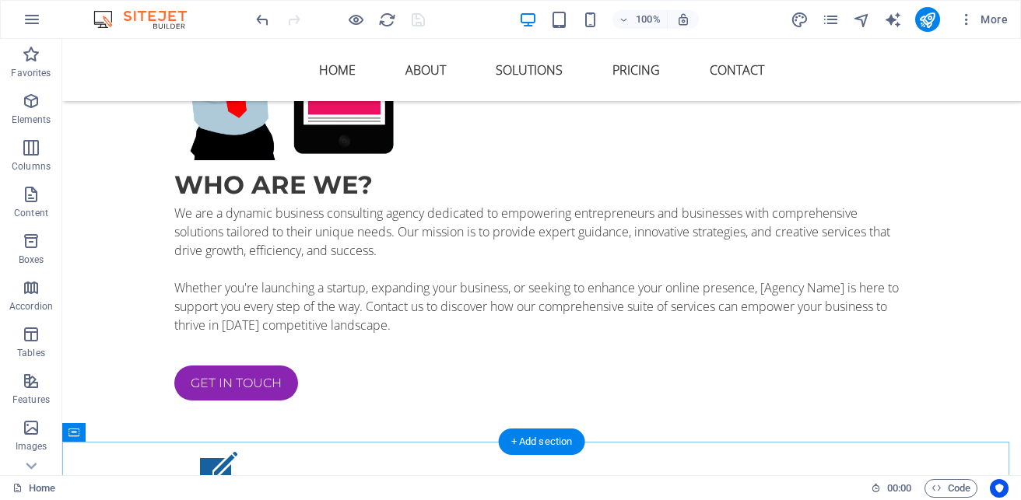
scroll to position [1095, 0]
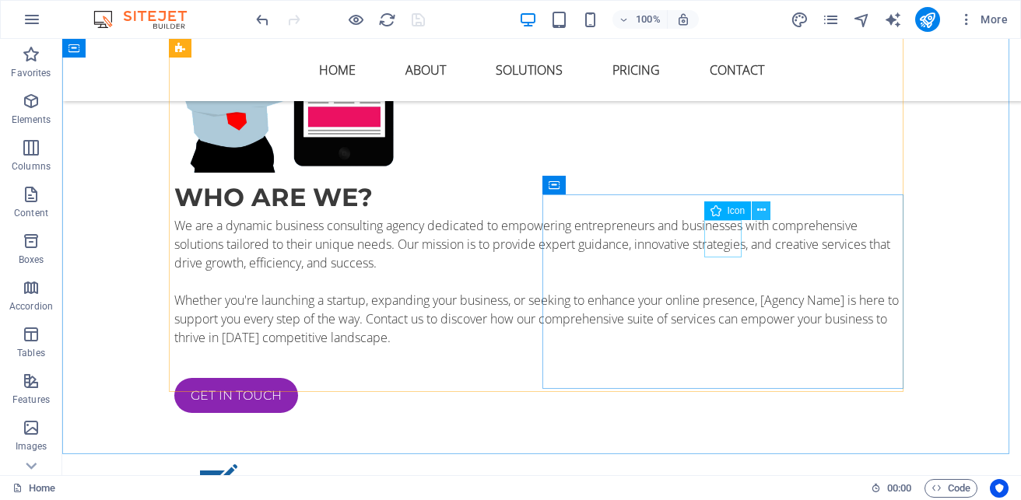
click at [755, 209] on button at bounding box center [761, 211] width 19 height 19
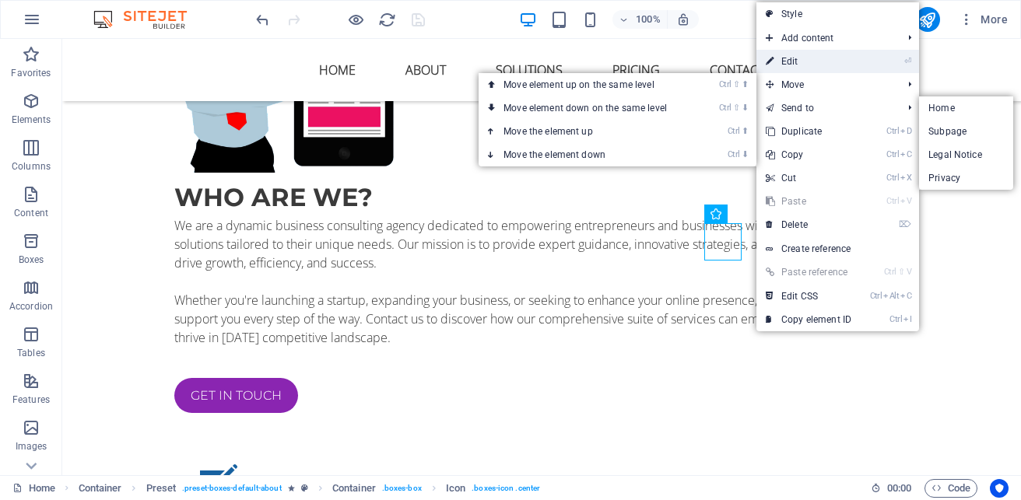
click at [808, 62] on link "⏎ Edit" at bounding box center [808, 61] width 104 height 23
select select "xMidYMid"
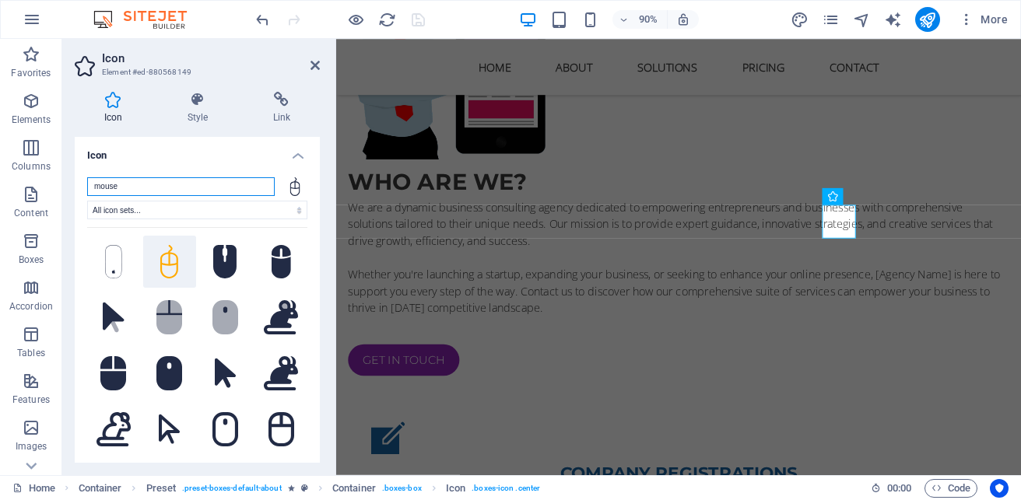
scroll to position [1096, 0]
click at [183, 191] on input "mouse" at bounding box center [181, 186] width 188 height 19
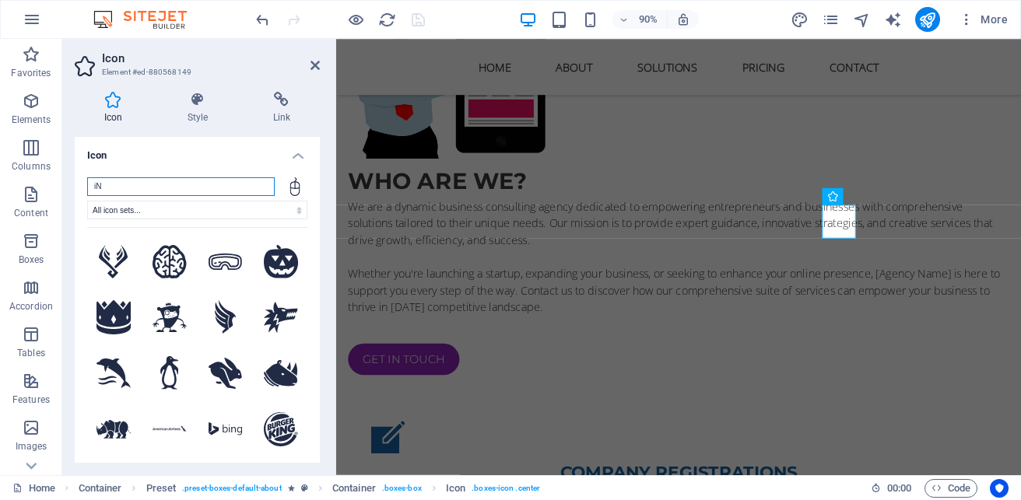
type input "i"
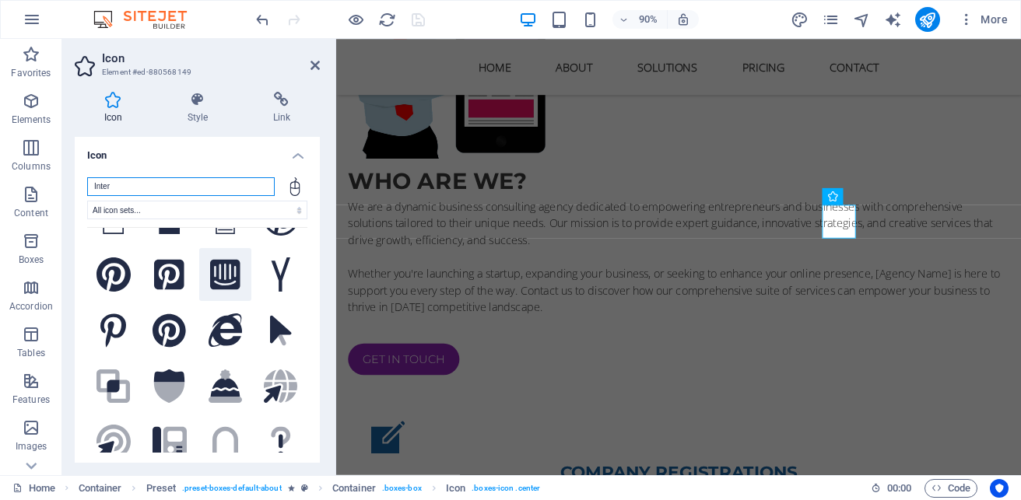
scroll to position [156, 0]
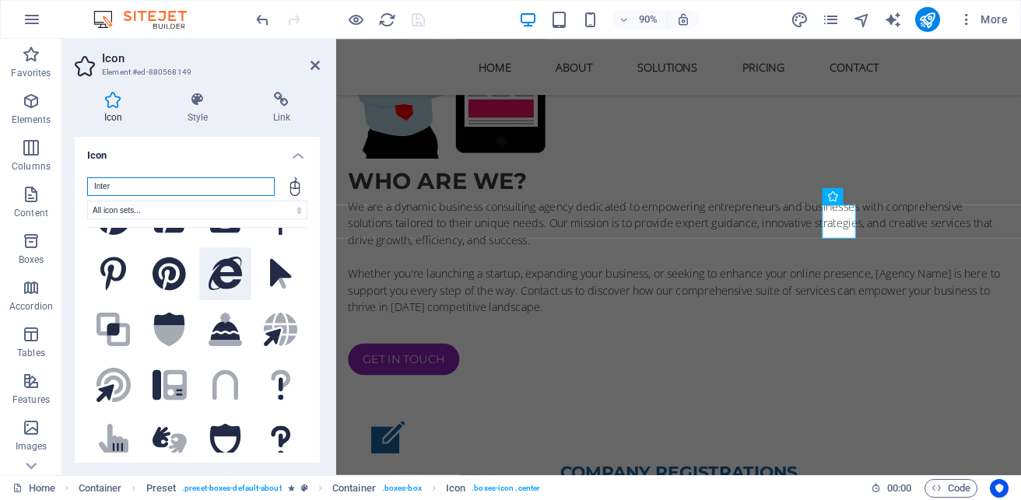
type input "Inter"
click at [218, 275] on icon at bounding box center [226, 274] width 34 height 34
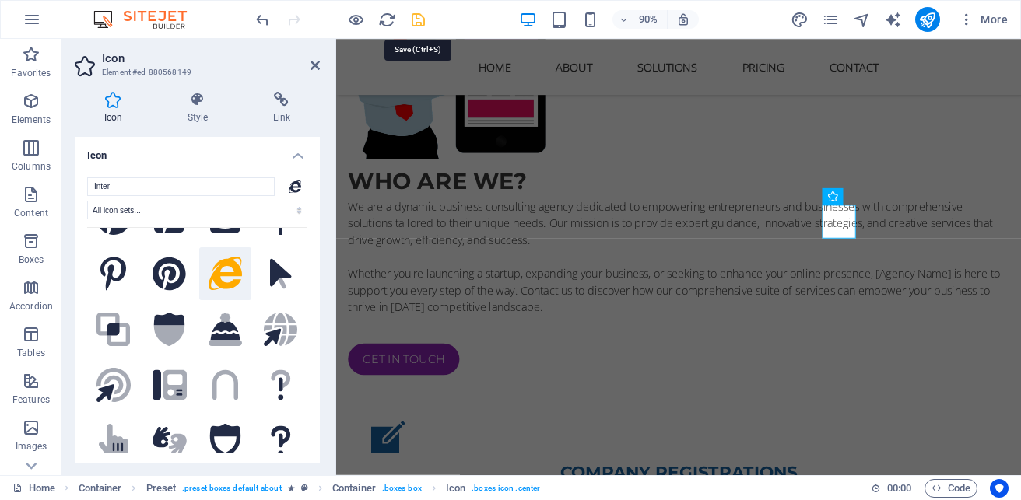
click at [416, 23] on icon "save" at bounding box center [418, 20] width 18 height 18
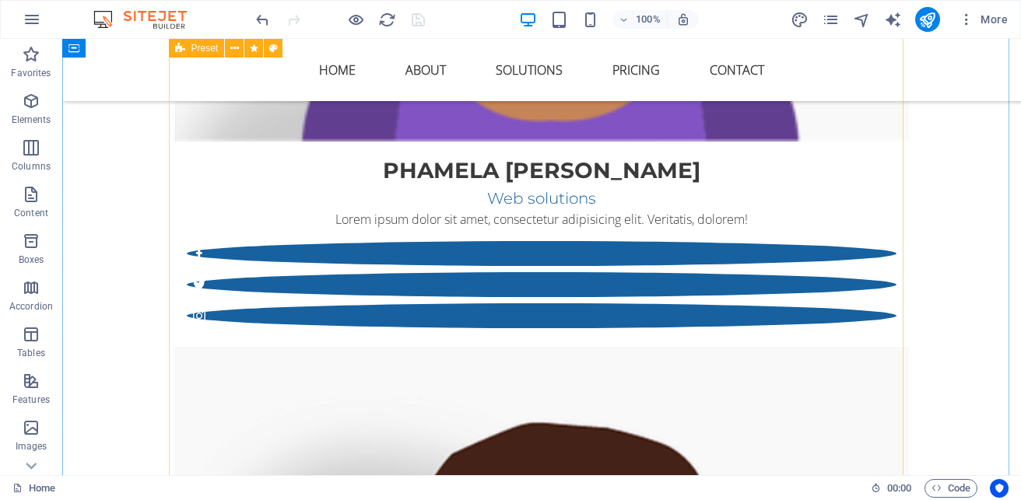
scroll to position [3118, 0]
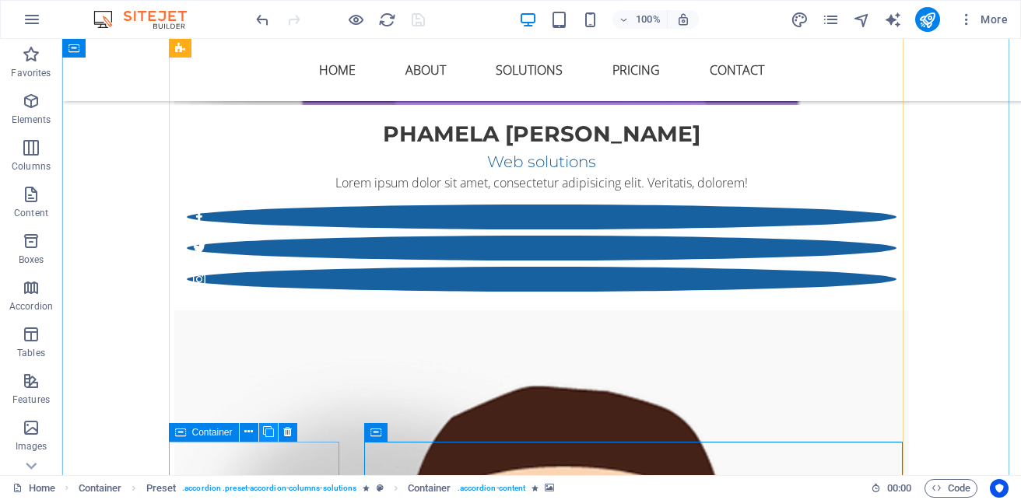
click at [272, 431] on icon at bounding box center [268, 432] width 11 height 16
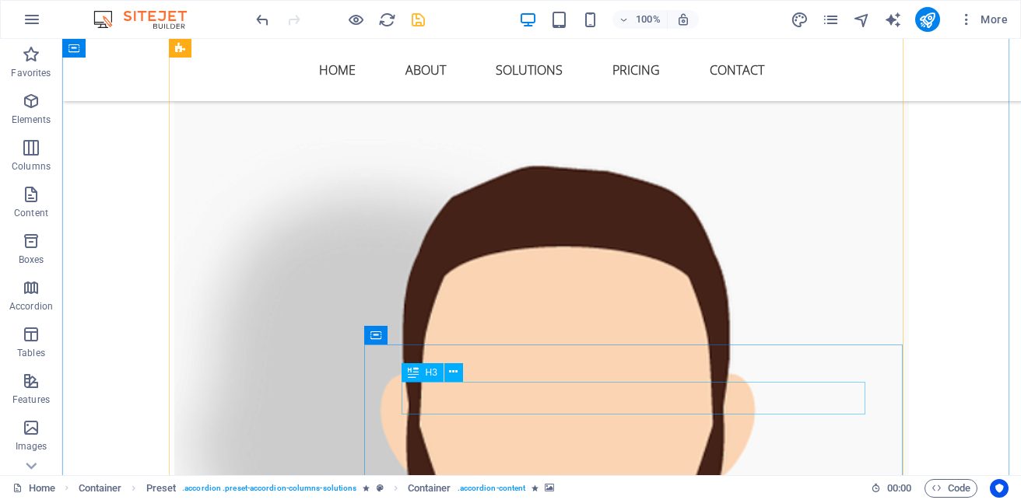
scroll to position [3352, 0]
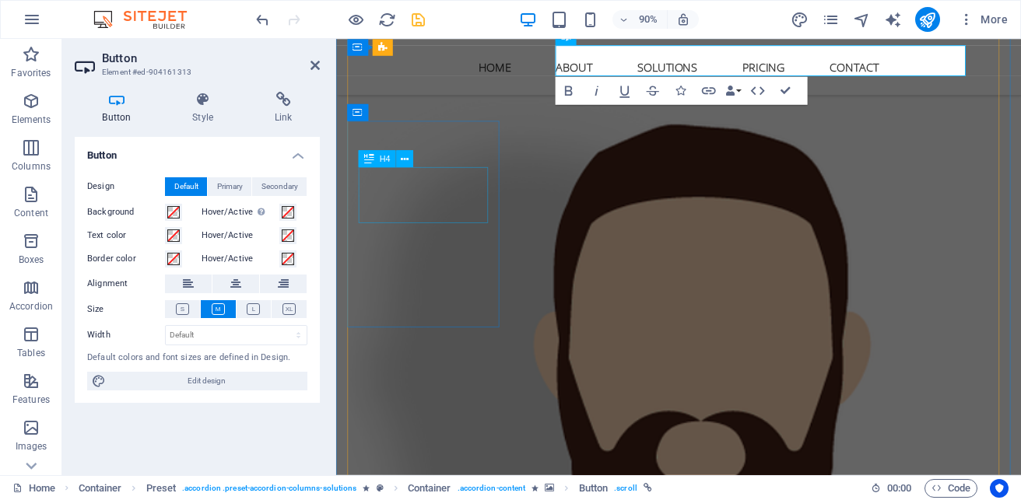
scroll to position [3427, 0]
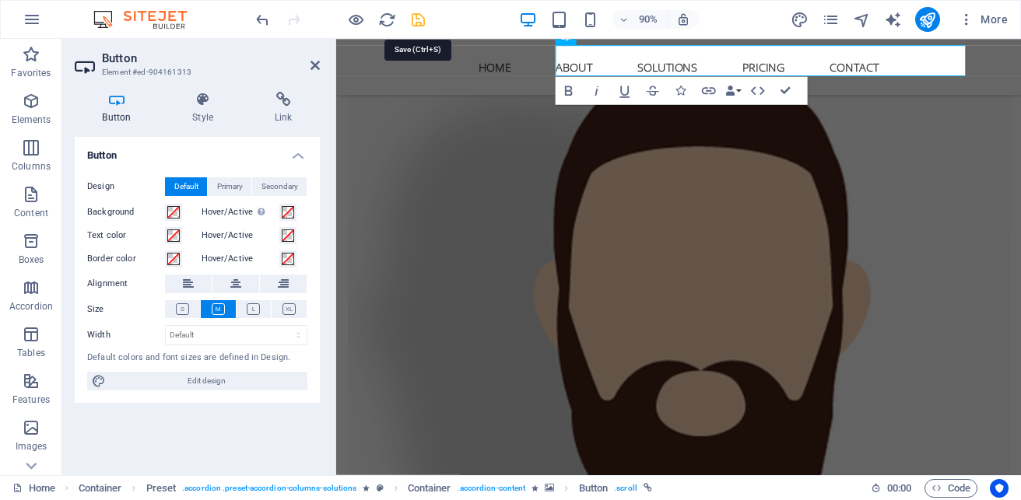
click at [425, 19] on icon "save" at bounding box center [418, 20] width 18 height 18
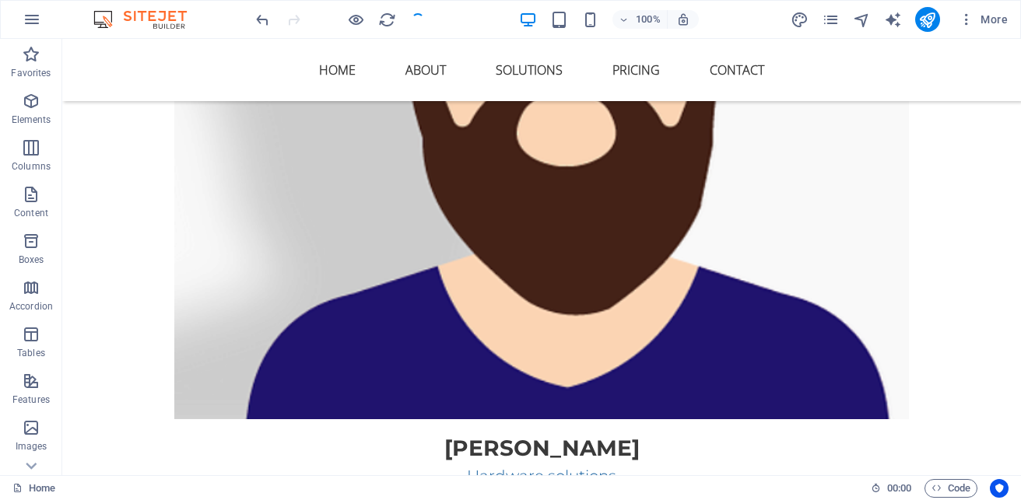
scroll to position [3585, 0]
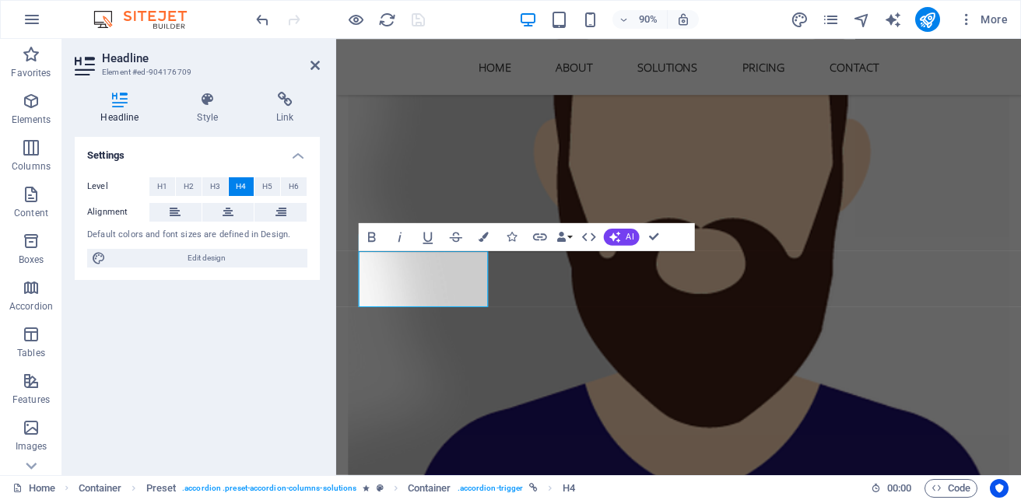
scroll to position [3582, 0]
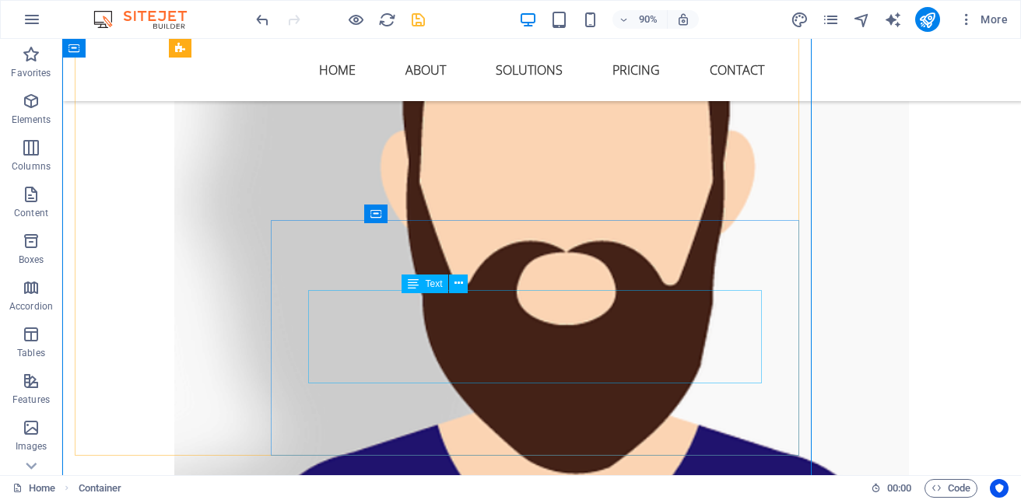
scroll to position [3585, 0]
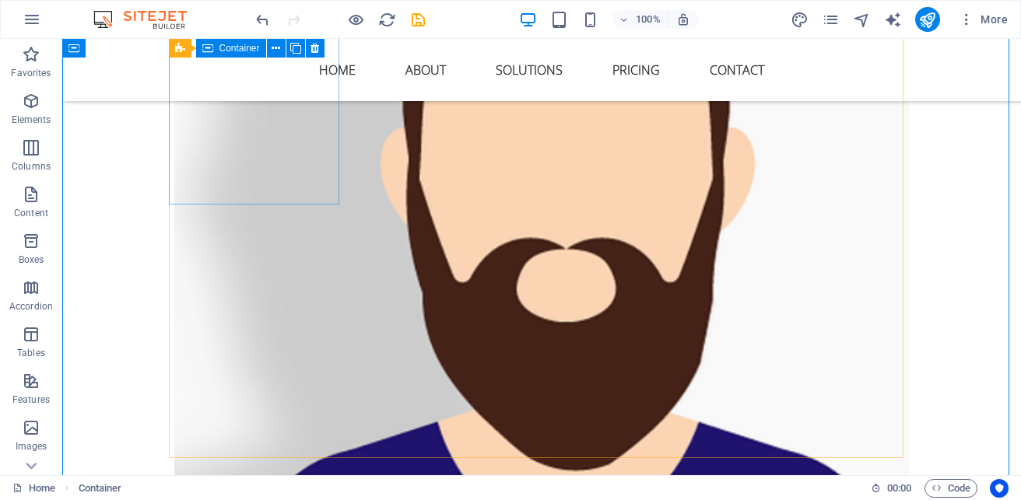
scroll to position [3585, 0]
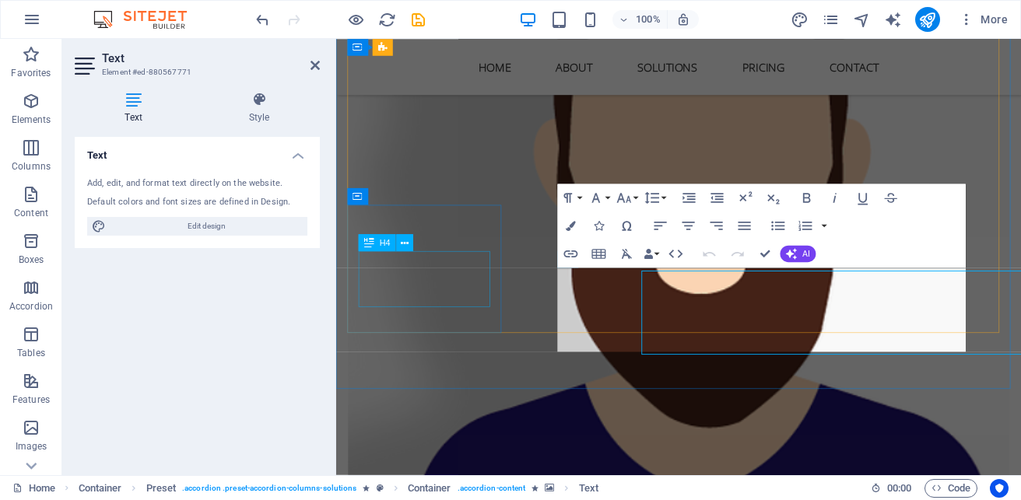
scroll to position [3582, 0]
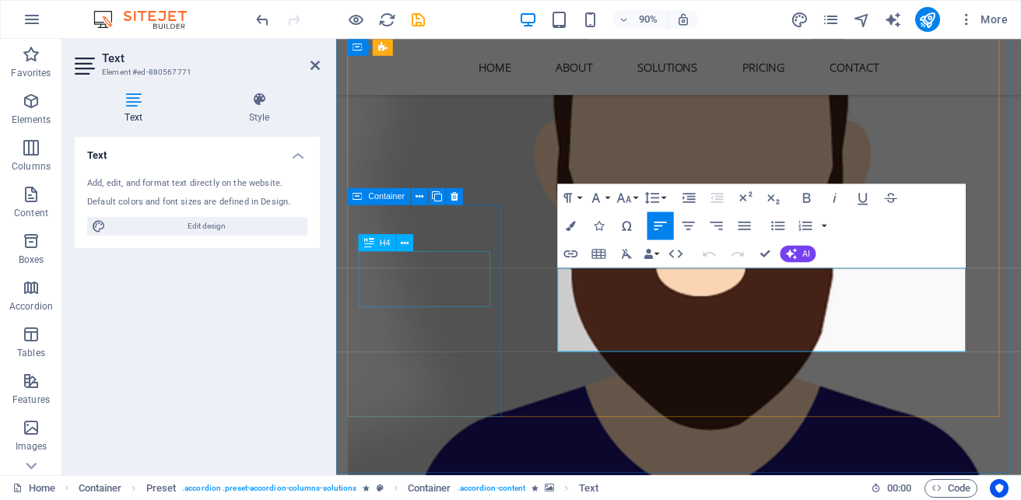
drag, startPoint x: 796, startPoint y: 341, endPoint x: 457, endPoint y: 275, distance: 345.6
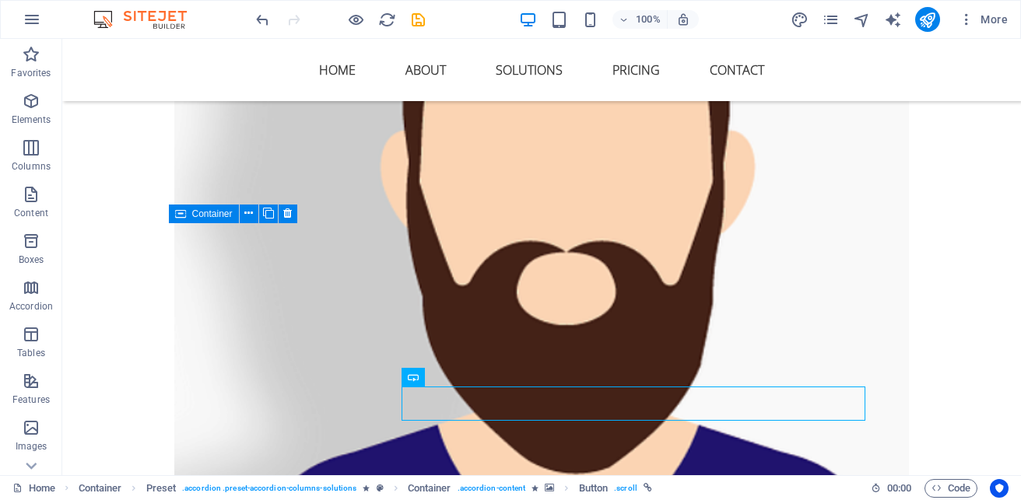
scroll to position [3585, 0]
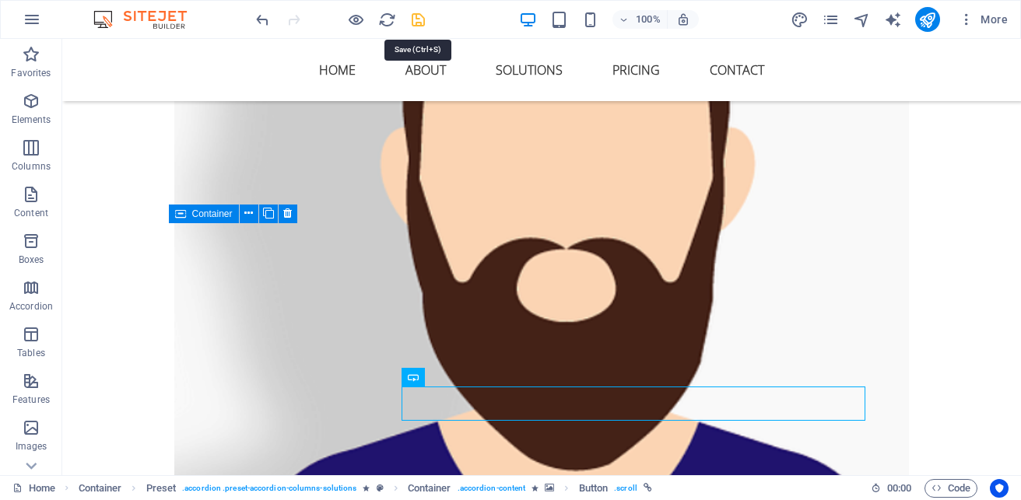
click at [415, 18] on icon "save" at bounding box center [418, 20] width 18 height 18
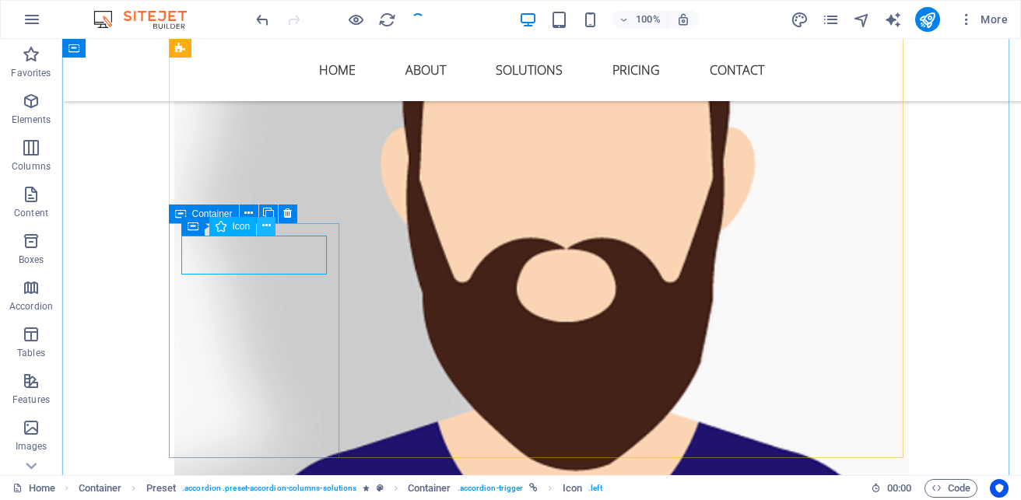
click at [259, 226] on button at bounding box center [266, 226] width 19 height 19
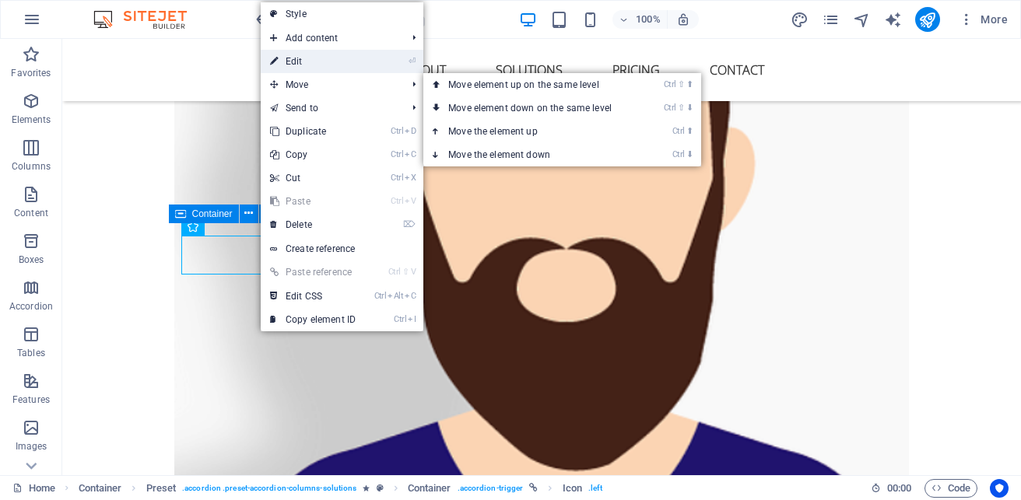
click at [332, 64] on link "⏎ Edit" at bounding box center [313, 61] width 104 height 23
select select "xMidYMid"
select select "px"
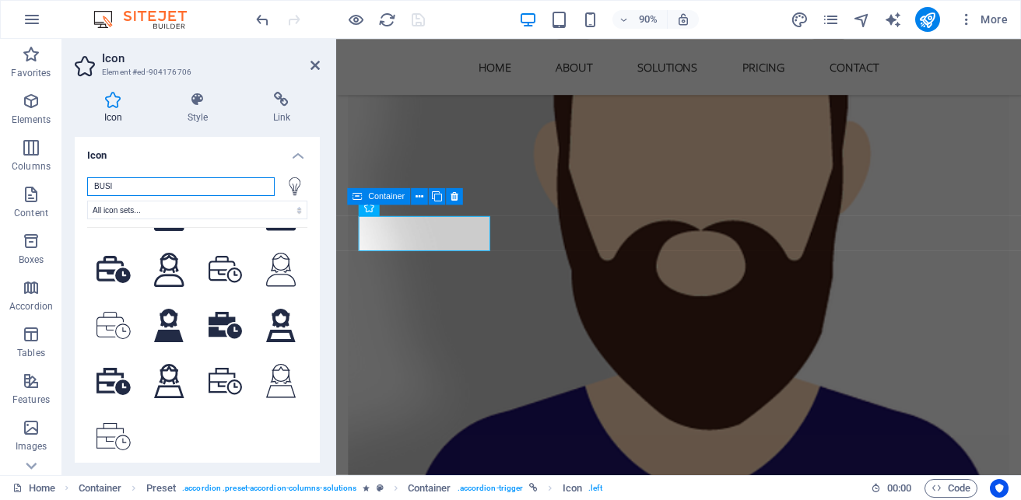
scroll to position [0, 0]
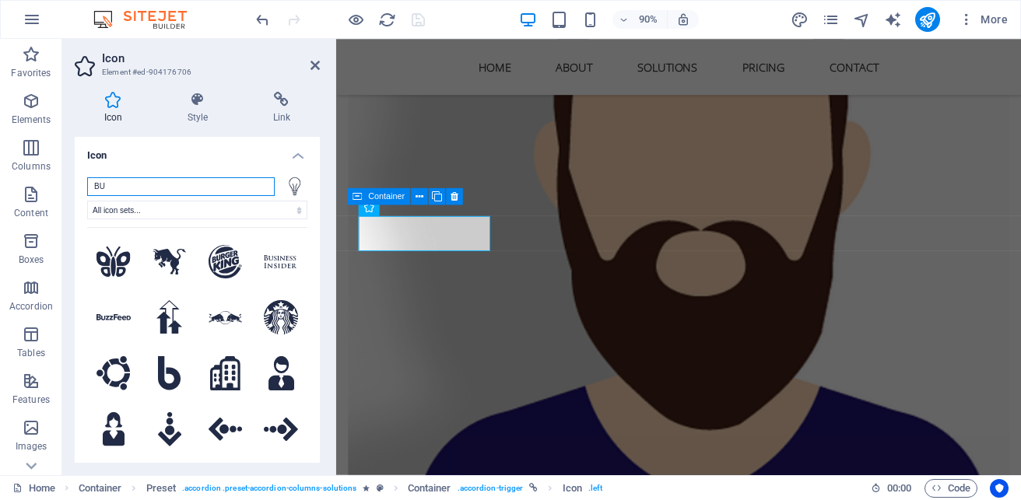
type input "B"
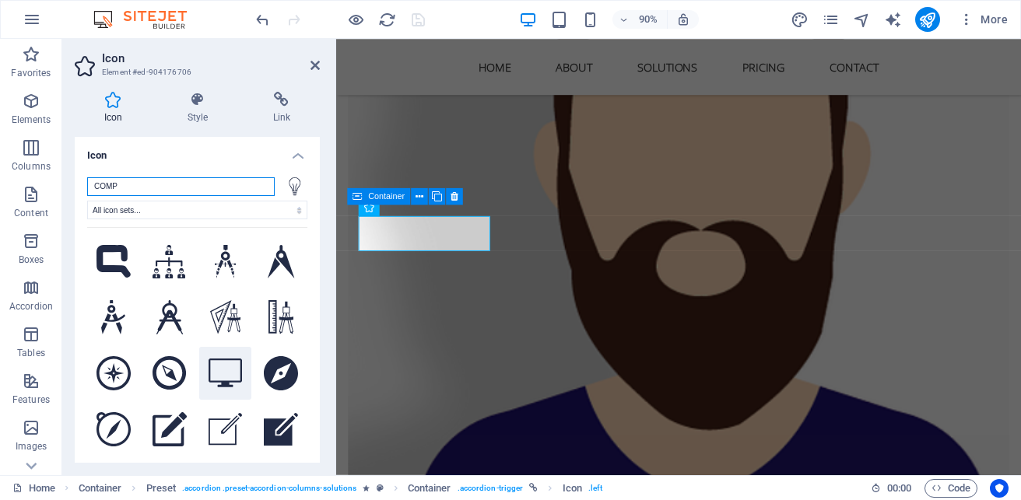
scroll to position [78, 0]
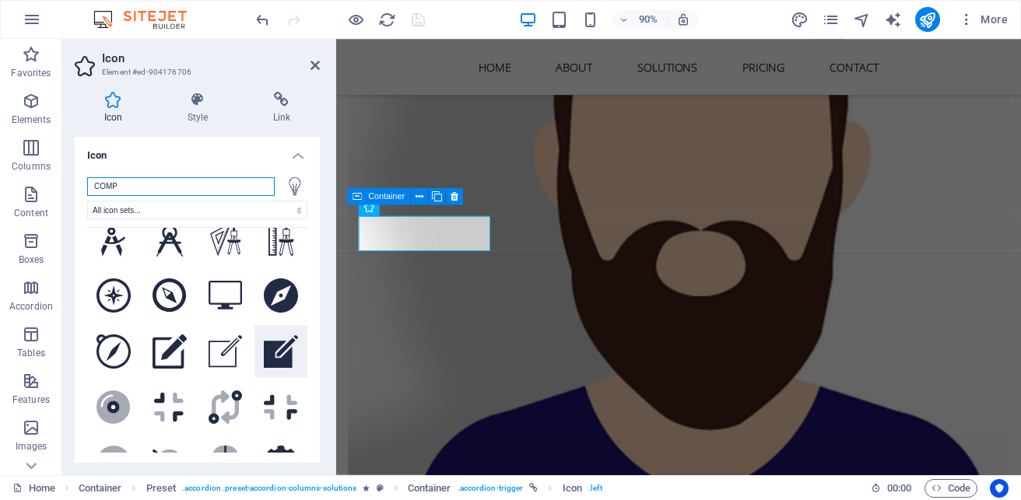
type input "COMP"
click at [275, 346] on icon at bounding box center [281, 351] width 34 height 33
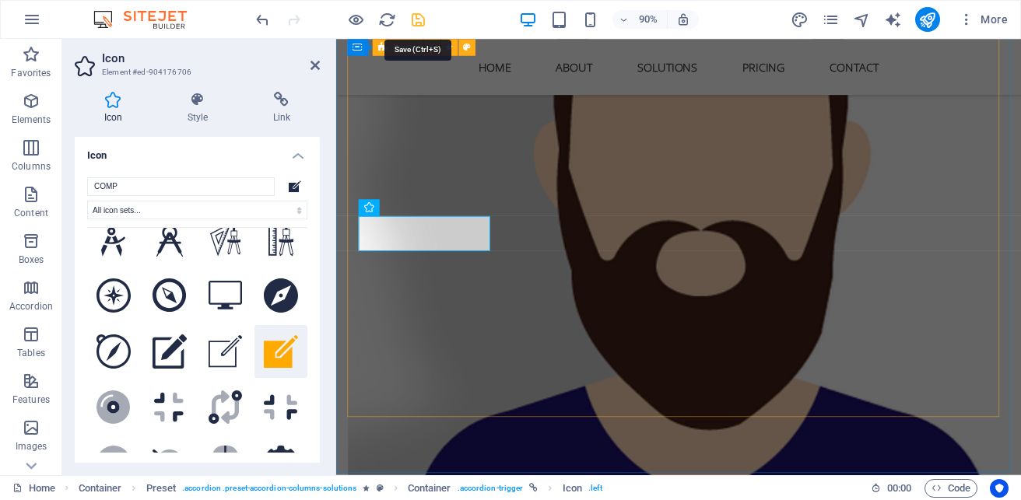
click at [419, 19] on icon "save" at bounding box center [418, 20] width 18 height 18
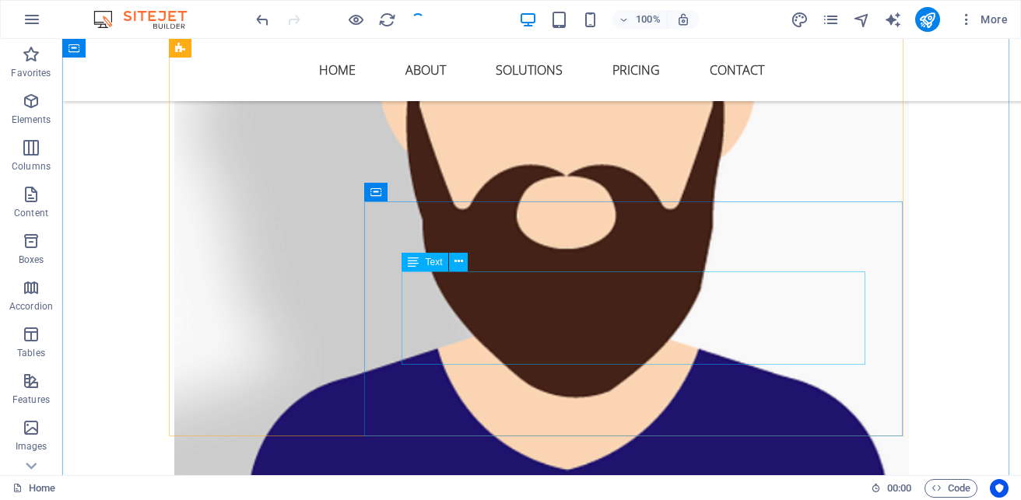
scroll to position [3663, 0]
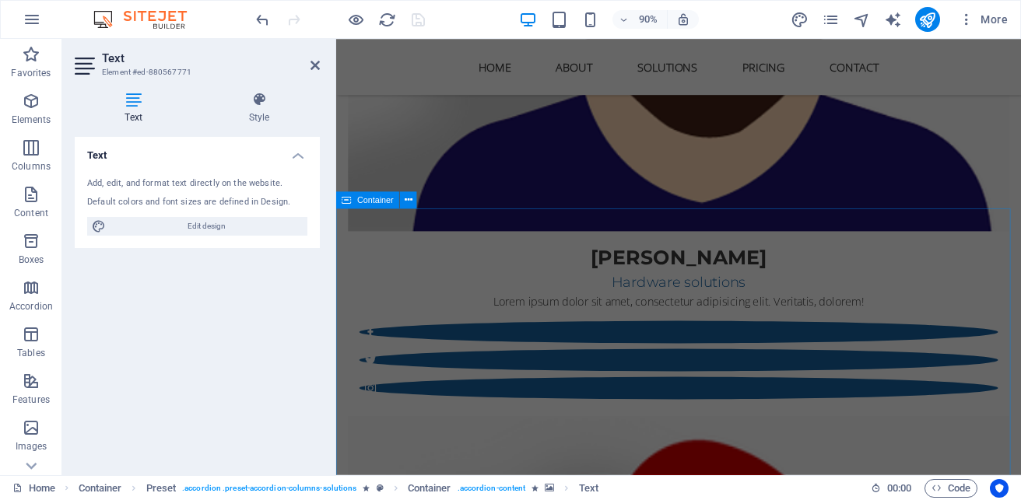
scroll to position [4127, 0]
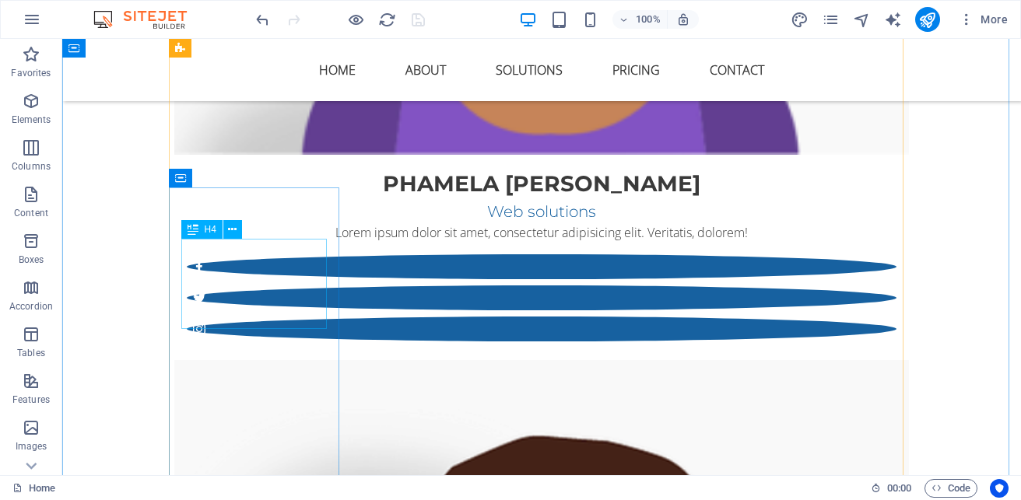
scroll to position [3037, 0]
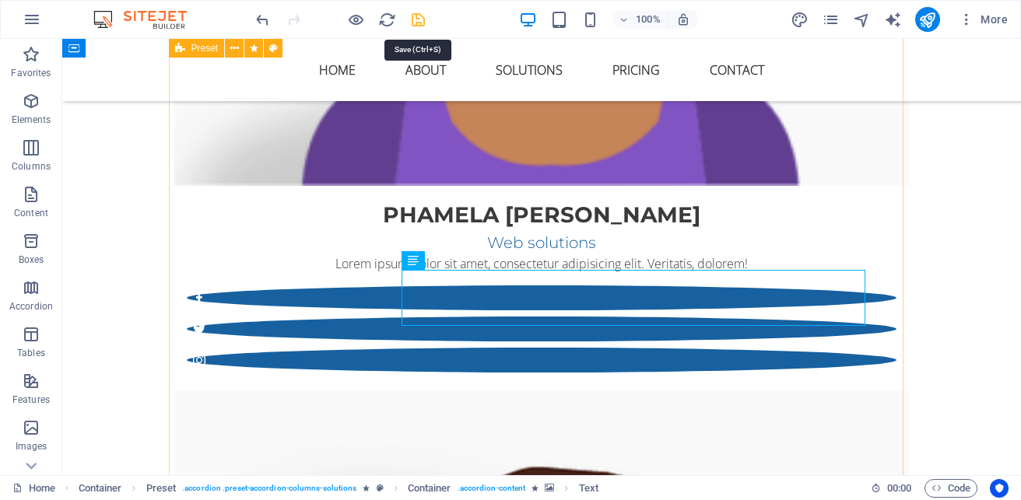
click at [419, 17] on icon "save" at bounding box center [418, 20] width 18 height 18
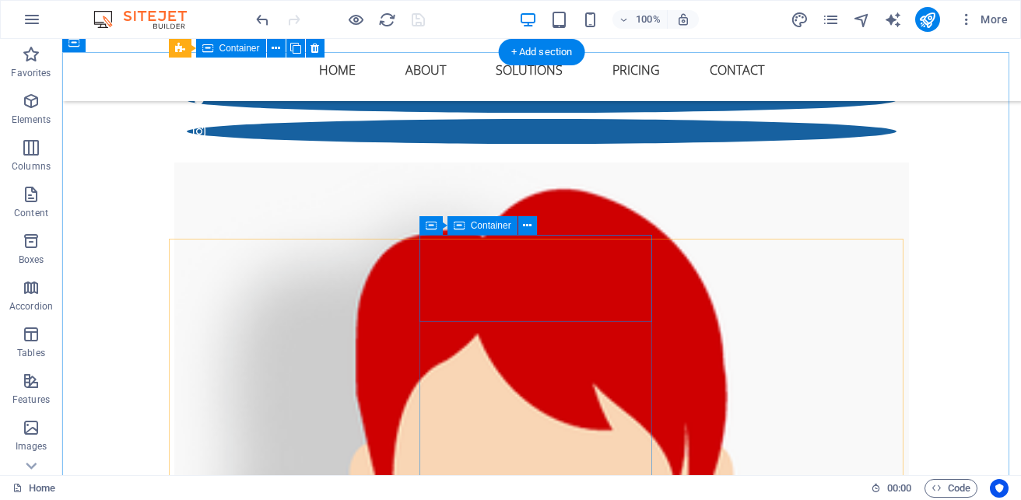
scroll to position [4127, 0]
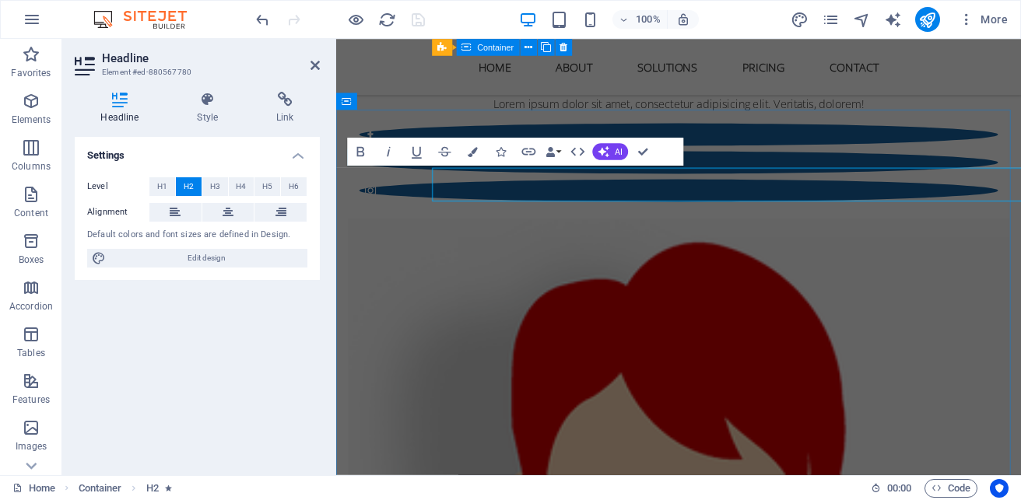
scroll to position [4125, 0]
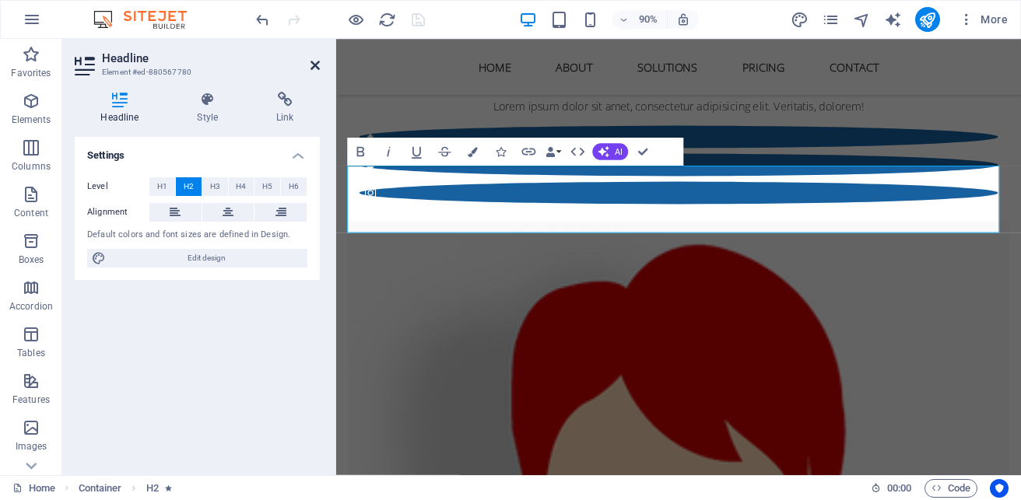
drag, startPoint x: 319, startPoint y: 62, endPoint x: 259, endPoint y: 20, distance: 73.2
click at [319, 62] on icon at bounding box center [315, 65] width 9 height 12
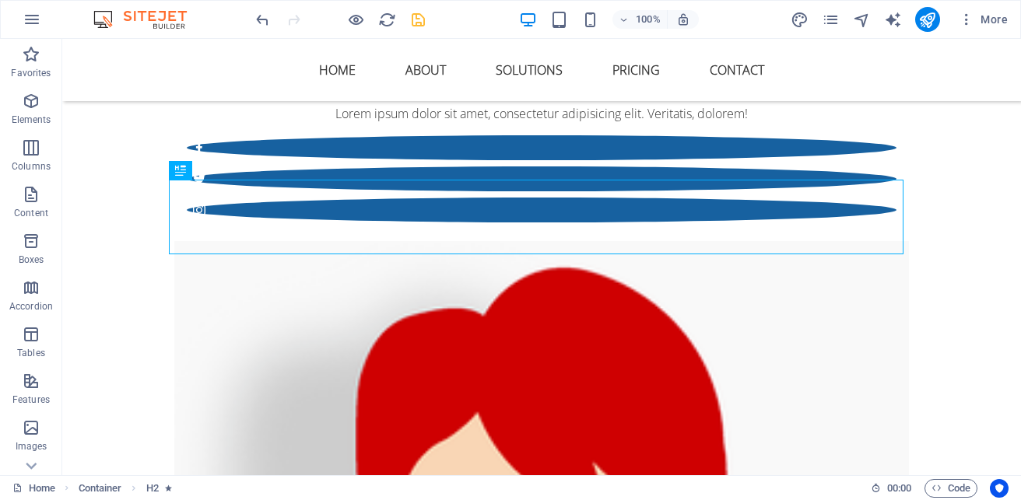
scroll to position [4127, 0]
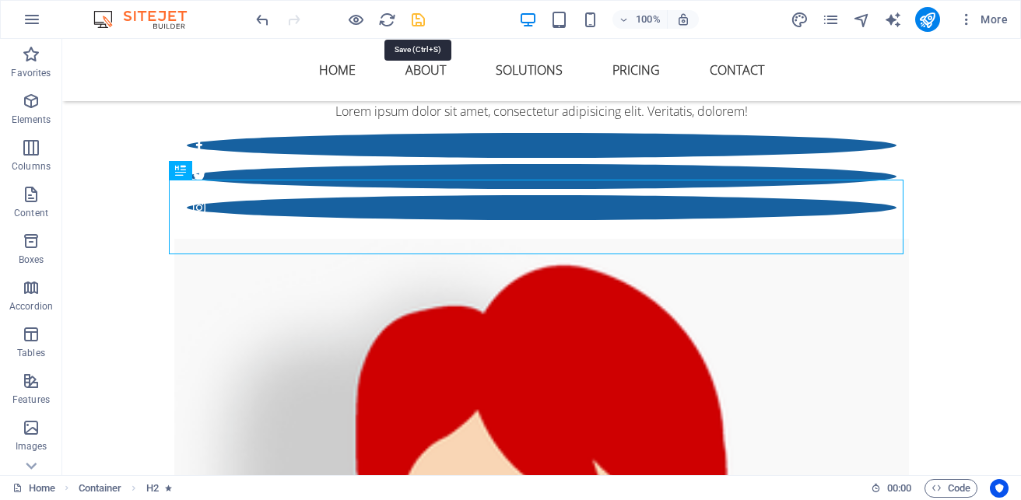
click at [413, 21] on icon "save" at bounding box center [418, 20] width 18 height 18
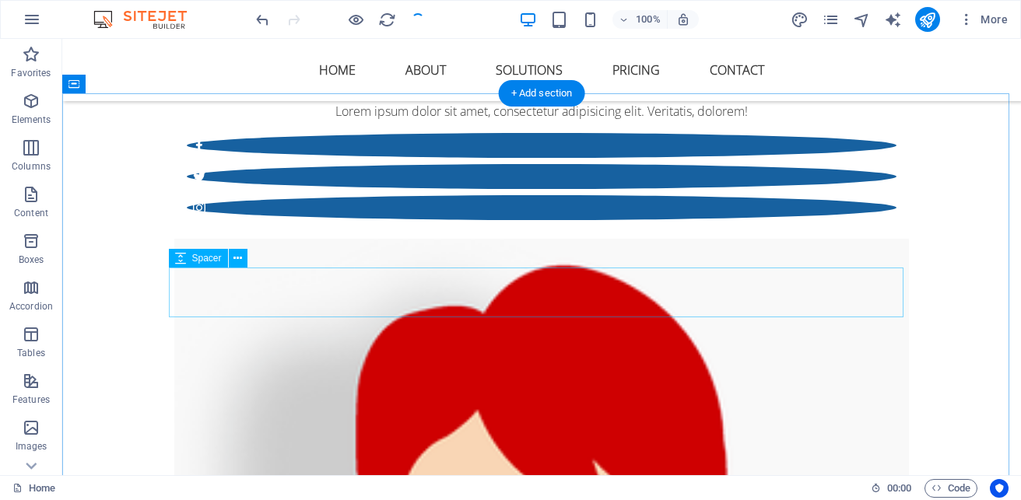
scroll to position [4283, 0]
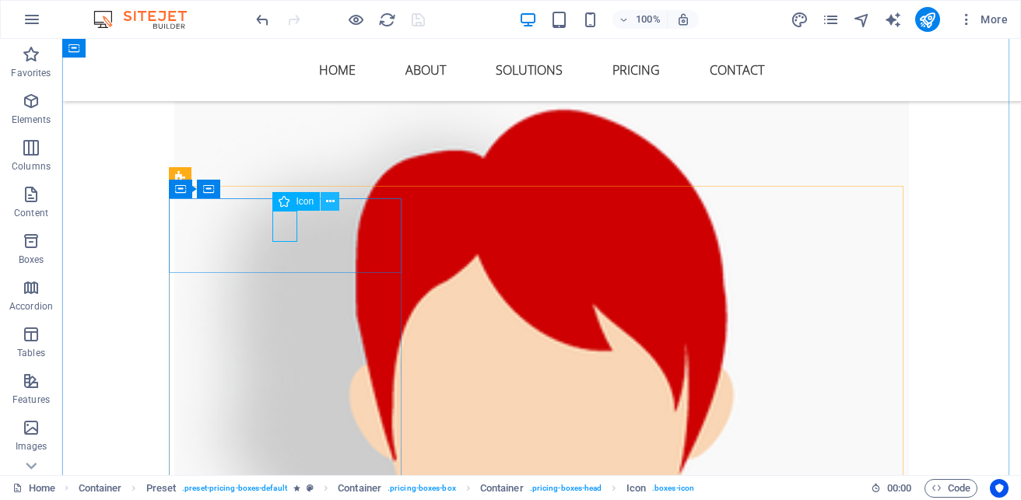
click at [321, 204] on button at bounding box center [330, 201] width 19 height 19
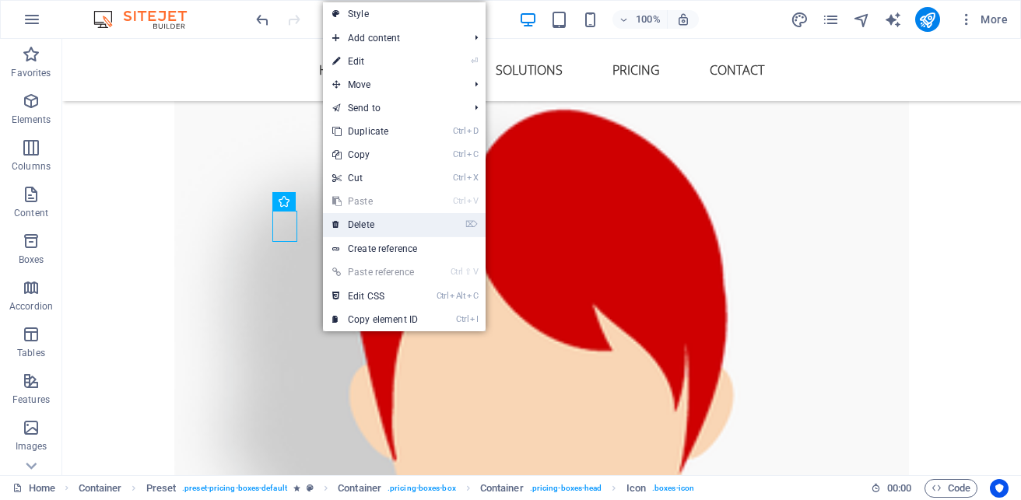
drag, startPoint x: 365, startPoint y: 220, endPoint x: 304, endPoint y: 181, distance: 72.1
click at [365, 220] on link "⌦ Delete" at bounding box center [375, 224] width 104 height 23
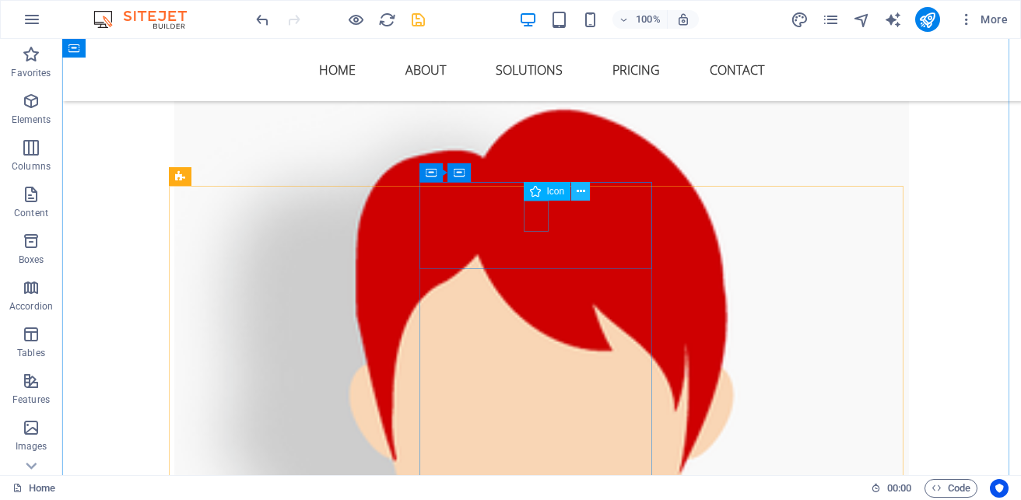
click at [584, 195] on icon at bounding box center [581, 192] width 9 height 16
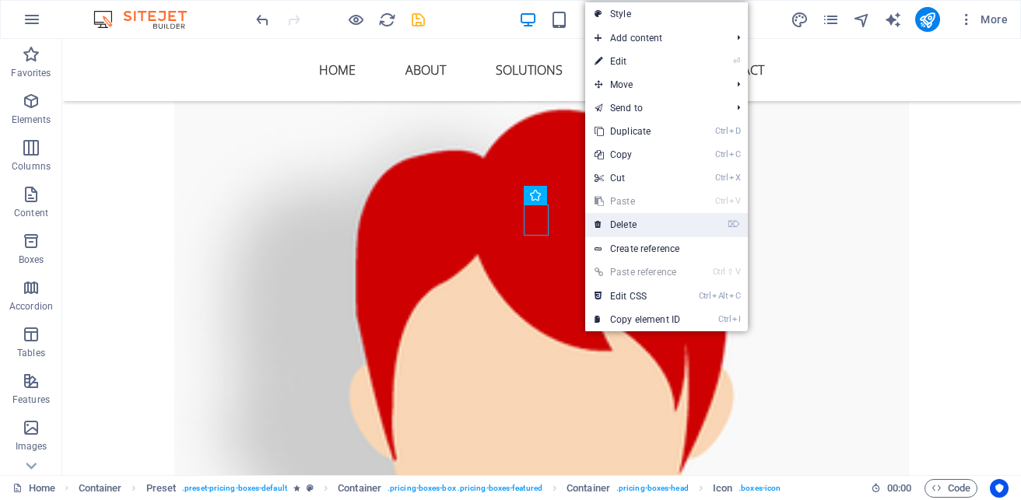
click at [652, 222] on link "⌦ Delete" at bounding box center [637, 224] width 104 height 23
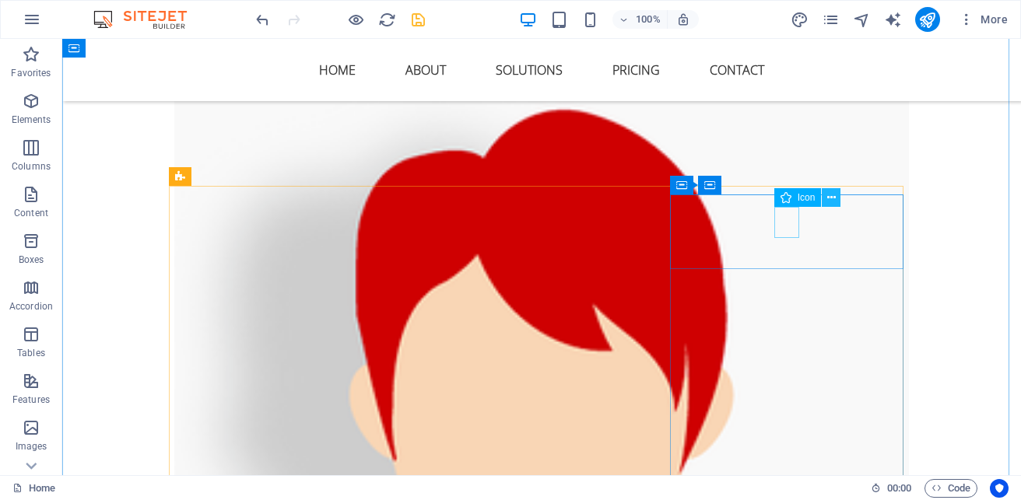
drag, startPoint x: 827, startPoint y: 200, endPoint x: 819, endPoint y: 205, distance: 10.1
click at [826, 200] on button at bounding box center [831, 197] width 19 height 19
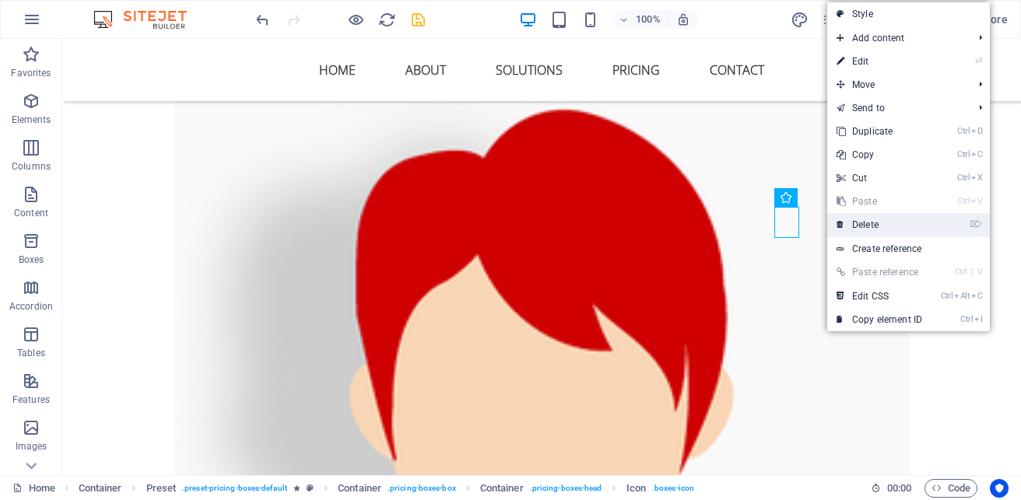
drag, startPoint x: 840, startPoint y: 225, endPoint x: 777, endPoint y: 184, distance: 74.3
click at [840, 225] on icon at bounding box center [841, 224] width 8 height 23
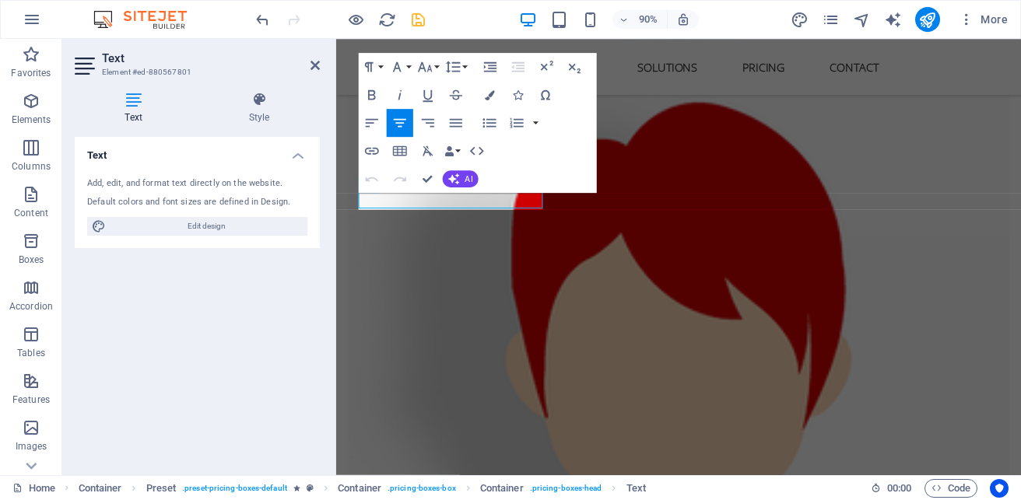
scroll to position [4280, 0]
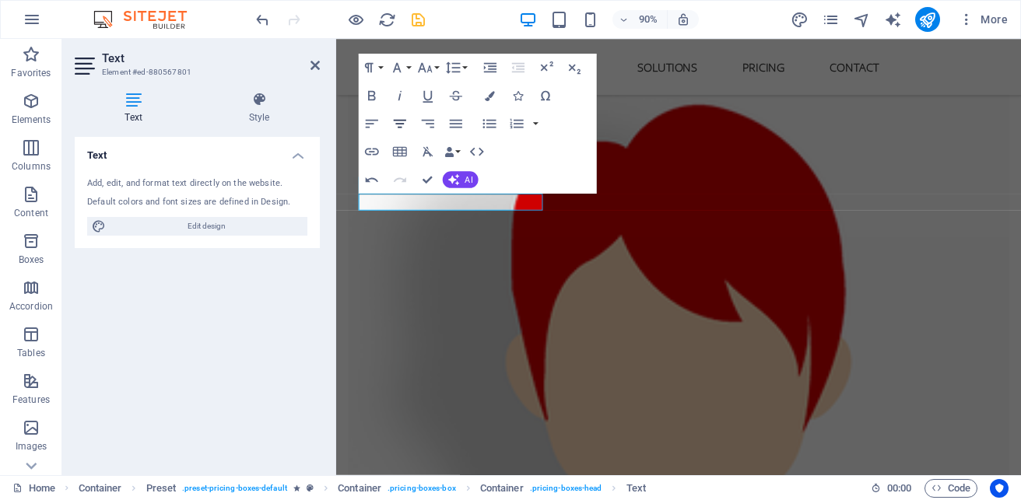
click at [396, 120] on icon "button" at bounding box center [400, 123] width 12 height 9
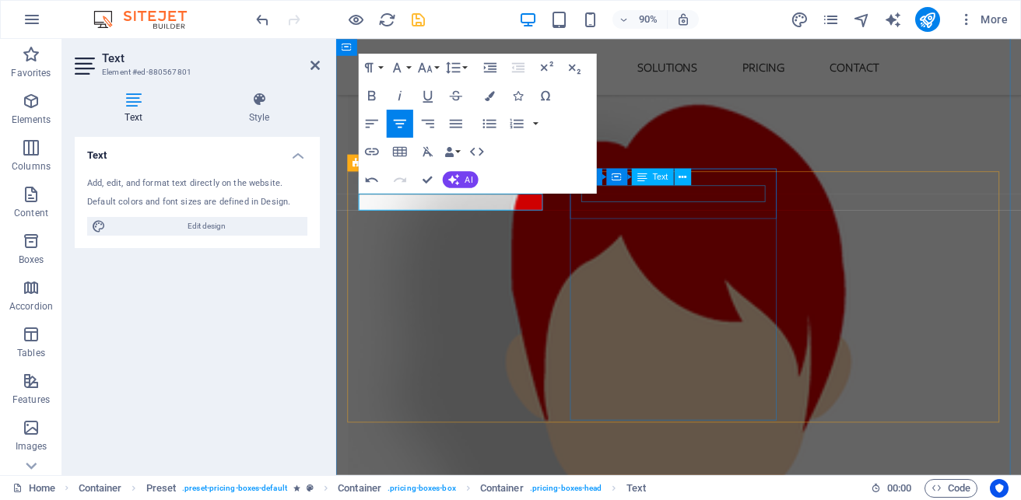
click at [693, 184] on div "Container Container Text" at bounding box center [640, 178] width 119 height 18
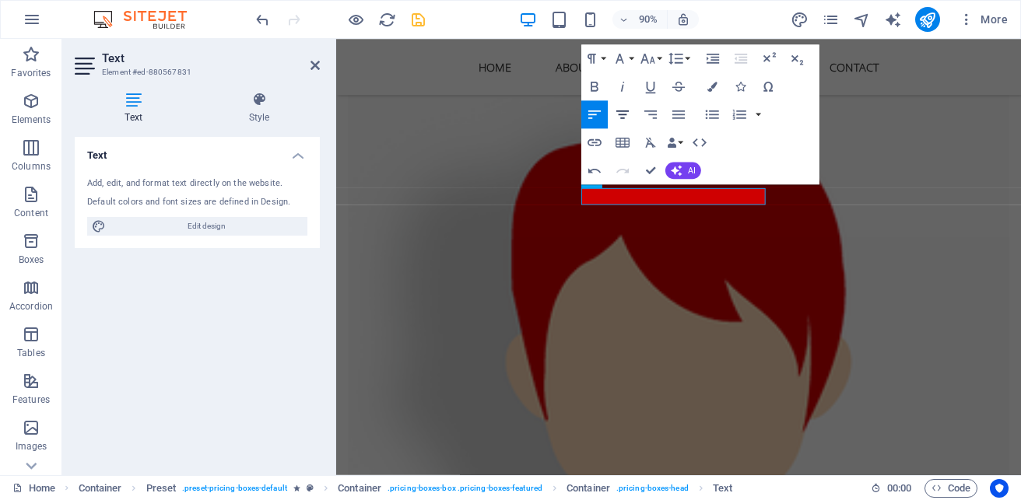
click at [628, 111] on icon "button" at bounding box center [622, 114] width 12 height 9
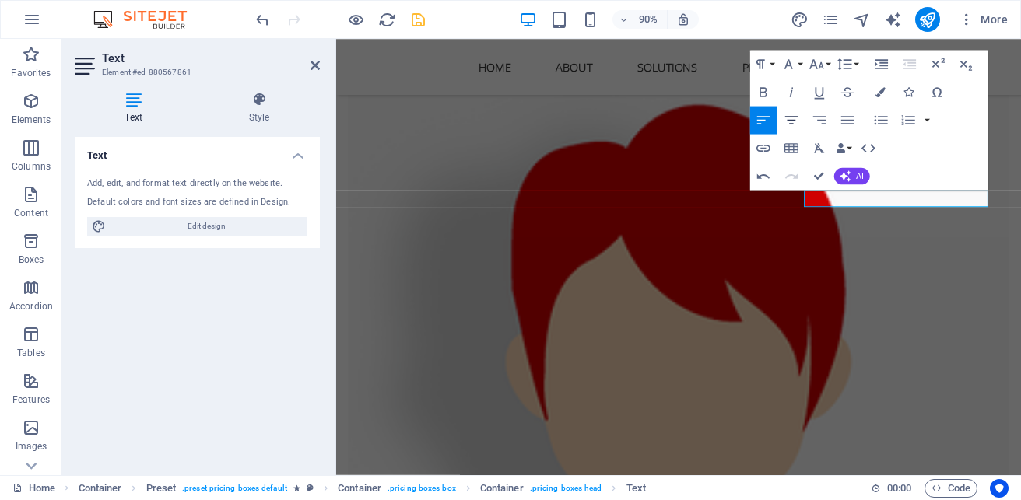
click at [793, 121] on icon "button" at bounding box center [791, 120] width 12 height 9
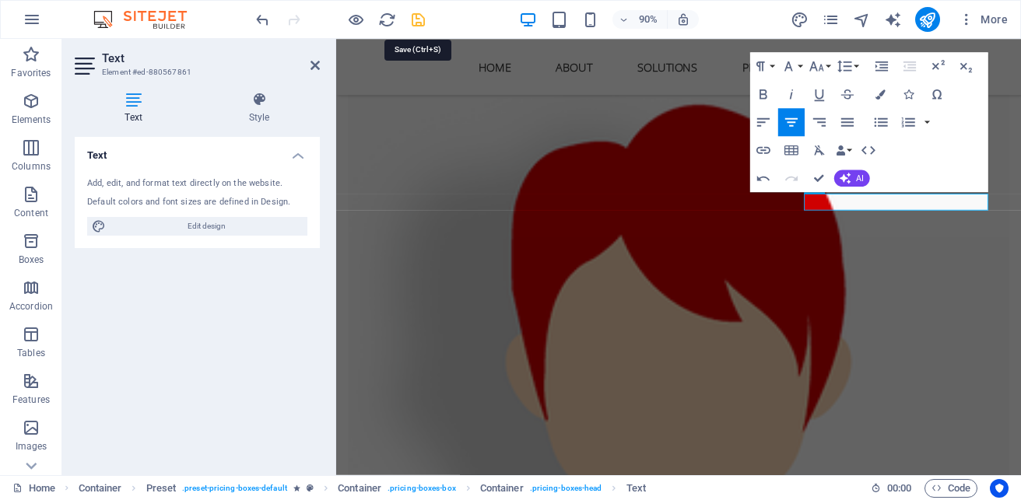
click at [412, 20] on icon "save" at bounding box center [418, 20] width 18 height 18
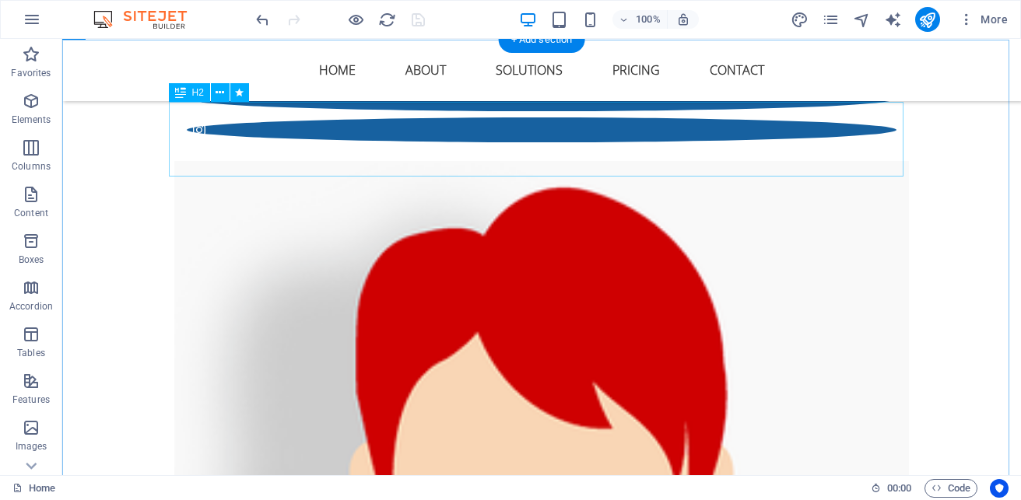
scroll to position [4127, 0]
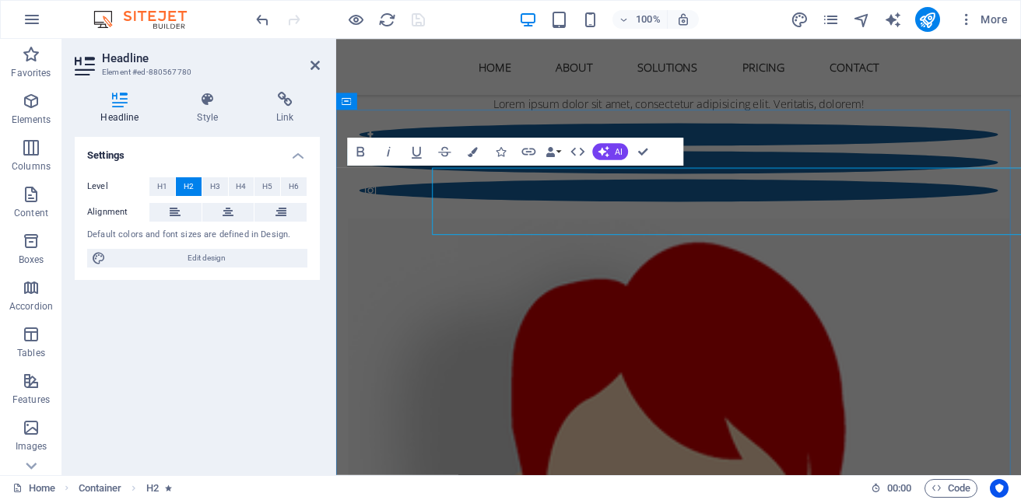
scroll to position [4125, 0]
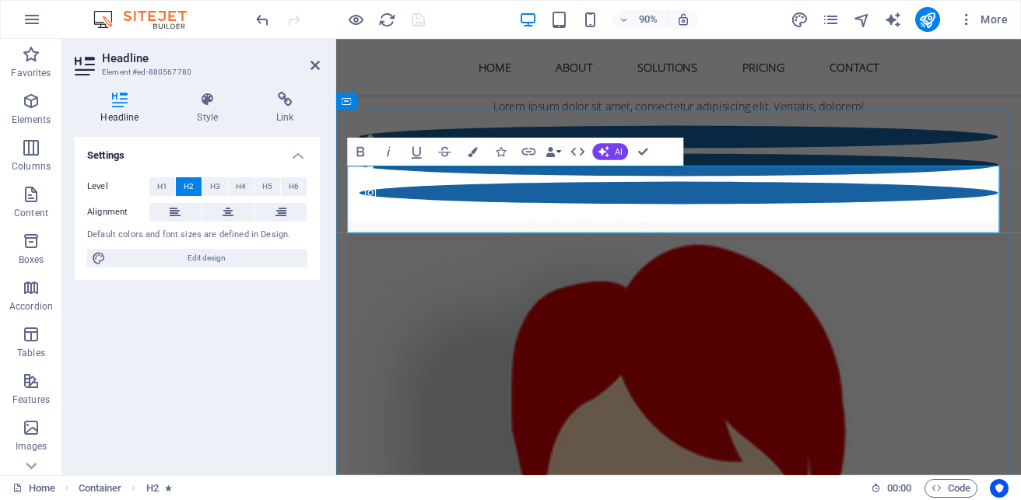
drag, startPoint x: 714, startPoint y: 198, endPoint x: -83, endPoint y: 247, distance: 799.2
drag, startPoint x: 711, startPoint y: 200, endPoint x: 656, endPoint y: 226, distance: 61.3
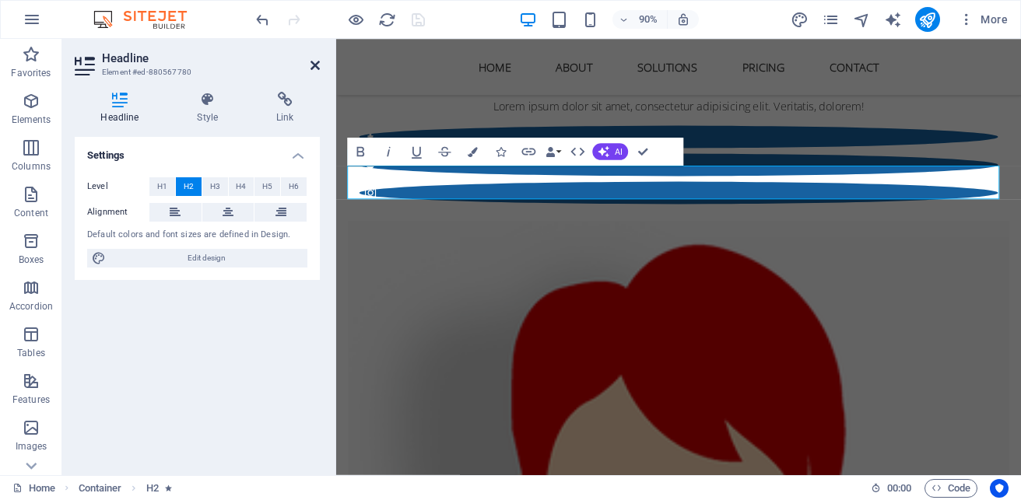
drag, startPoint x: 314, startPoint y: 71, endPoint x: 315, endPoint y: 16, distance: 55.3
click at [314, 71] on icon at bounding box center [315, 65] width 9 height 12
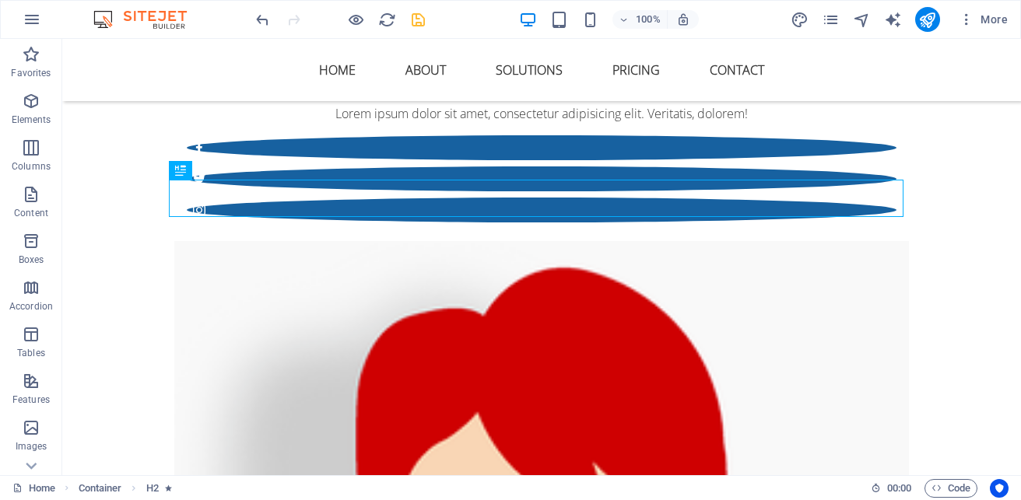
scroll to position [4127, 0]
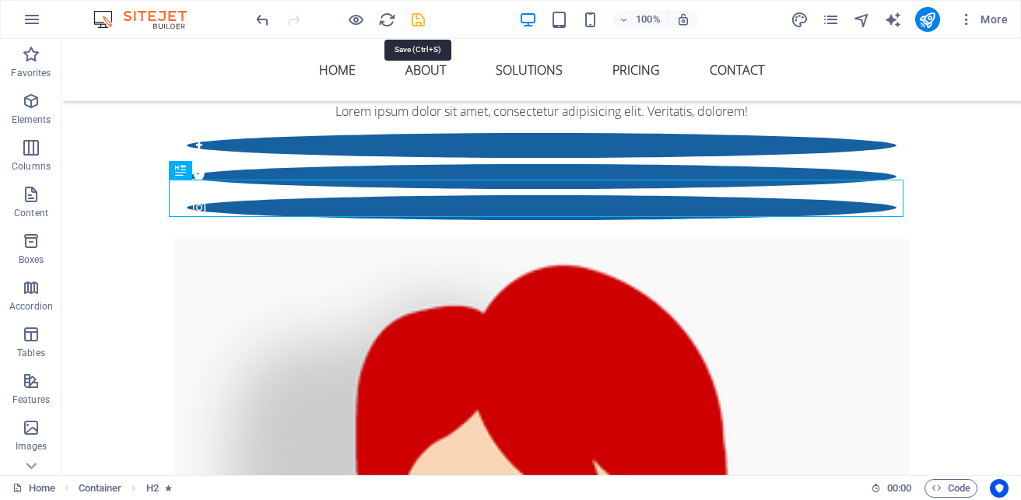
click at [415, 12] on icon "save" at bounding box center [418, 20] width 18 height 18
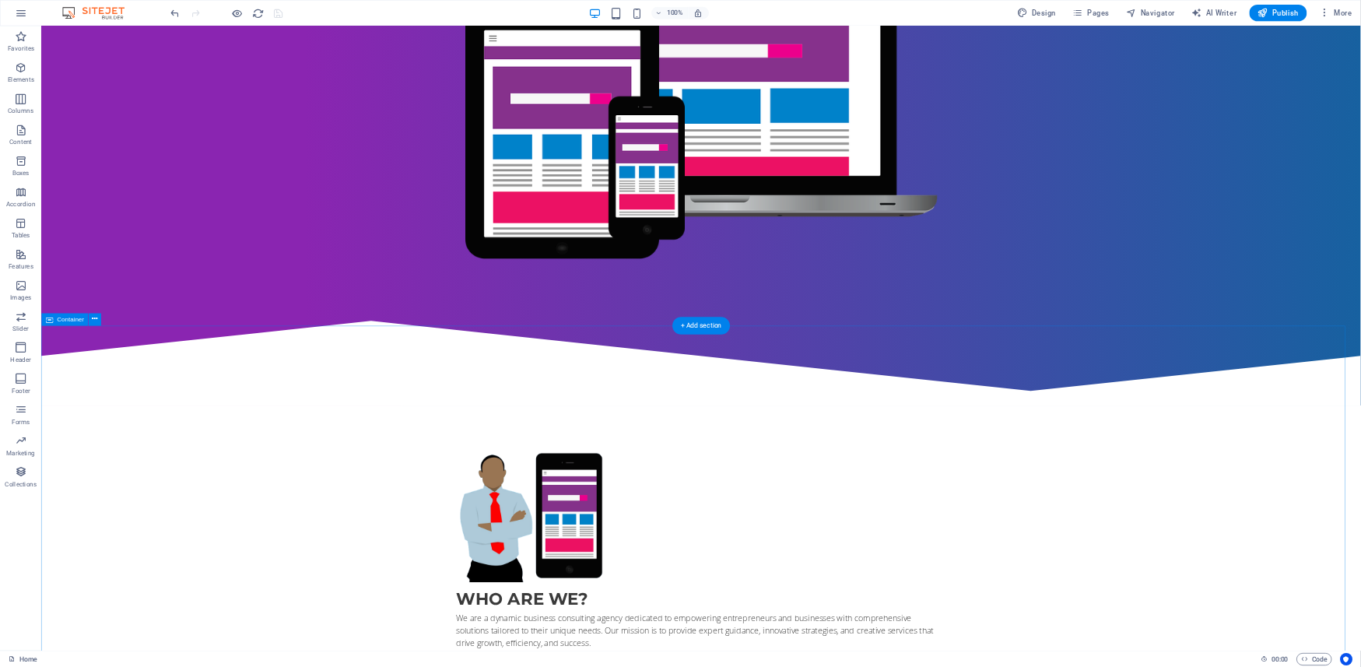
scroll to position [0, 0]
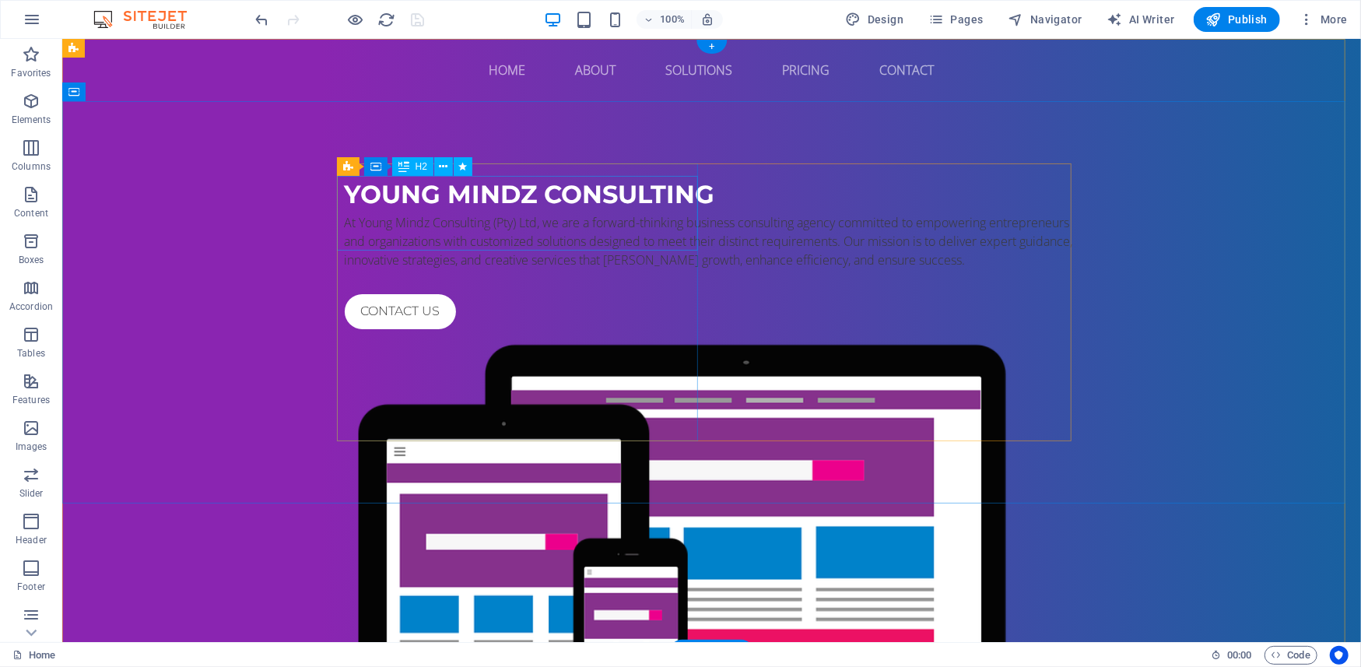
click at [454, 205] on div "young mindz consulting" at bounding box center [711, 193] width 735 height 37
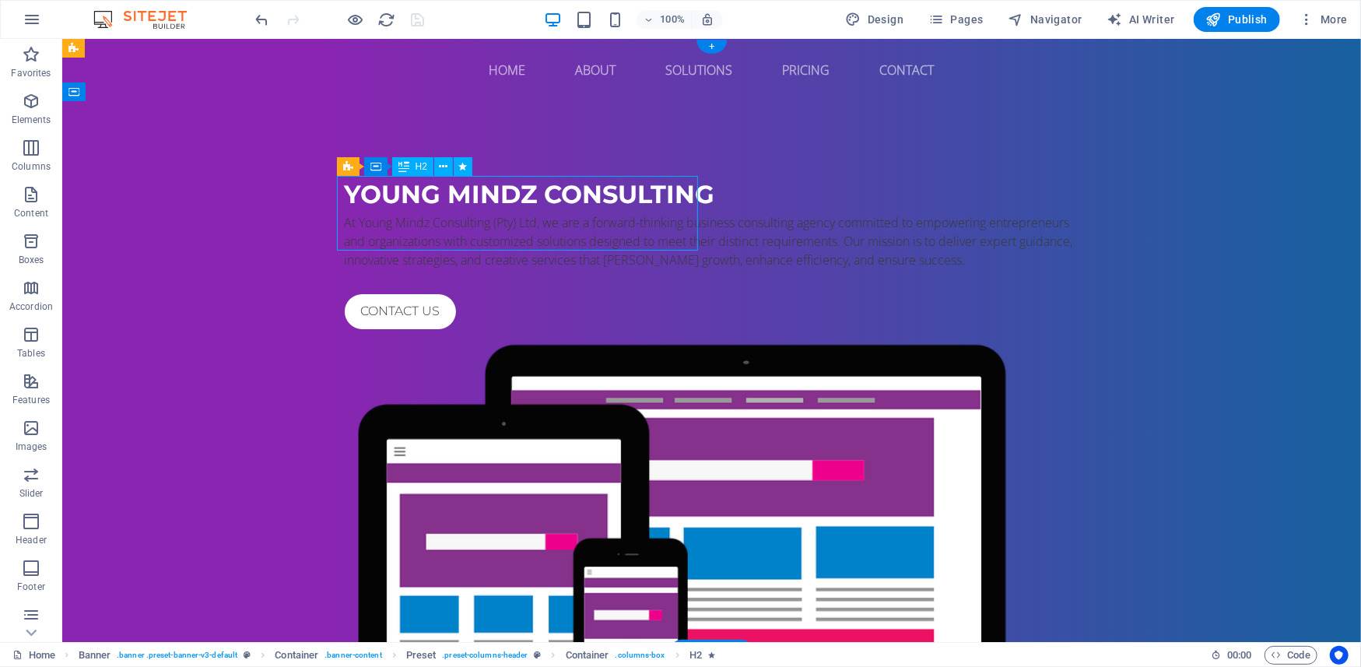
click at [523, 189] on div "young mindz consulting" at bounding box center [711, 193] width 735 height 37
click at [499, 212] on div "young mindz consulting" at bounding box center [711, 193] width 735 height 37
click at [496, 212] on div "young mindz consulting" at bounding box center [711, 193] width 735 height 37
click at [501, 212] on div "young mindz consulting" at bounding box center [711, 193] width 735 height 37
click at [511, 200] on div "young mindz consulting" at bounding box center [711, 193] width 735 height 37
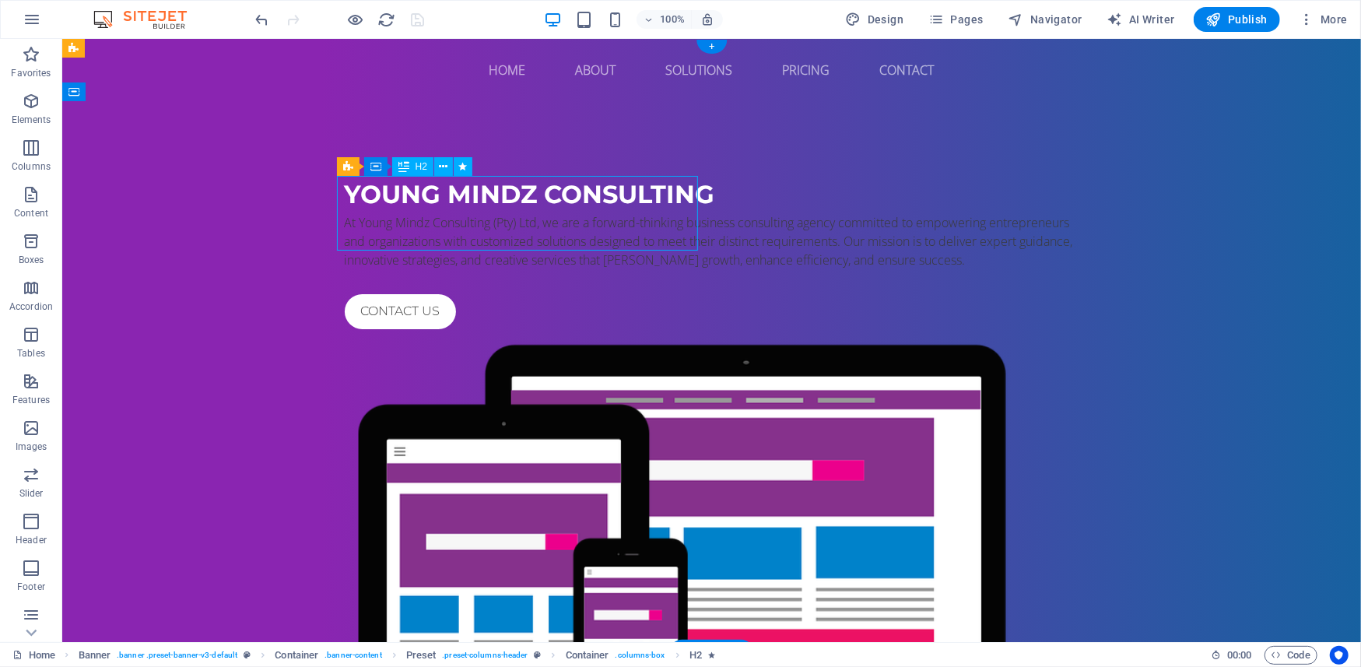
click at [511, 200] on div "young mindz consulting" at bounding box center [711, 193] width 735 height 37
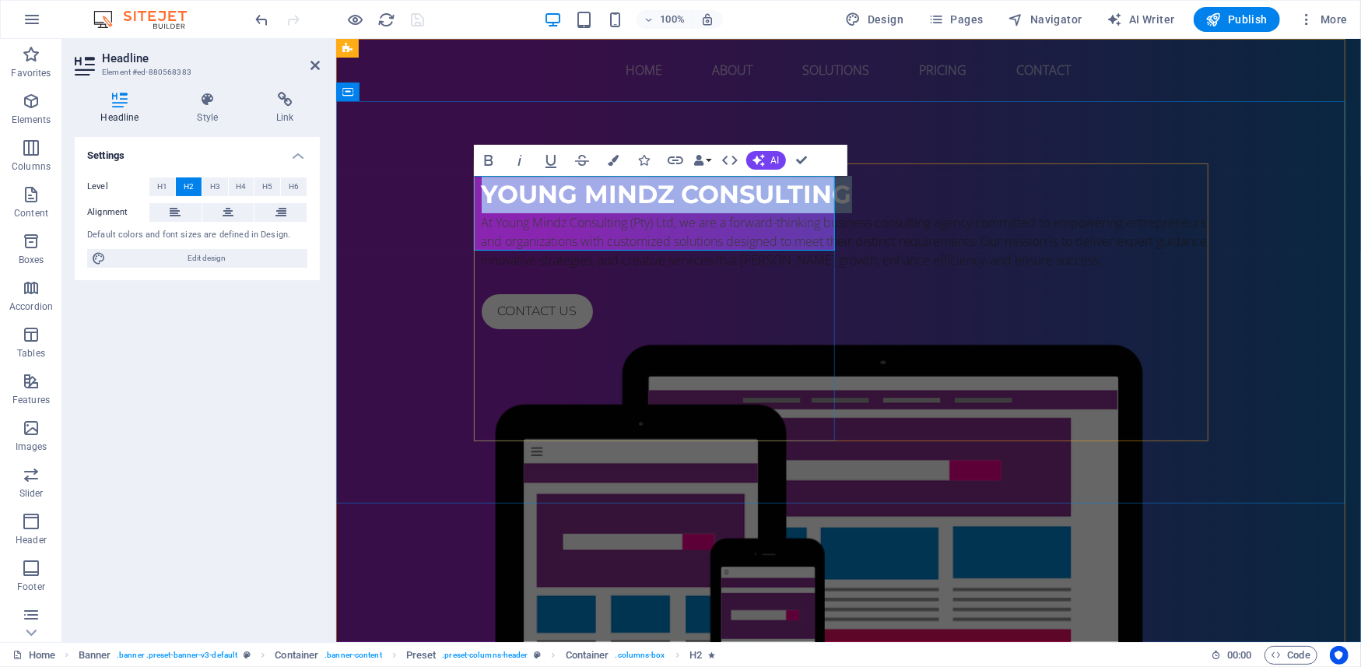
click at [604, 205] on span "young mindz consulting" at bounding box center [666, 193] width 370 height 30
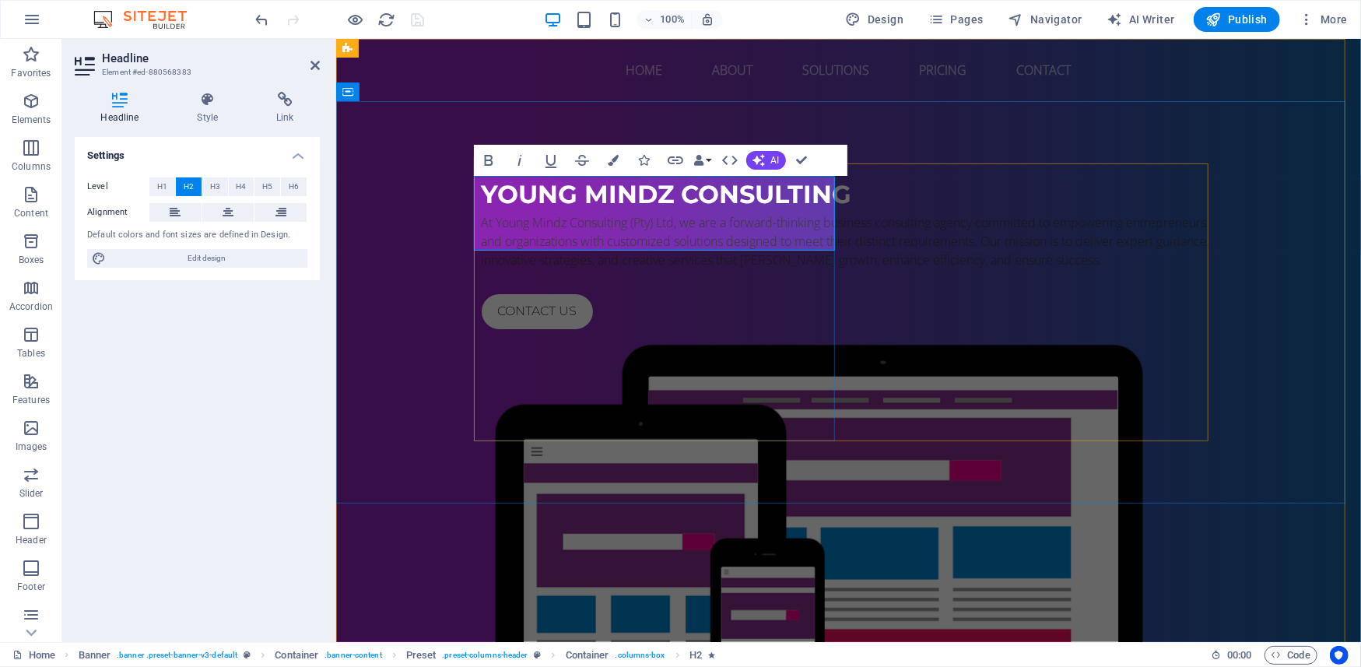
click at [672, 212] on h2 "young mindz consulting" at bounding box center [848, 193] width 735 height 37
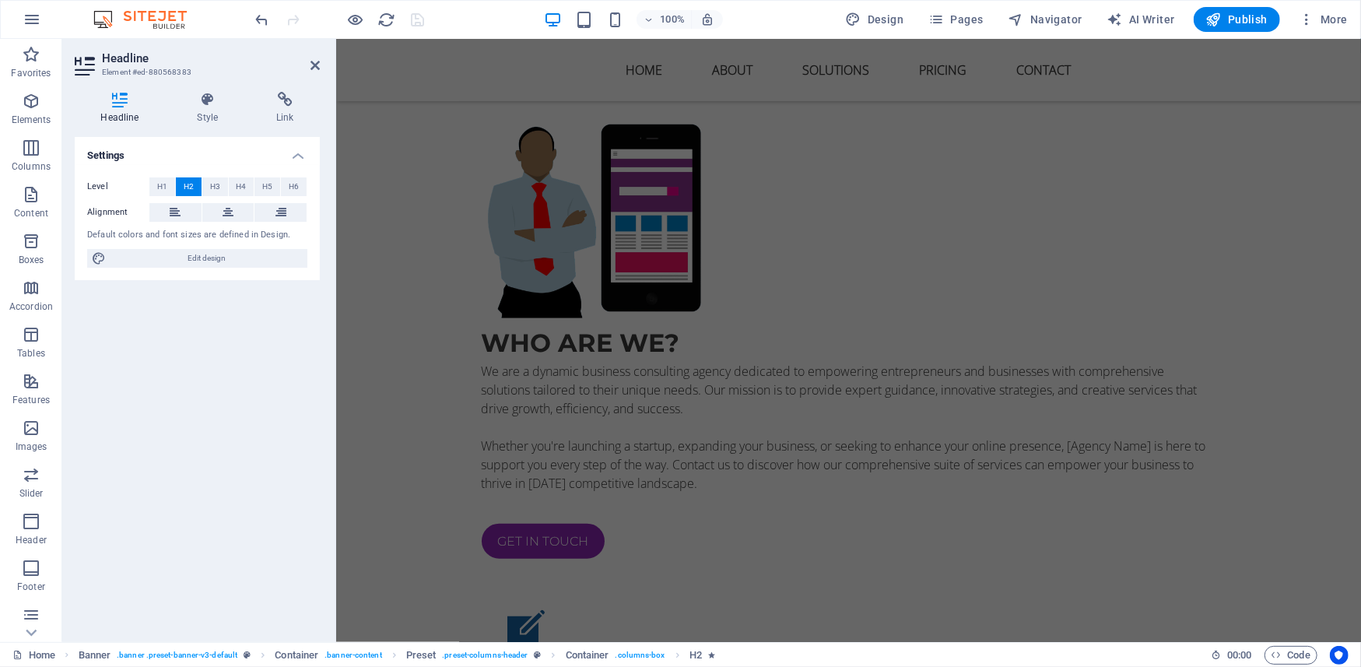
scroll to position [934, 0]
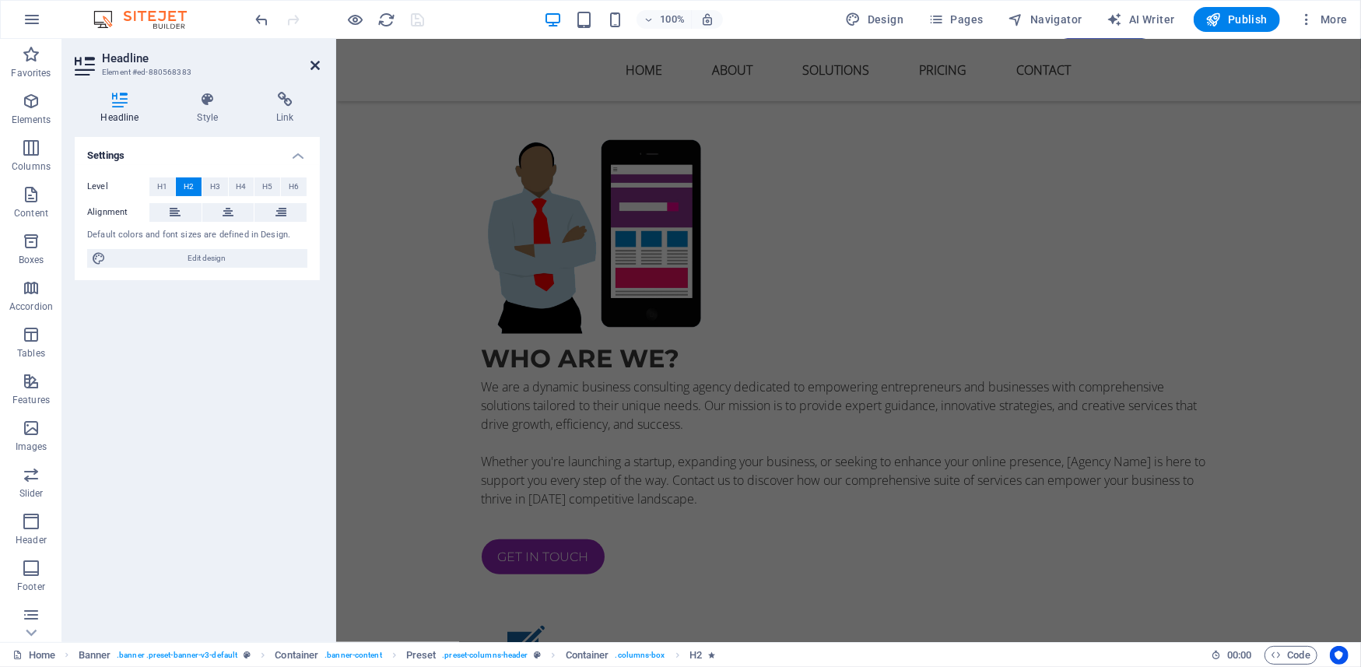
click at [311, 63] on icon at bounding box center [315, 65] width 9 height 12
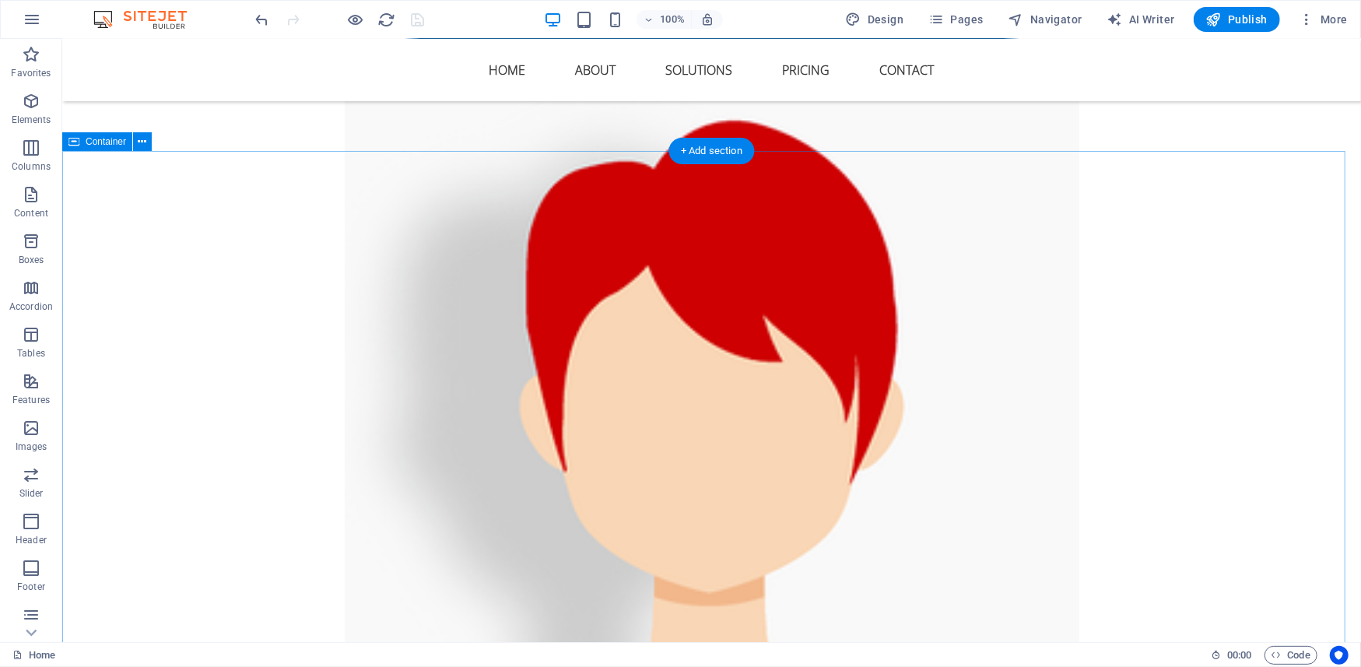
scroll to position [4064, 0]
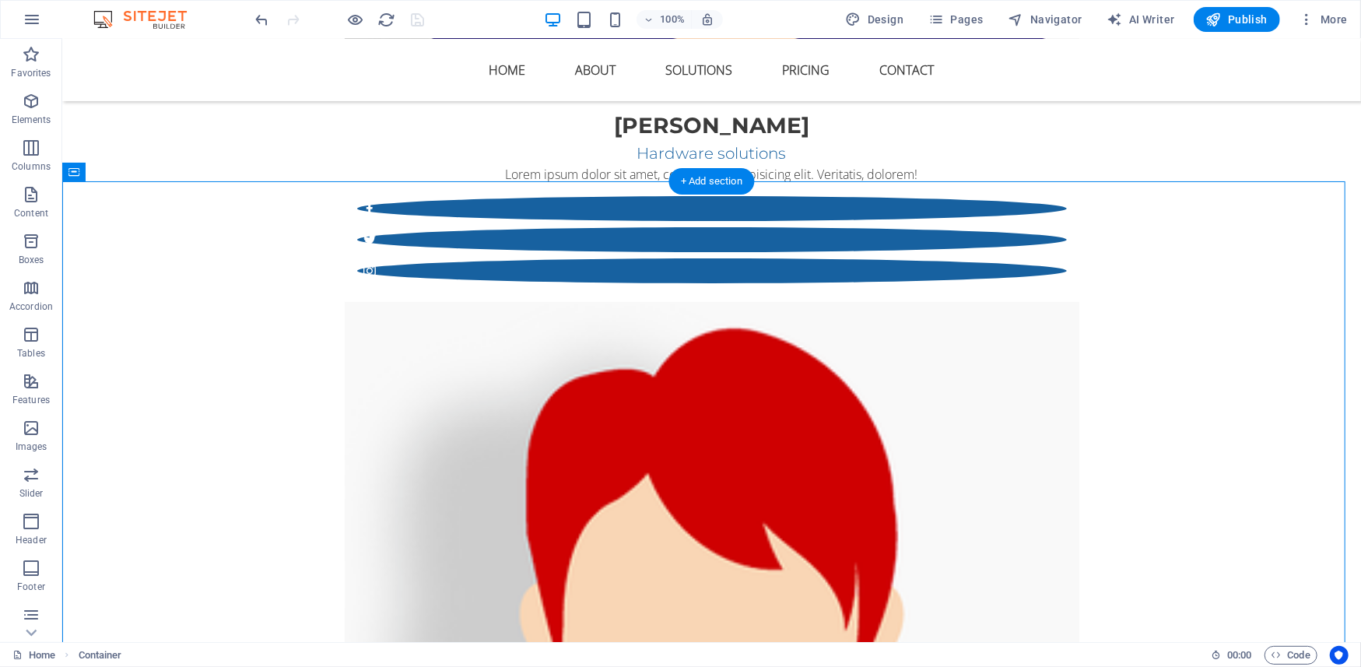
drag, startPoint x: 253, startPoint y: 249, endPoint x: 474, endPoint y: 395, distance: 264.6
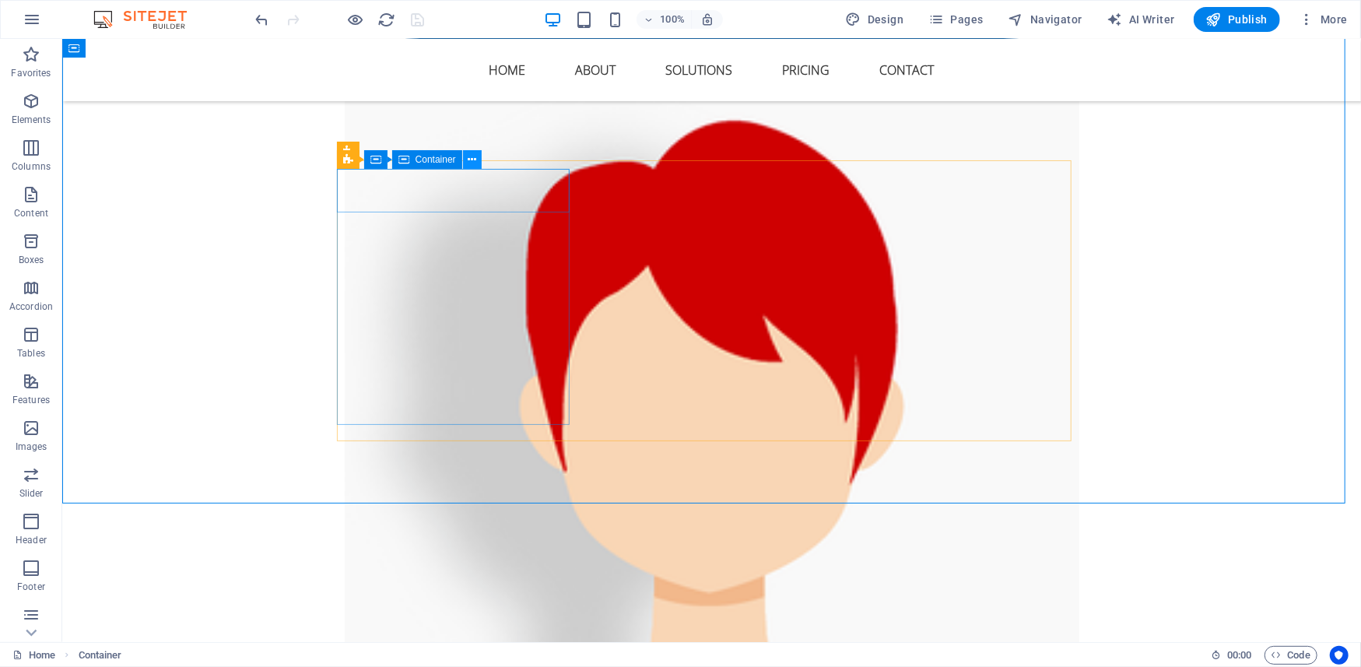
click at [479, 157] on button at bounding box center [472, 159] width 19 height 19
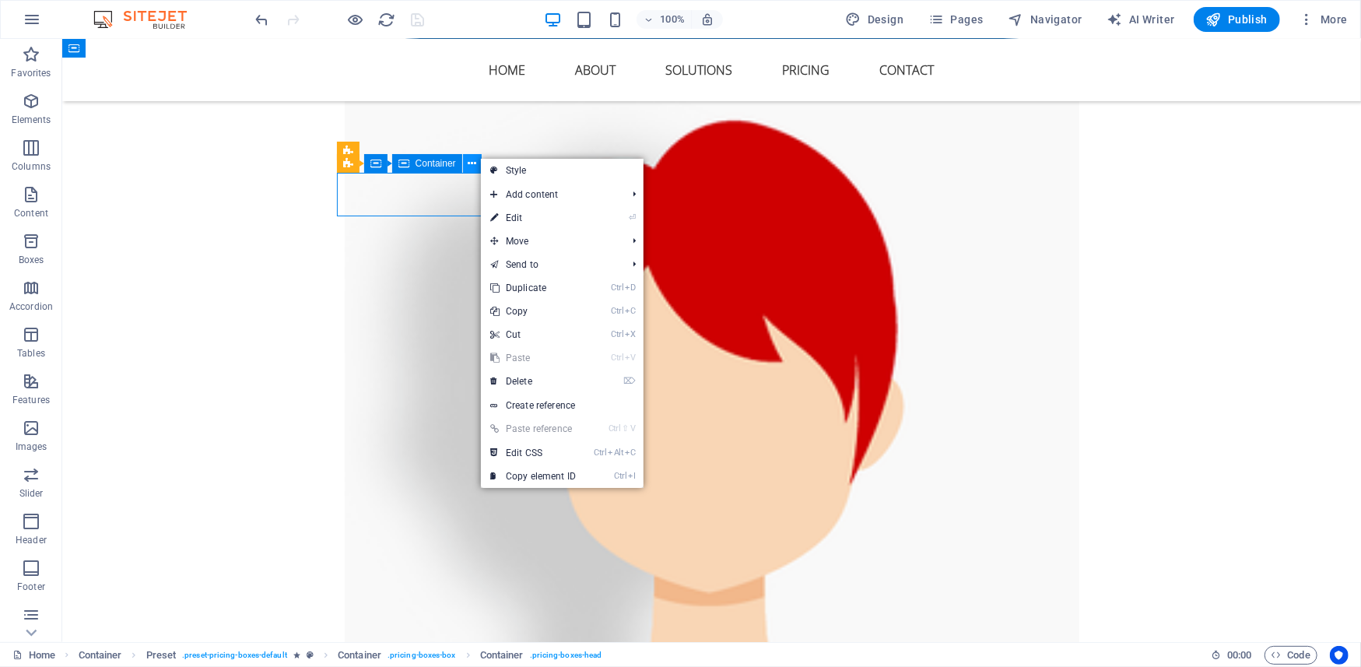
click at [476, 160] on icon at bounding box center [472, 164] width 9 height 16
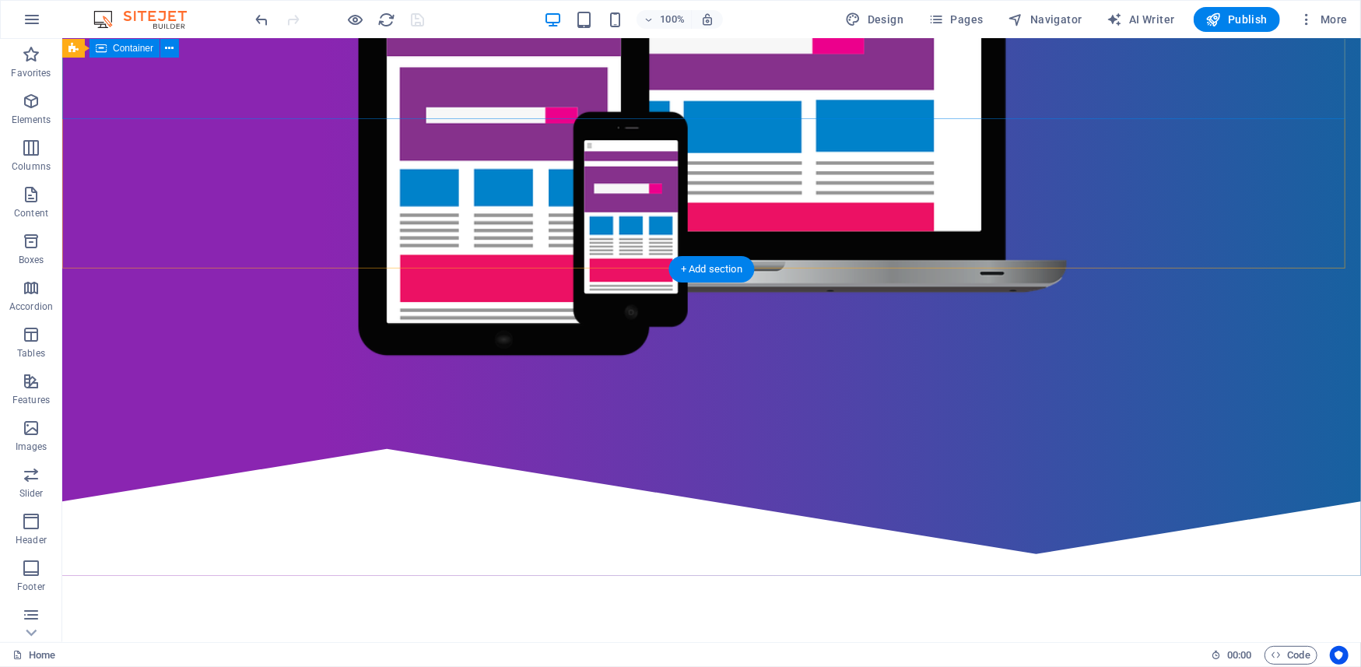
scroll to position [623, 0]
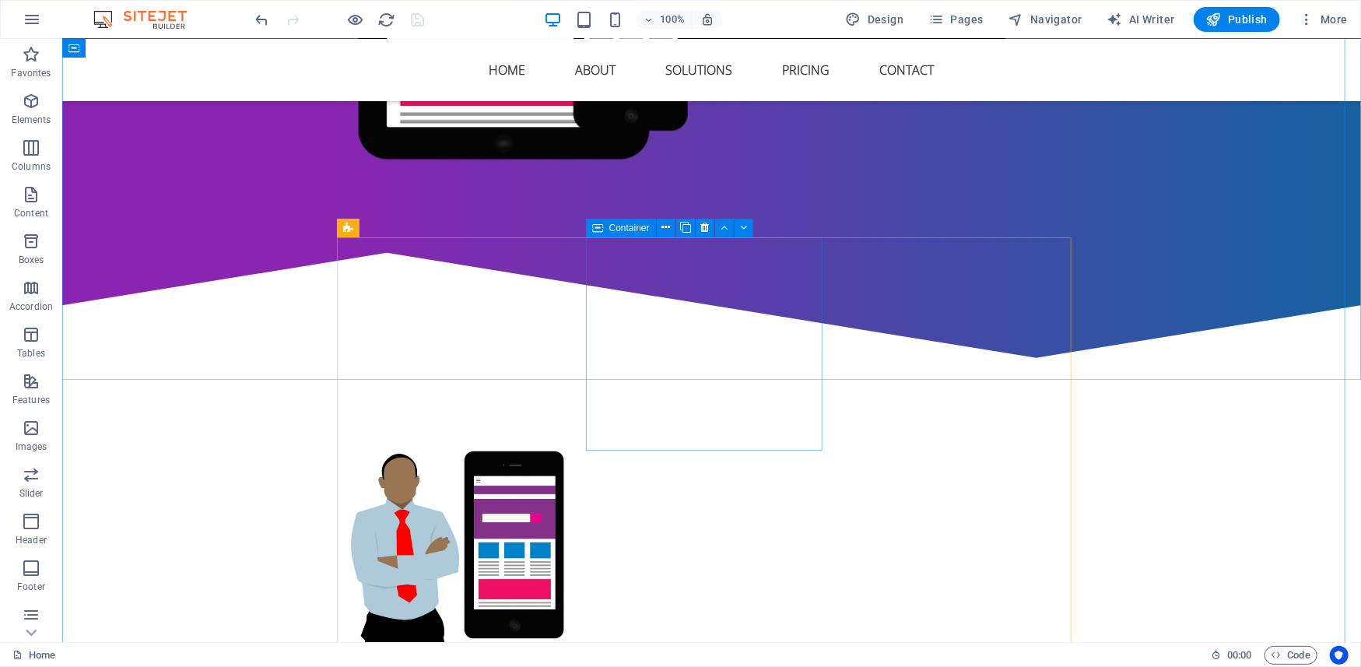
scroll to position [830, 0]
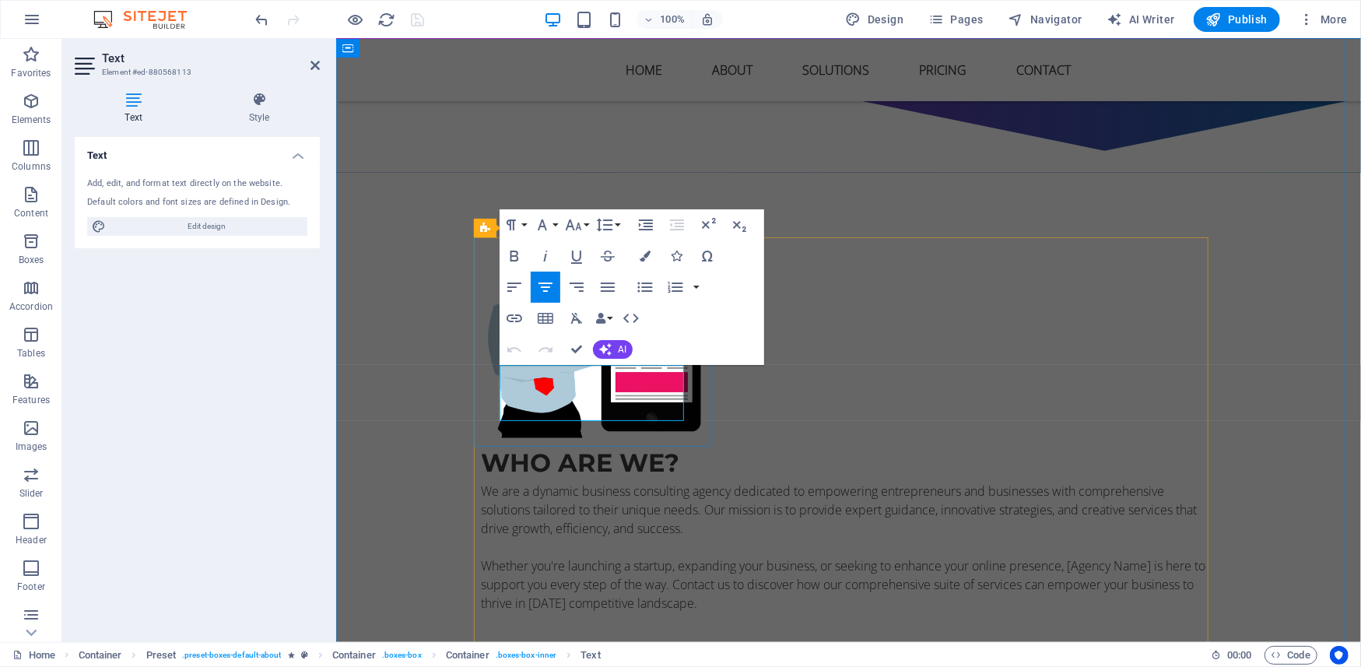
drag, startPoint x: 648, startPoint y: 414, endPoint x: 486, endPoint y: 356, distance: 172.8
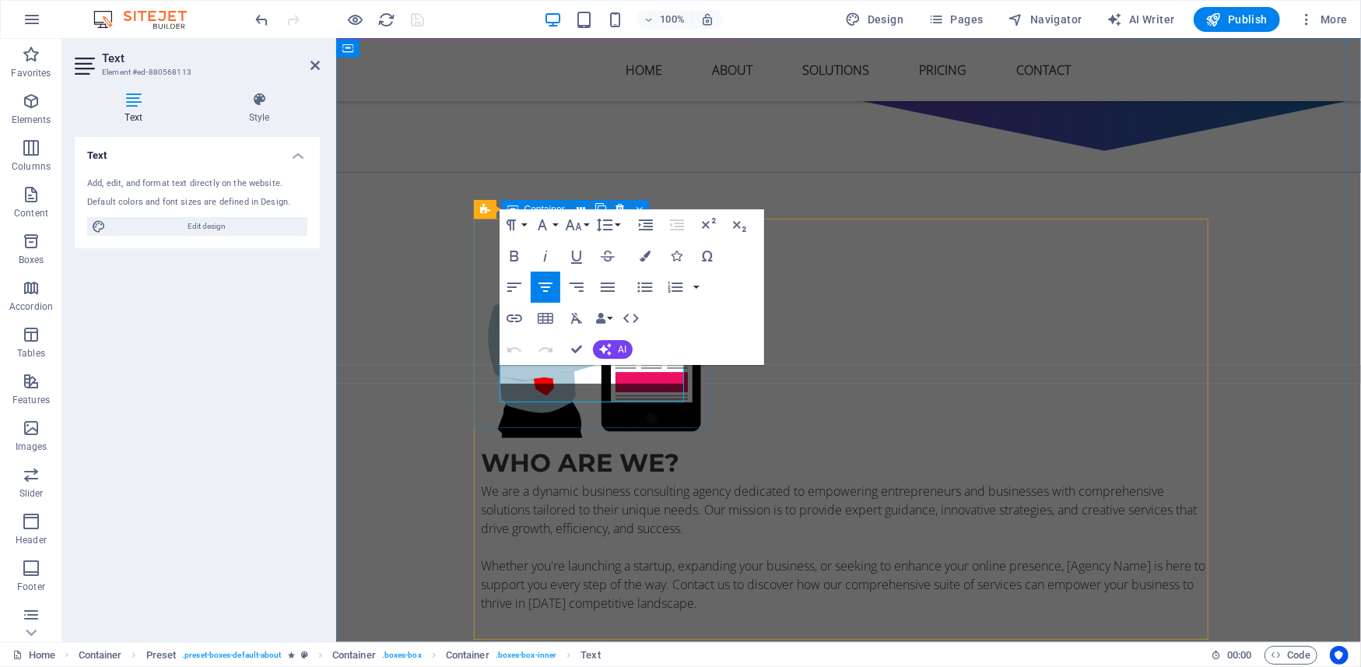
scroll to position [848, 0]
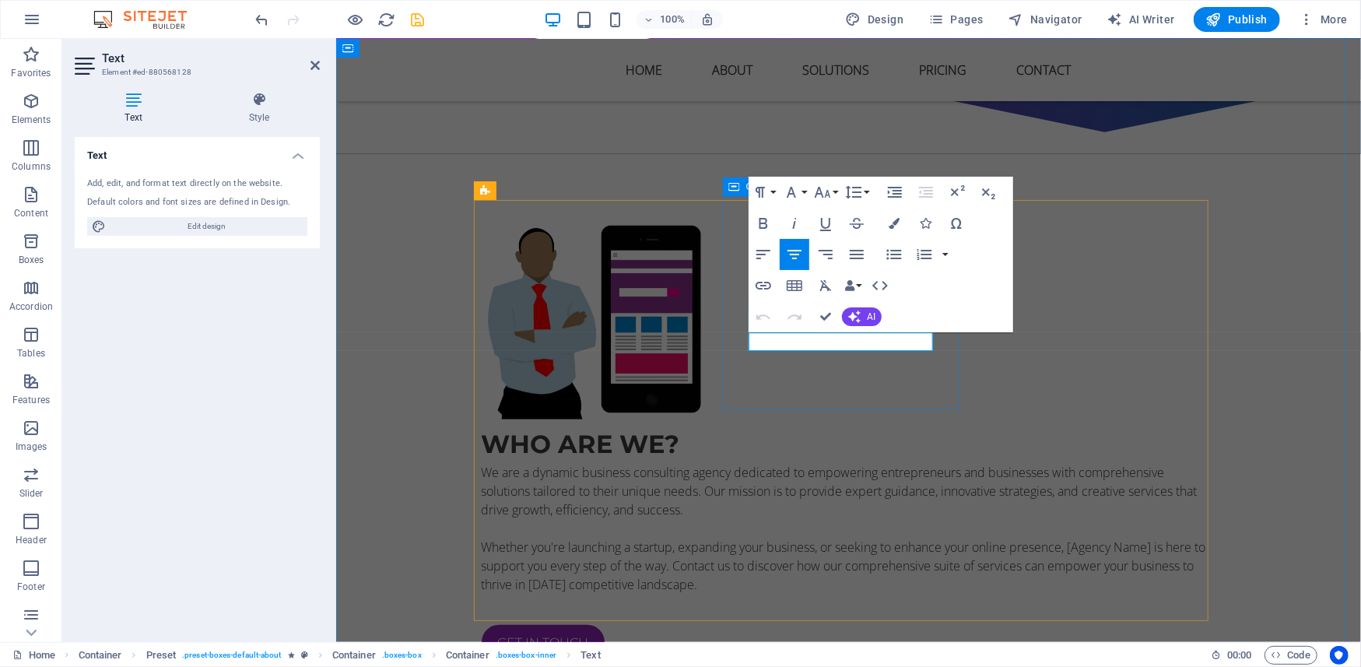
scroll to position [867, 0]
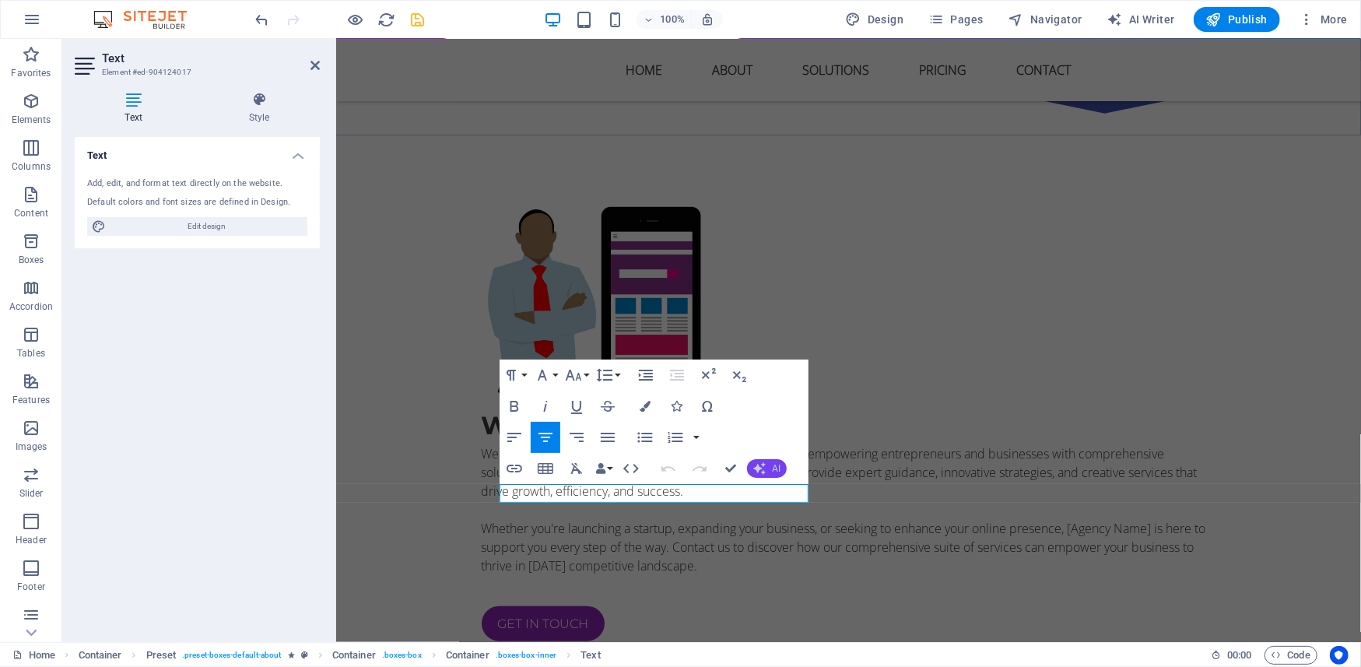
scroll to position [876, 0]
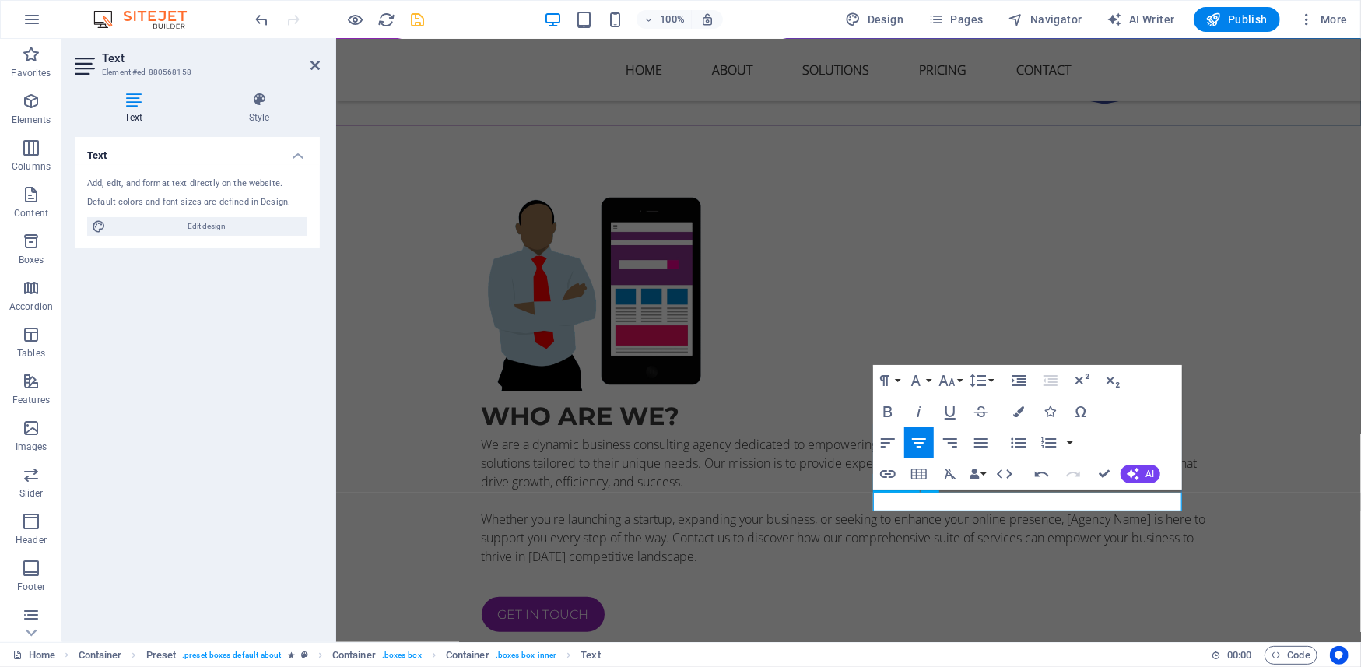
click at [418, 14] on icon "save" at bounding box center [418, 20] width 18 height 18
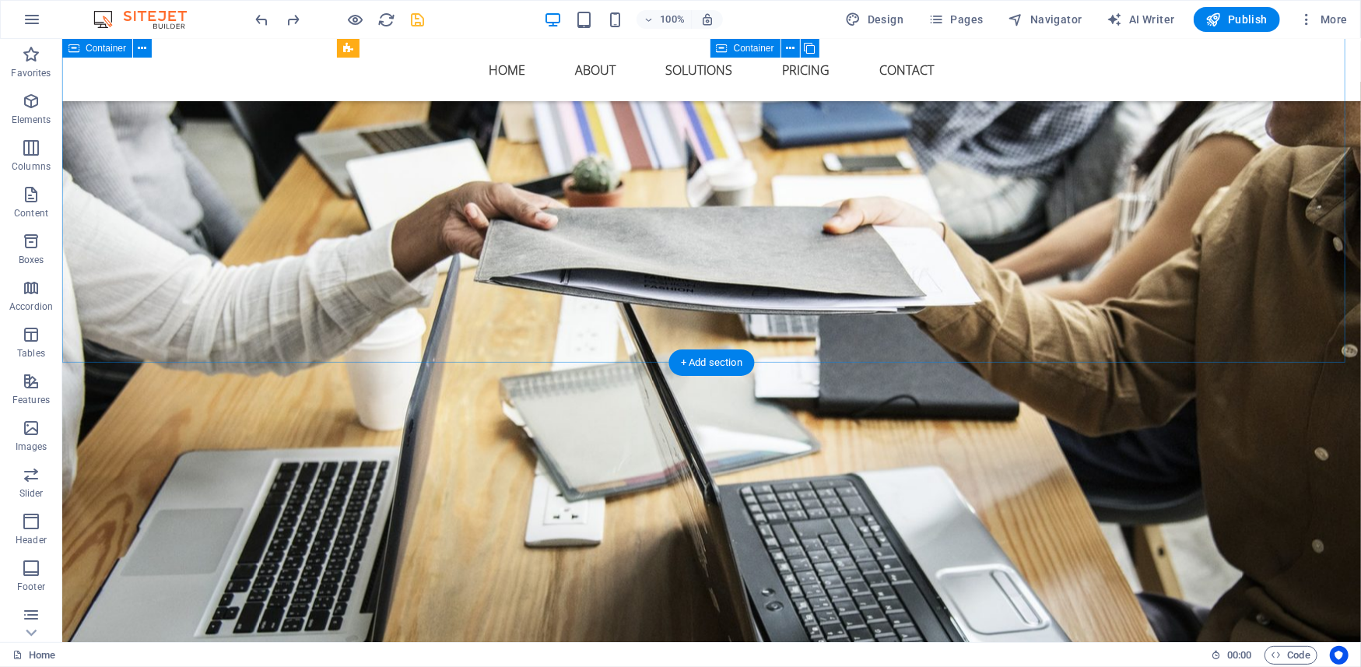
scroll to position [5463, 0]
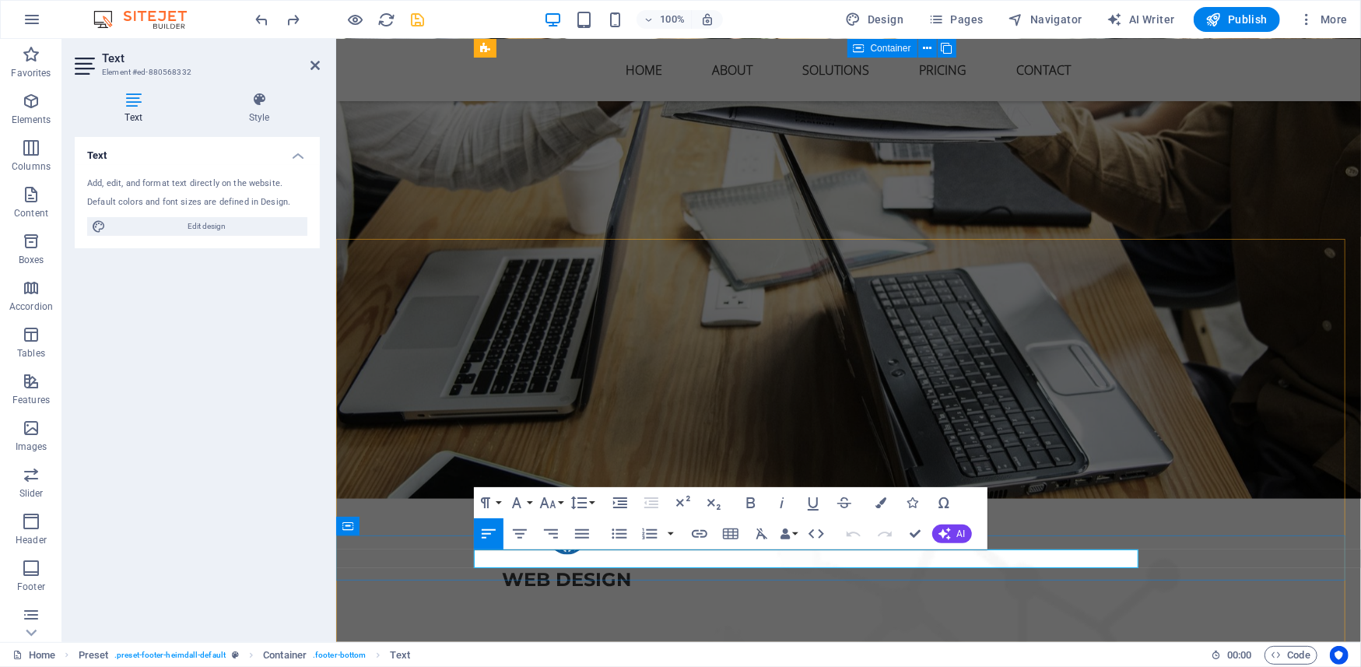
drag, startPoint x: 526, startPoint y: 560, endPoint x: 485, endPoint y: 560, distance: 41.2
drag, startPoint x: 821, startPoint y: 560, endPoint x: 667, endPoint y: 556, distance: 154.1
click at [420, 26] on icon "save" at bounding box center [418, 20] width 18 height 18
